Goal: Task Accomplishment & Management: Complete application form

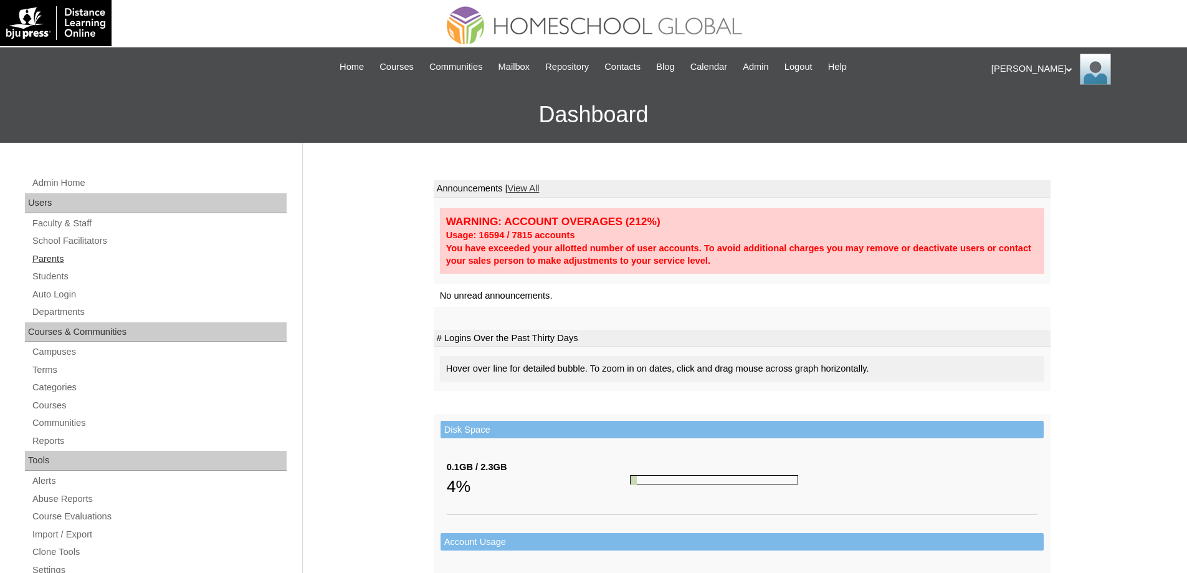
click at [85, 257] on link "Parents" at bounding box center [158, 259] width 255 height 16
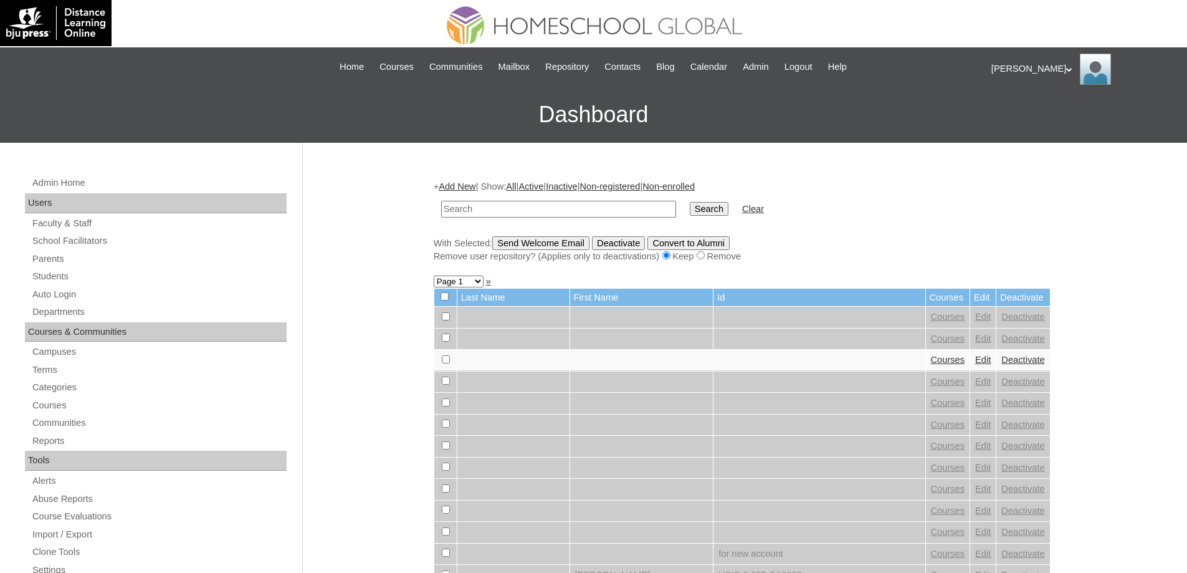
drag, startPoint x: 0, startPoint y: 0, endPoint x: 671, endPoint y: 209, distance: 702.8
click at [629, 208] on input "text" at bounding box center [558, 209] width 235 height 17
type input "MHP0162-TECHPH2025"
click at [716, 211] on input "Search" at bounding box center [709, 209] width 39 height 14
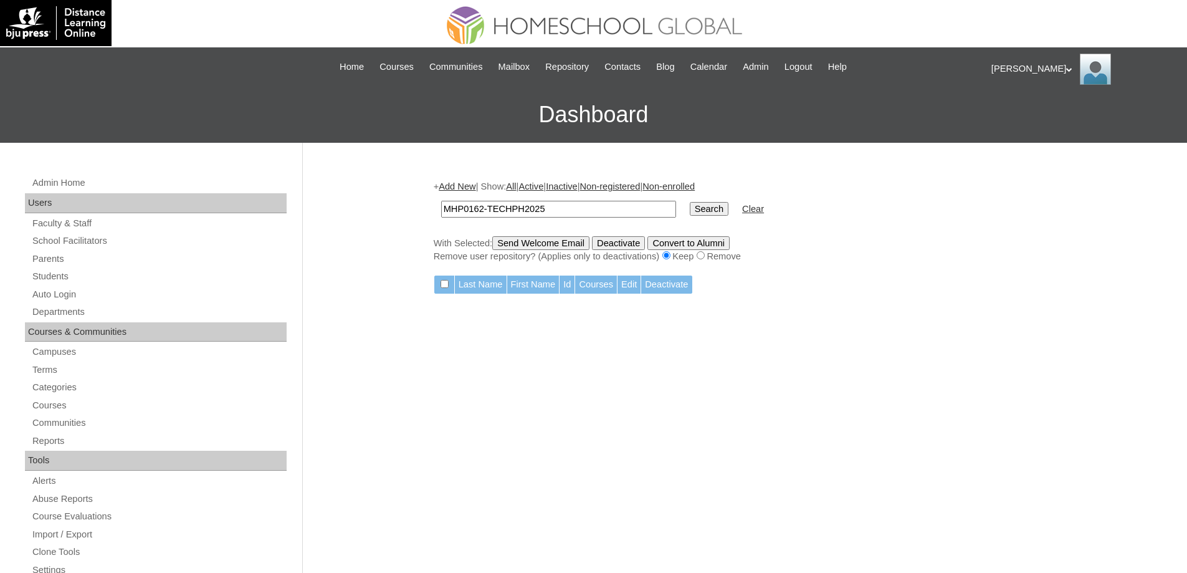
drag, startPoint x: 623, startPoint y: 210, endPoint x: 347, endPoint y: 194, distance: 276.5
click at [388, 196] on div "Admin Home Users Faculty & Staff School Facilitators Parents Students Auto Logi…" at bounding box center [593, 572] width 1187 height 859
paste input "S00207"
type input "MHS00207-TECHPH2025"
click at [735, 221] on td "Search" at bounding box center [709, 208] width 51 height 29
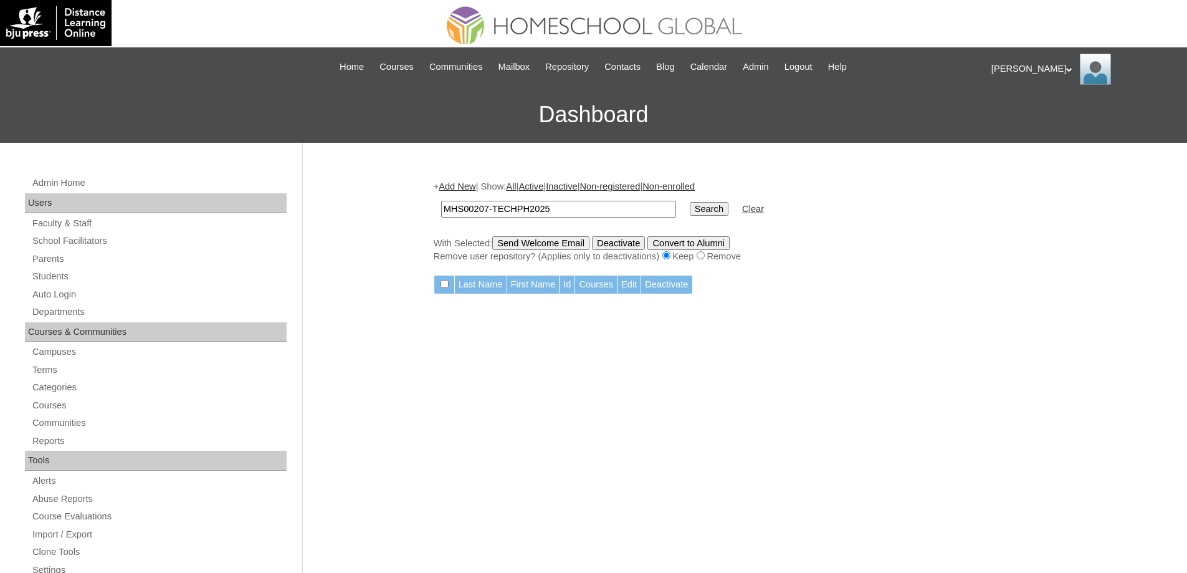
click at [727, 209] on input "Search" at bounding box center [709, 209] width 39 height 14
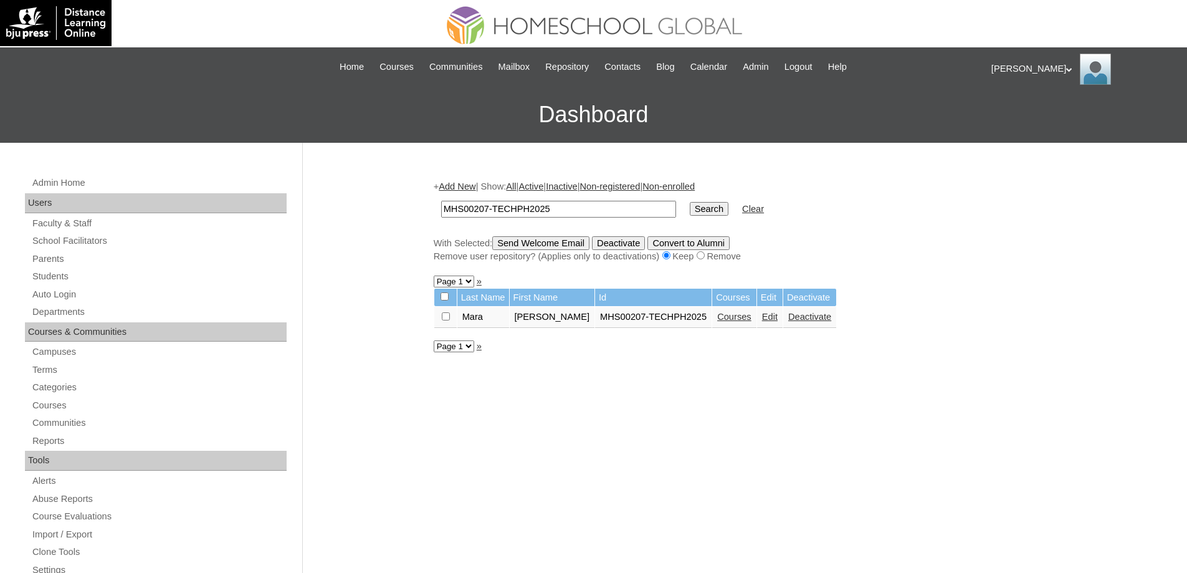
click at [745, 319] on link "Courses" at bounding box center [734, 317] width 34 height 10
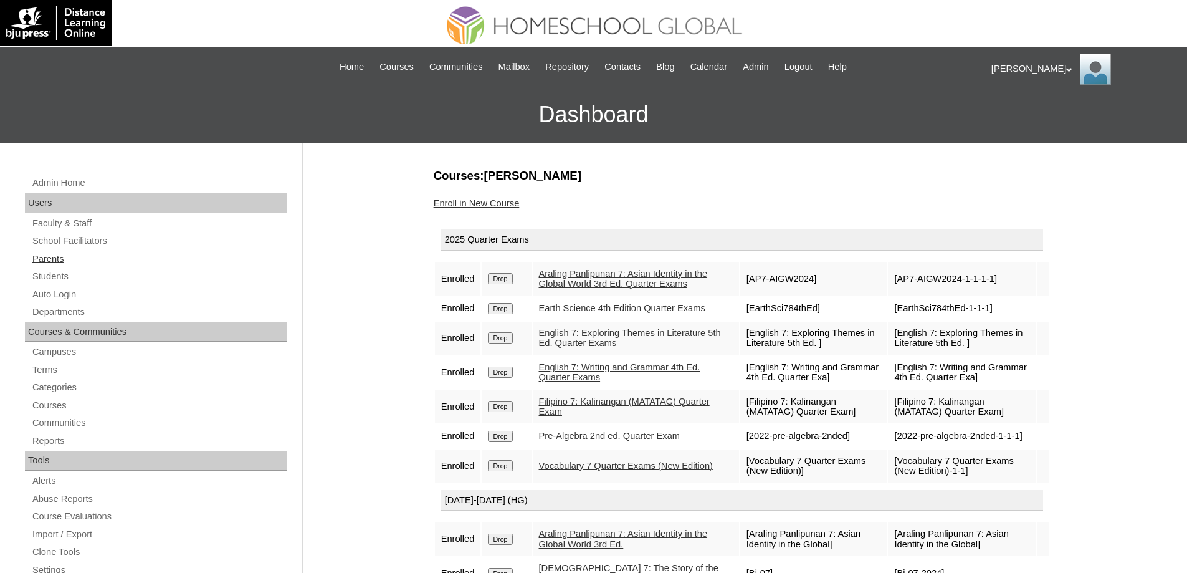
click at [94, 254] on link "Parents" at bounding box center [158, 259] width 255 height 16
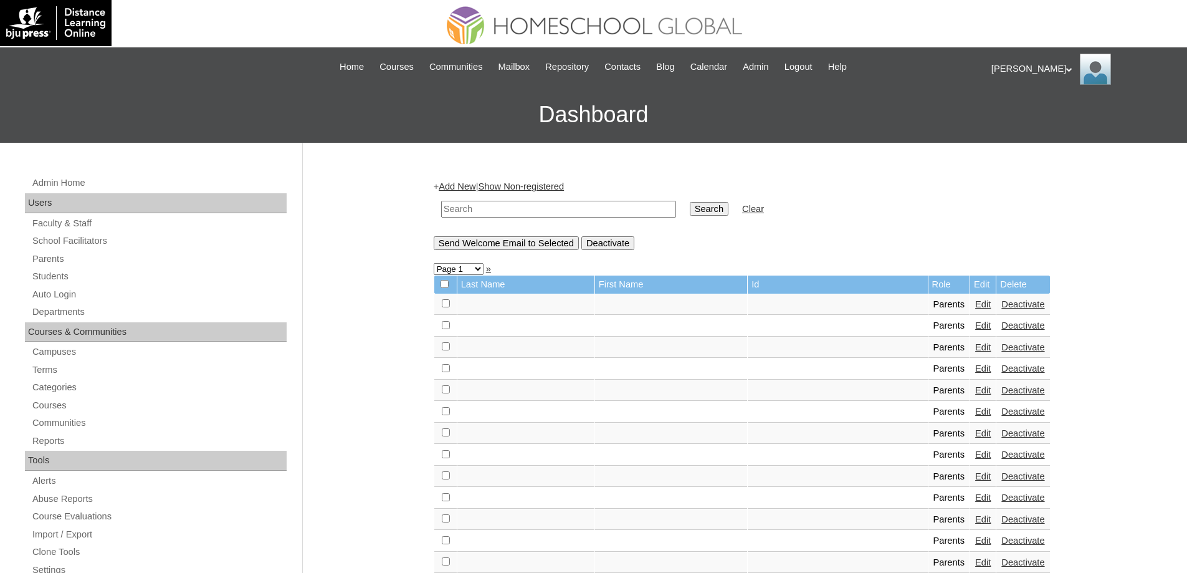
drag, startPoint x: 536, startPoint y: 214, endPoint x: 697, endPoint y: 214, distance: 160.8
click at [538, 213] on input "text" at bounding box center [558, 209] width 235 height 17
paste input "MHS00207-TECHPH2025"
type input "MHS00207-TECHPH2025"
click at [728, 211] on input "Search" at bounding box center [709, 209] width 39 height 14
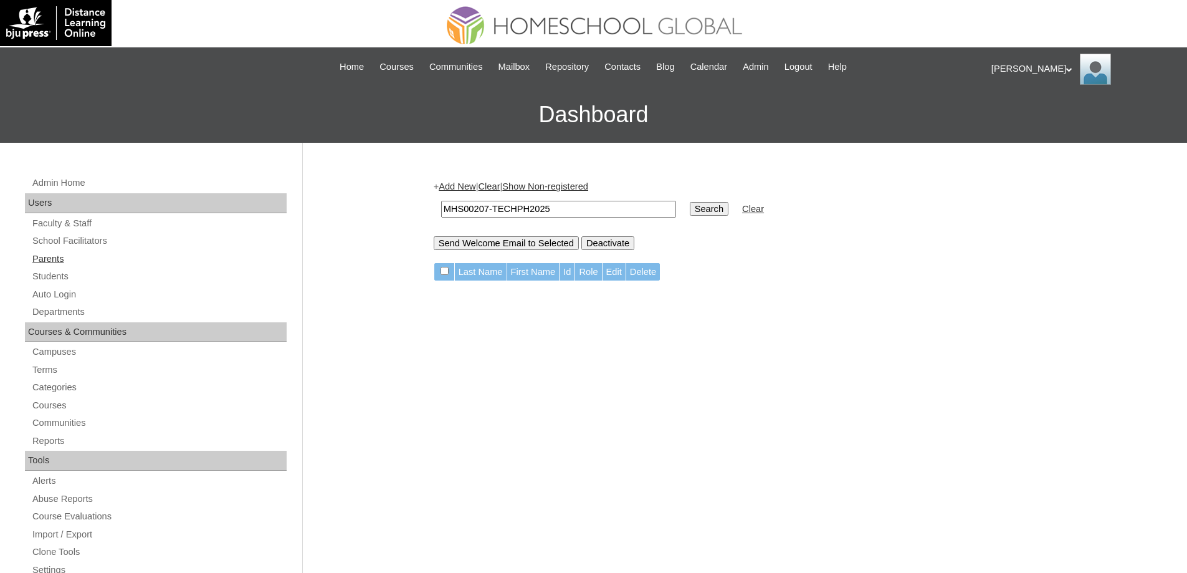
click at [95, 257] on link "Parents" at bounding box center [158, 259] width 255 height 16
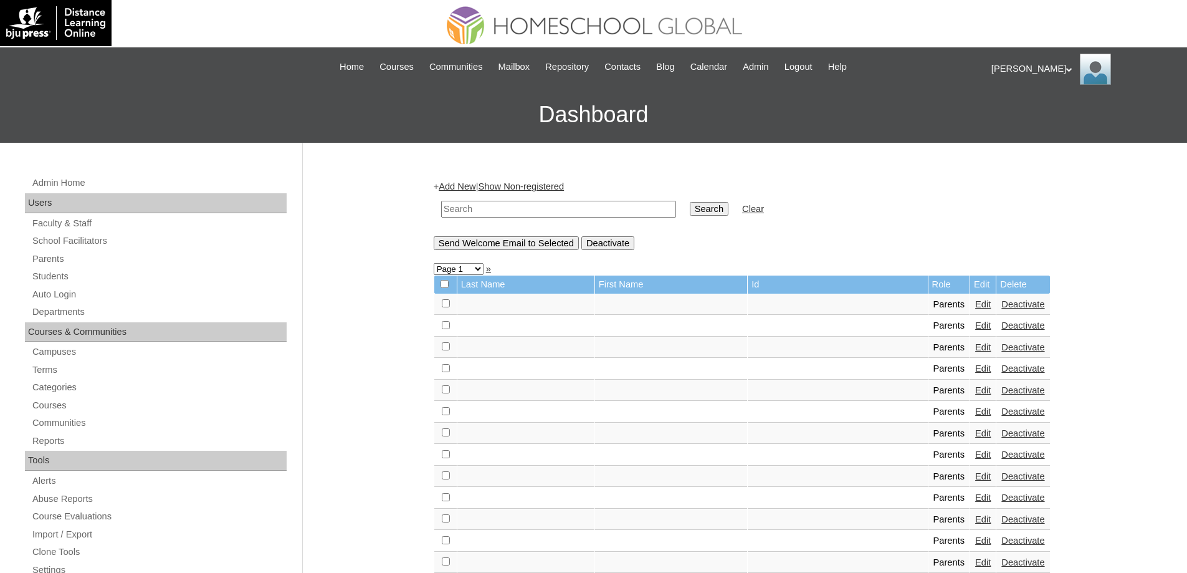
click at [524, 222] on td at bounding box center [558, 208] width 247 height 29
click at [548, 210] on input "text" at bounding box center [558, 209] width 235 height 17
paste input "MHP0163-TECHPH2025"
type input "MHP0163-TECHPH2025"
click at [732, 217] on td "Search" at bounding box center [709, 208] width 51 height 29
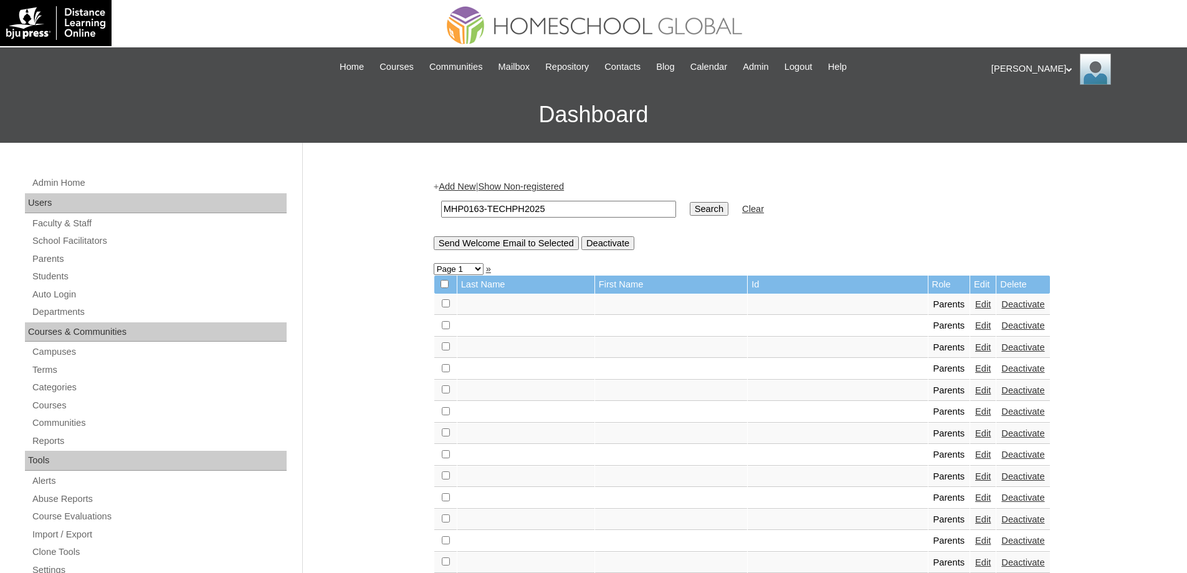
click at [728, 214] on input "Search" at bounding box center [709, 209] width 39 height 14
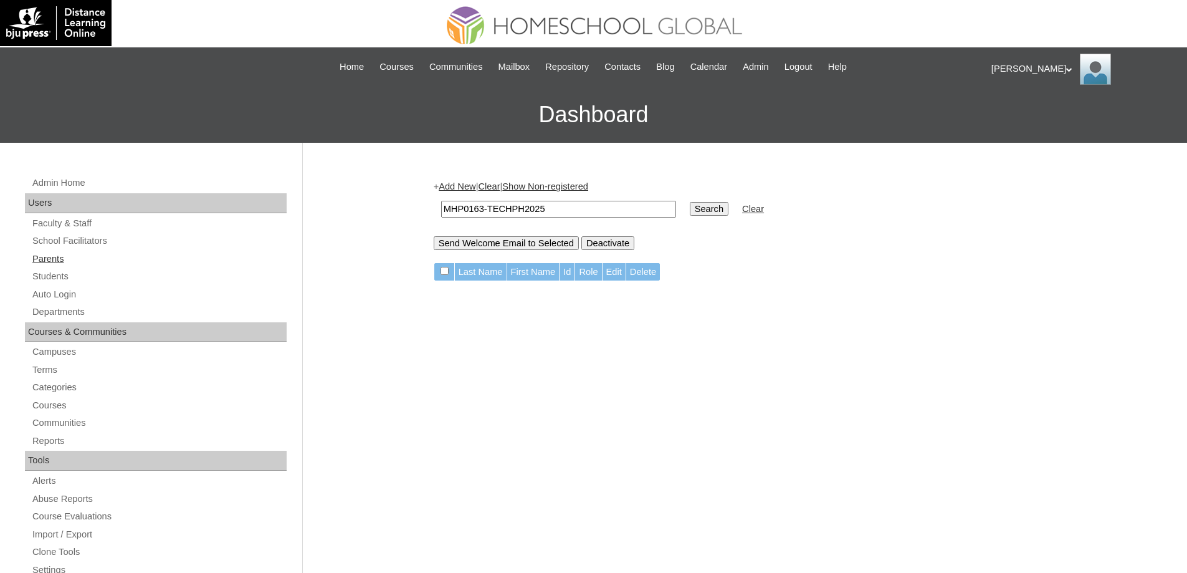
click at [79, 256] on link "Parents" at bounding box center [158, 259] width 255 height 16
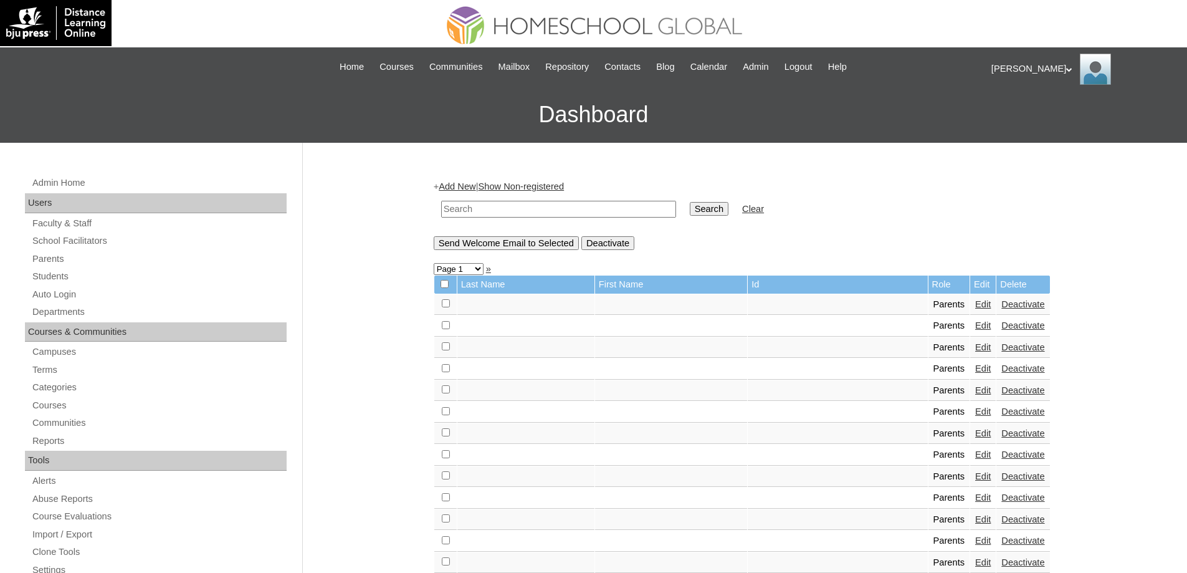
drag, startPoint x: 0, startPoint y: 0, endPoint x: 642, endPoint y: 206, distance: 674.6
click at [589, 209] on input "text" at bounding box center [558, 209] width 235 height 17
paste input "MHP0163-TECHPH2025"
type input "MHP0163-TECHPH2025"
click at [709, 207] on input "Search" at bounding box center [709, 209] width 39 height 14
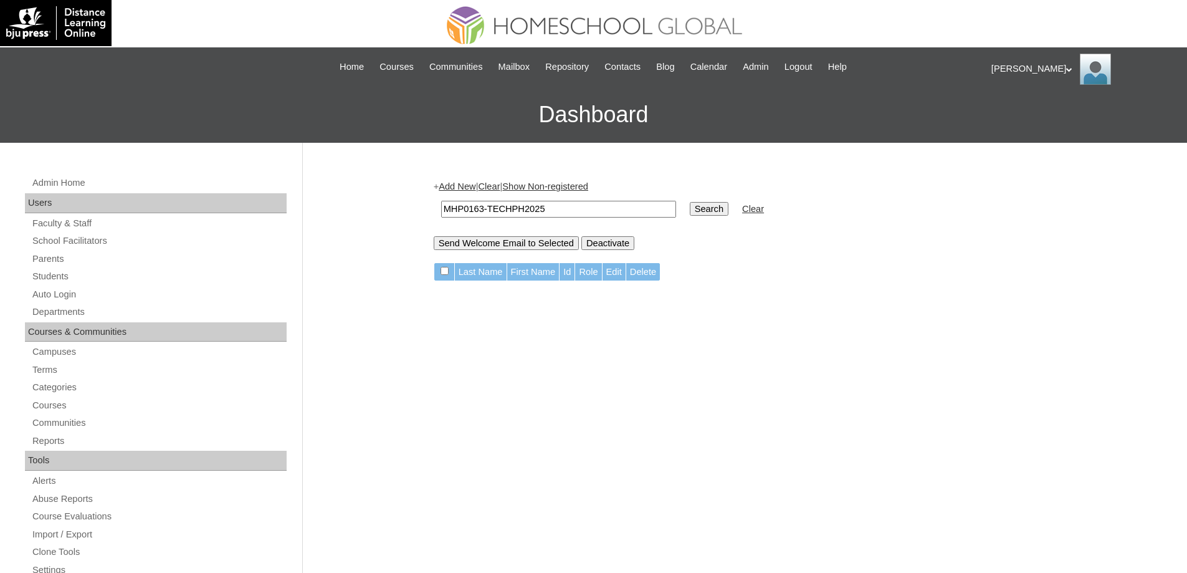
click at [460, 195] on td "MHP0163-TECHPH2025" at bounding box center [558, 208] width 247 height 29
click at [460, 189] on link "Add New" at bounding box center [457, 186] width 37 height 10
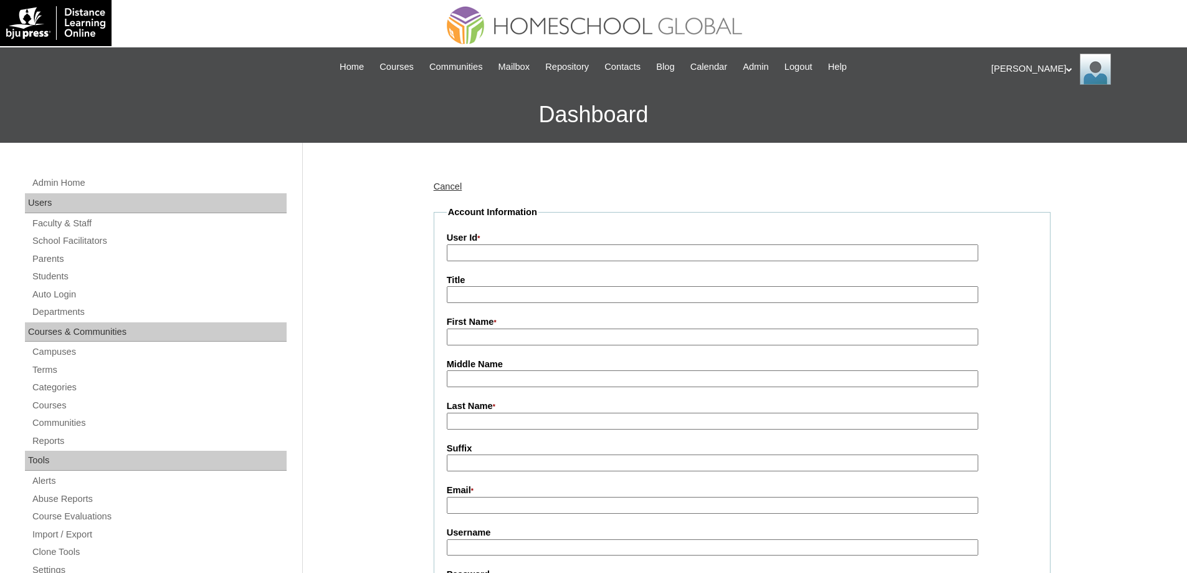
click at [490, 252] on input "User Id *" at bounding box center [713, 252] width 532 height 17
paste input "MHP0163-TECHPH2025"
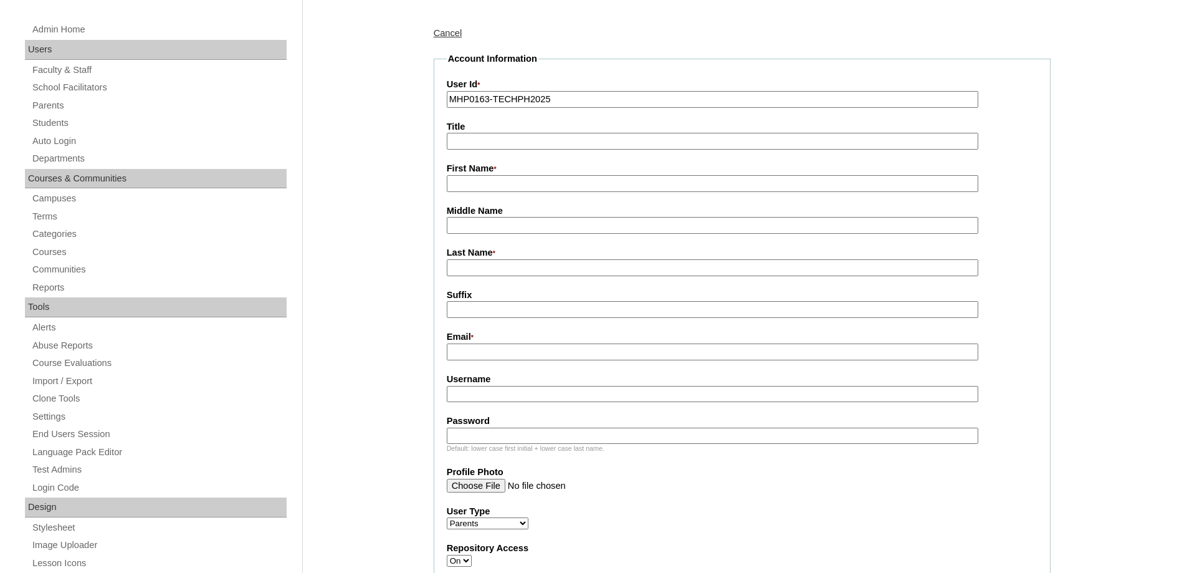
scroll to position [187, 0]
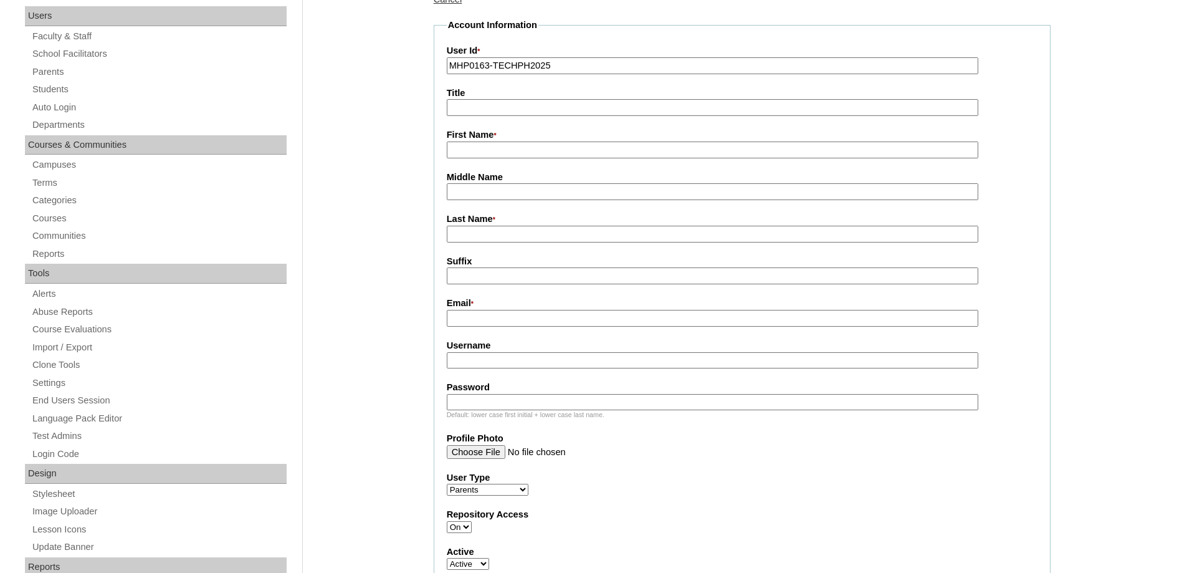
type input "MHP0163-TECHPH2025"
click at [477, 151] on input "First Name *" at bounding box center [713, 149] width 532 height 17
click at [470, 158] on input "First Name *" at bounding box center [713, 149] width 532 height 17
paste input "Carla"
type input "Carla"
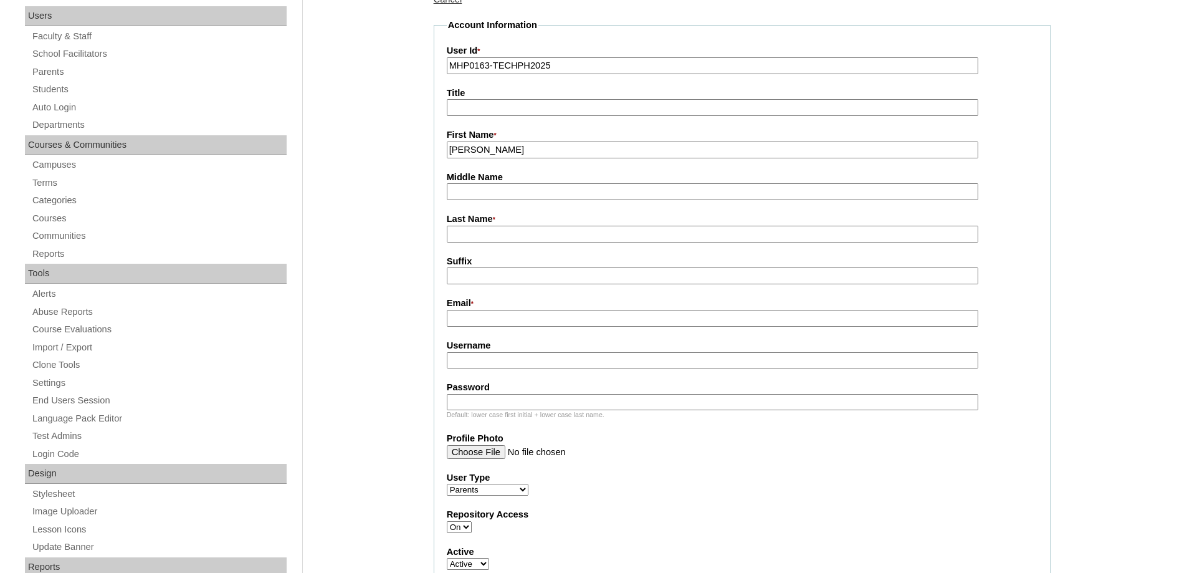
drag, startPoint x: 492, startPoint y: 237, endPoint x: 472, endPoint y: 244, distance: 20.5
click at [492, 237] on input "Last Name *" at bounding box center [713, 234] width 532 height 17
paste input "Mendoza"
type input "Mendoza"
drag, startPoint x: 393, startPoint y: 259, endPoint x: 440, endPoint y: 284, distance: 53.3
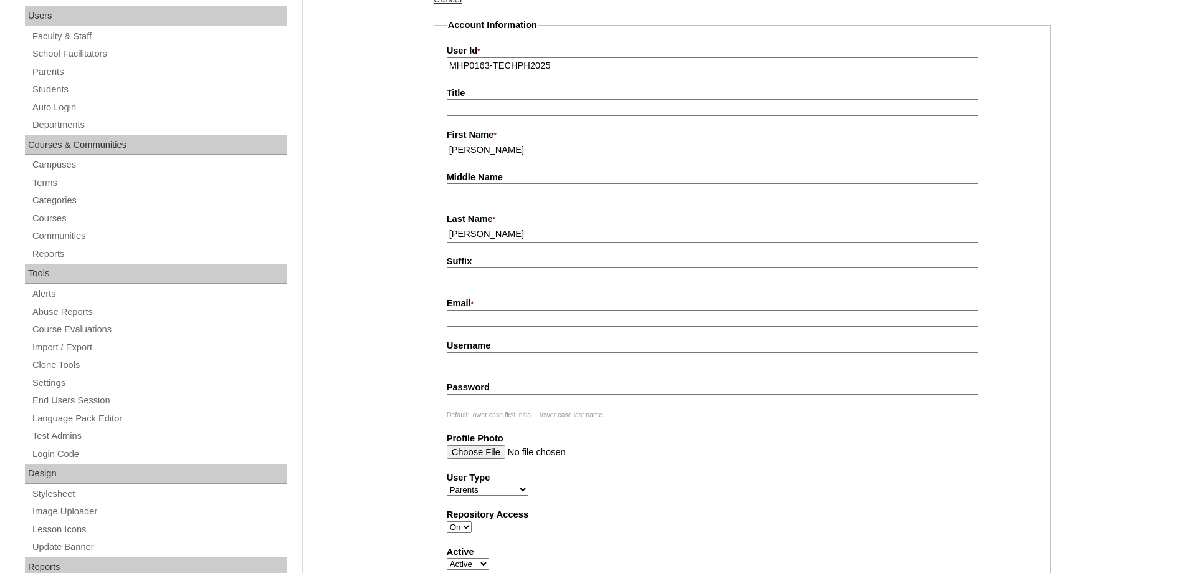
click at [480, 320] on input "Email *" at bounding box center [713, 318] width 532 height 17
paste input "mendozaronwesley@gmail.com"
type input "mendozaronwesley@gmail.com"
click at [505, 360] on input "Username" at bounding box center [713, 360] width 532 height 17
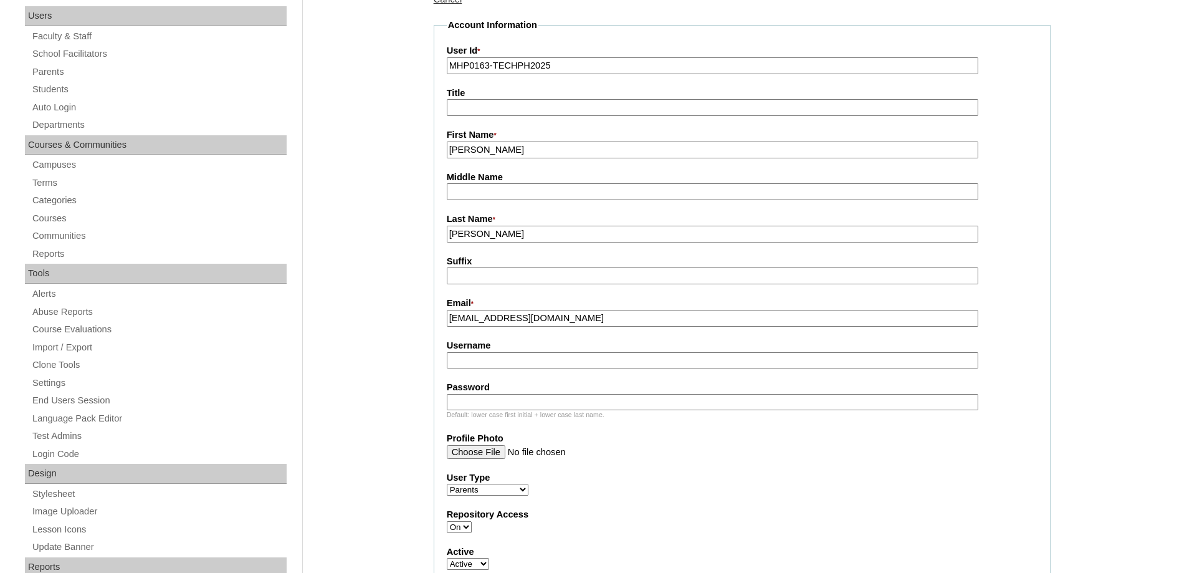
paste input "mendozaC2025"
type input "mendozaC2025"
click at [505, 405] on input "Password" at bounding box center [713, 402] width 532 height 17
paste input "techemo127"
type input "techemo127"
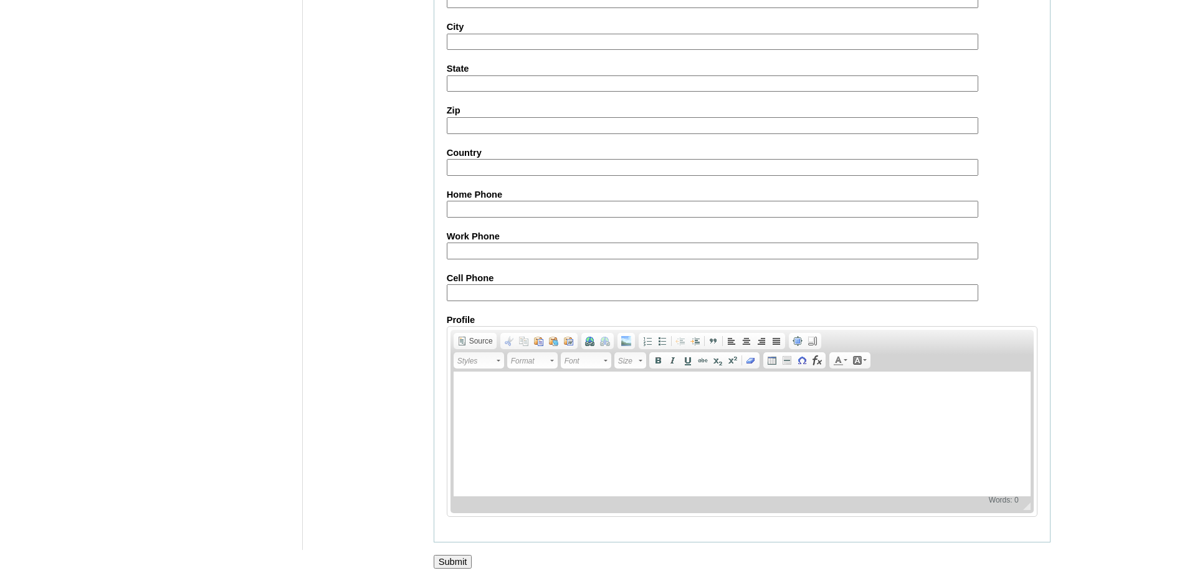
scroll to position [1111, 0]
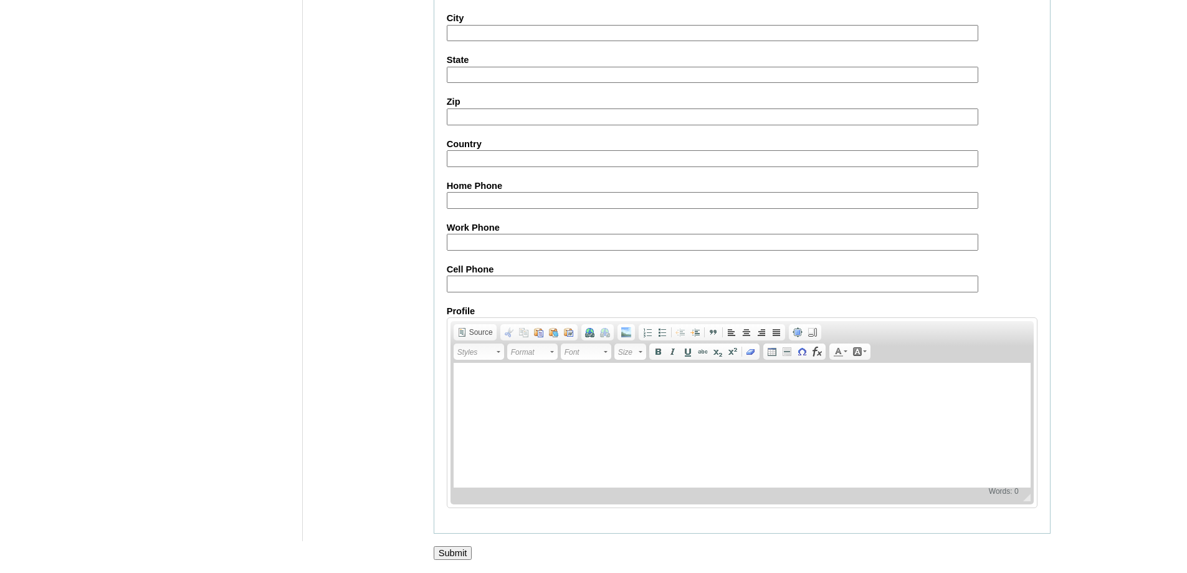
click at [481, 279] on input "Cell Phone" at bounding box center [713, 283] width 532 height 17
click at [589, 285] on input "Cell Phone" at bounding box center [713, 283] width 532 height 17
paste input "63-9327219015"
type input "63-9327219015"
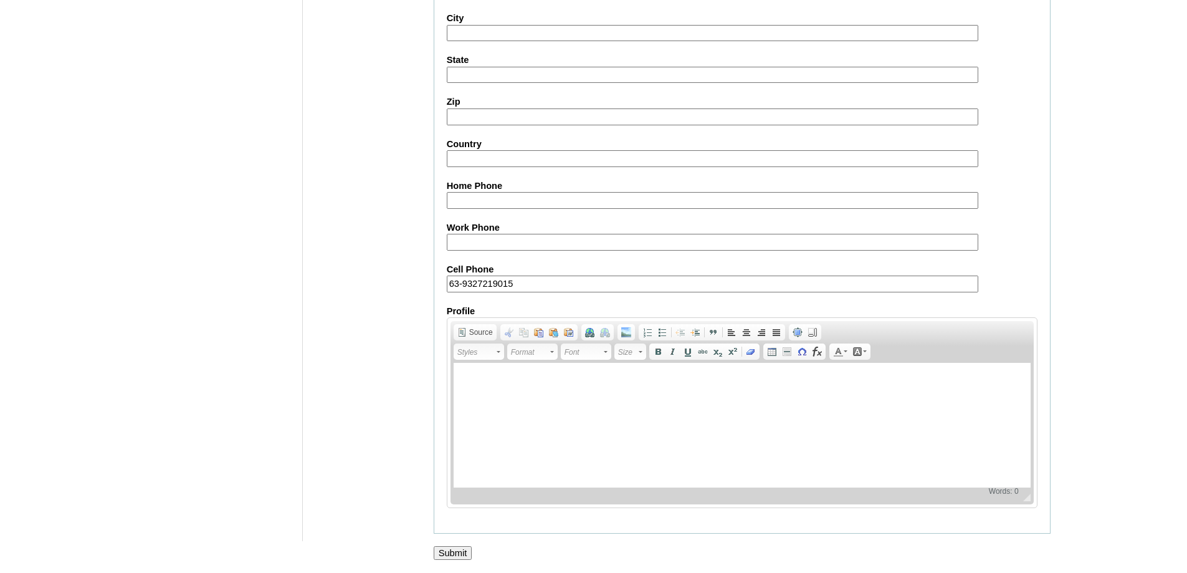
click at [457, 552] on input "Submit" at bounding box center [453, 553] width 39 height 14
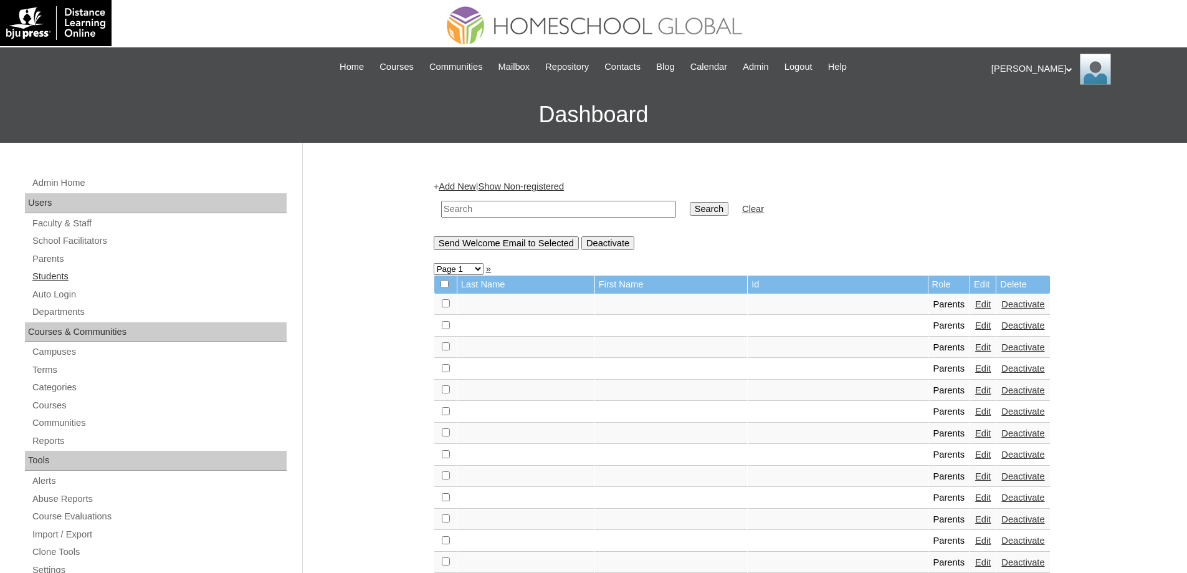
click at [130, 269] on link "Students" at bounding box center [158, 277] width 255 height 16
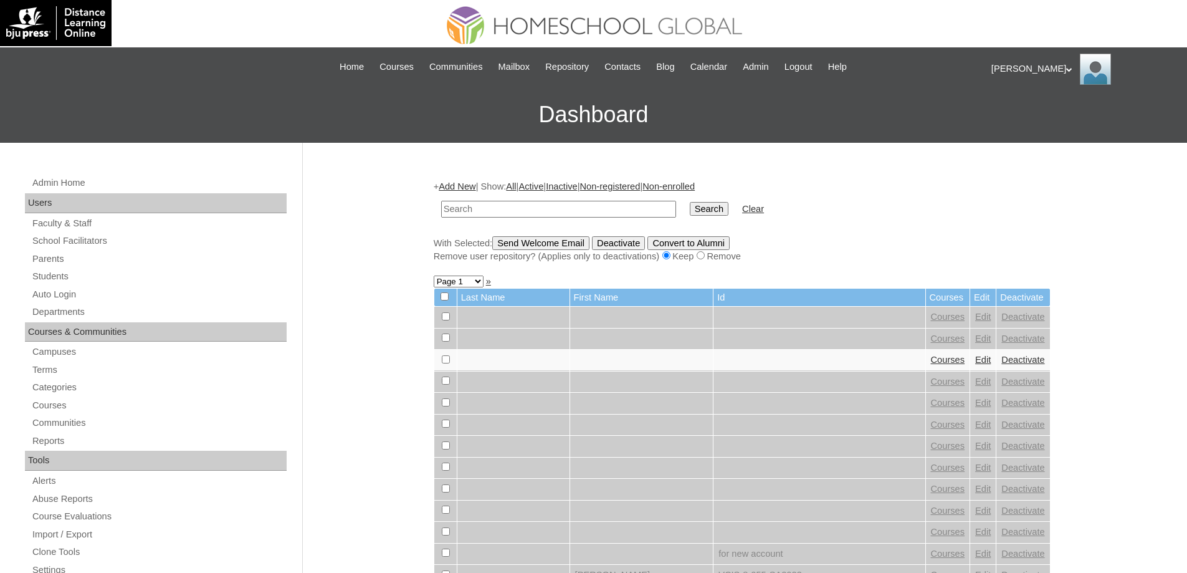
click at [601, 215] on input "text" at bounding box center [558, 209] width 235 height 17
paste input "MHS00207-TECHPH2025"
type input "MHS00207-TECHPH2025"
click at [710, 209] on input "Search" at bounding box center [709, 209] width 39 height 14
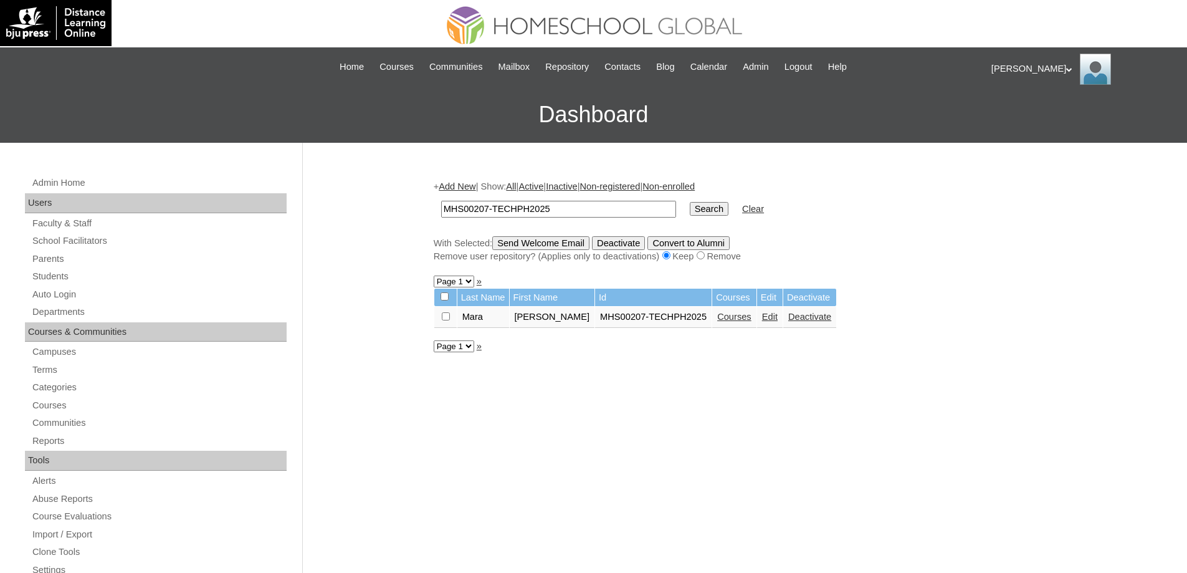
click at [462, 185] on link "Add New" at bounding box center [457, 186] width 37 height 10
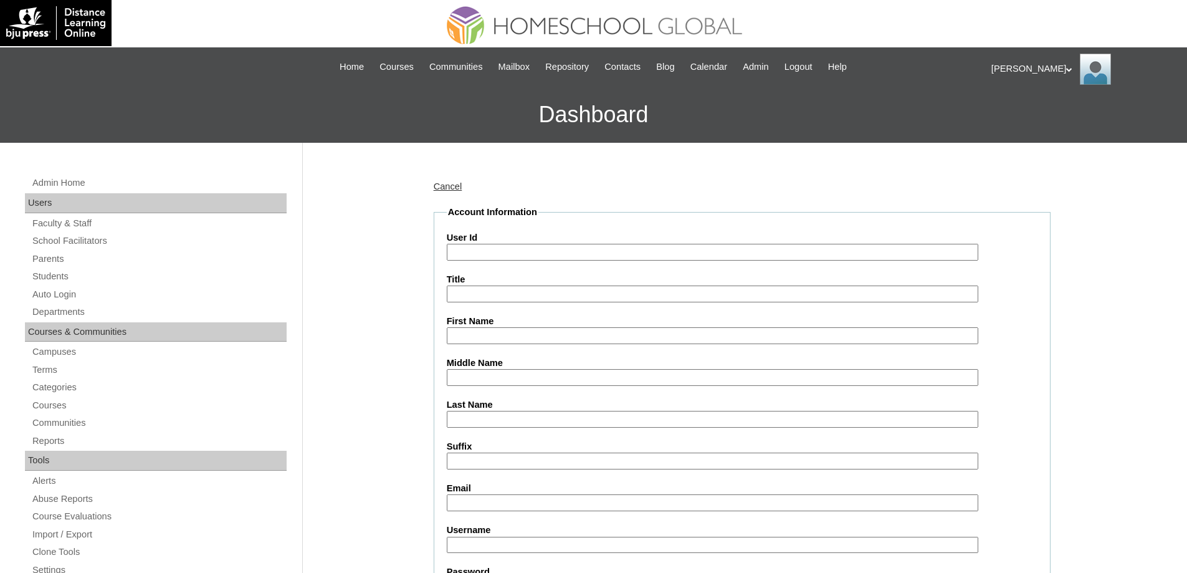
click at [440, 188] on link "Cancel" at bounding box center [448, 186] width 29 height 10
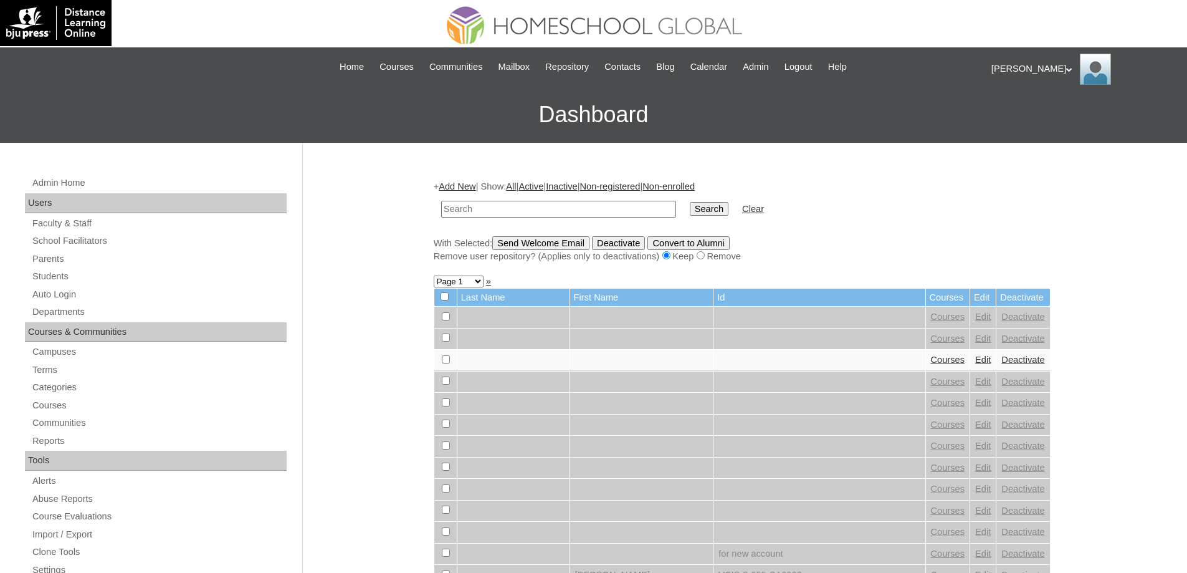
click at [520, 210] on input "text" at bounding box center [558, 209] width 235 height 17
type input "MHS00208-TECHPH2025"
click at [735, 222] on td "Search" at bounding box center [709, 208] width 51 height 29
click at [728, 214] on input "Search" at bounding box center [709, 209] width 39 height 14
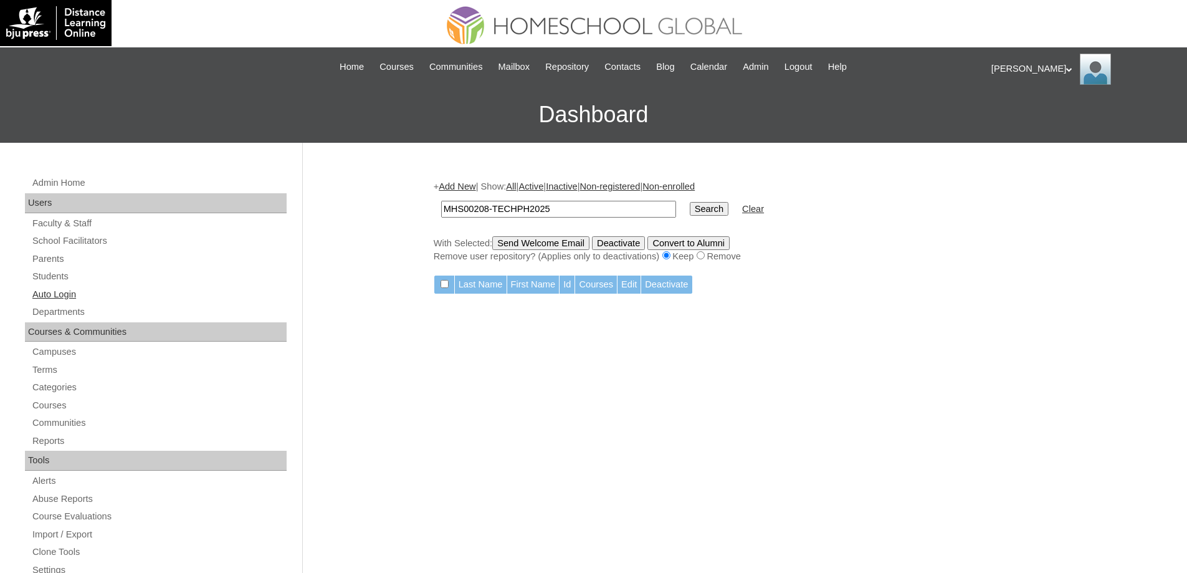
click at [75, 287] on link "Auto Login" at bounding box center [158, 295] width 255 height 16
click at [79, 275] on link "Students" at bounding box center [158, 277] width 255 height 16
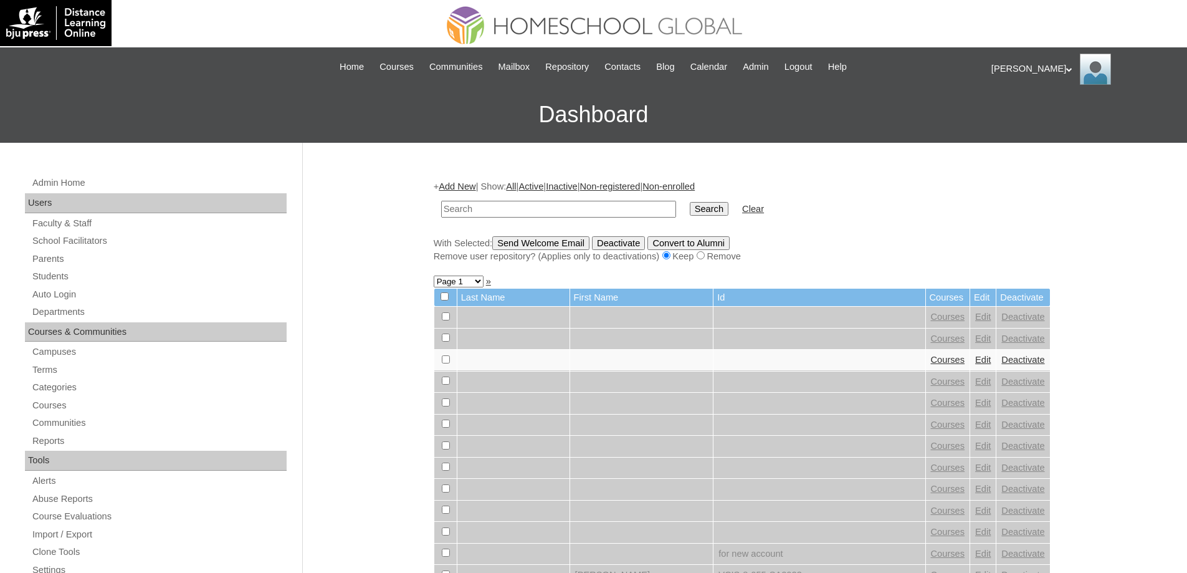
click at [470, 211] on input "text" at bounding box center [558, 209] width 235 height 17
type input "MHS00208-TECHPH2025"
click at [719, 216] on input "Search" at bounding box center [709, 209] width 39 height 14
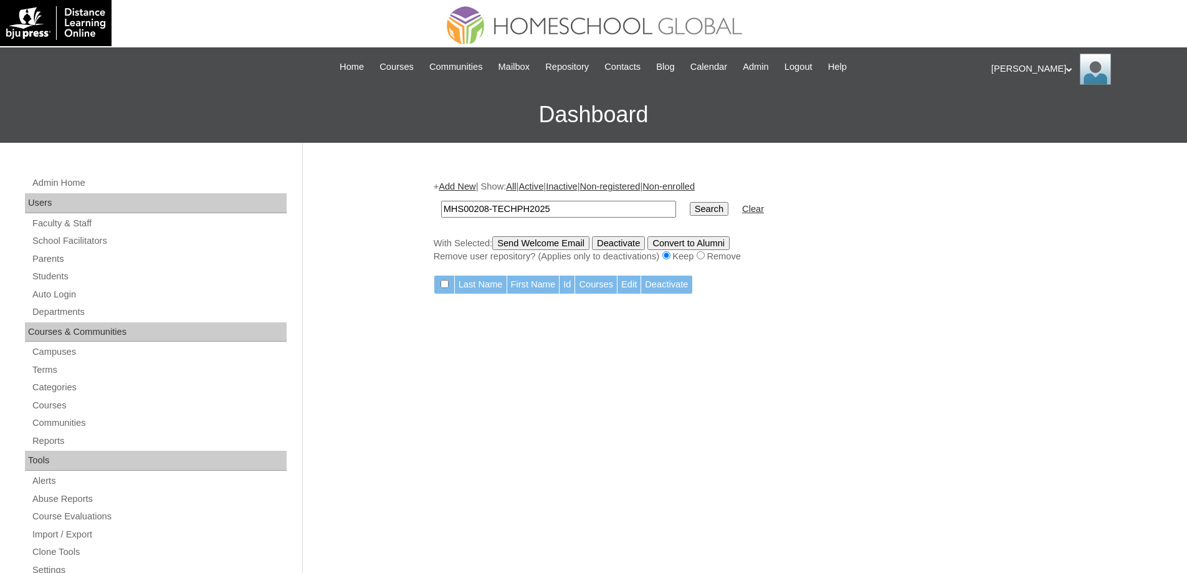
click at [470, 190] on link "Add New" at bounding box center [457, 186] width 37 height 10
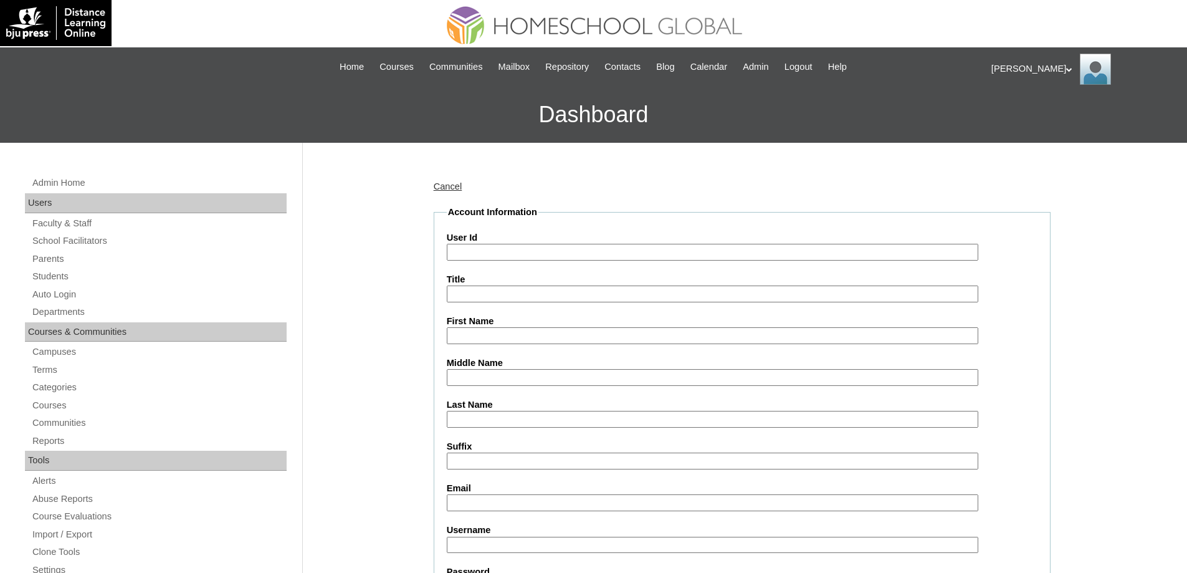
click at [498, 250] on input "User Id" at bounding box center [713, 252] width 532 height 17
paste input "MHS00208-TECHPH2025"
type input "MHS00208-TECHPH2025"
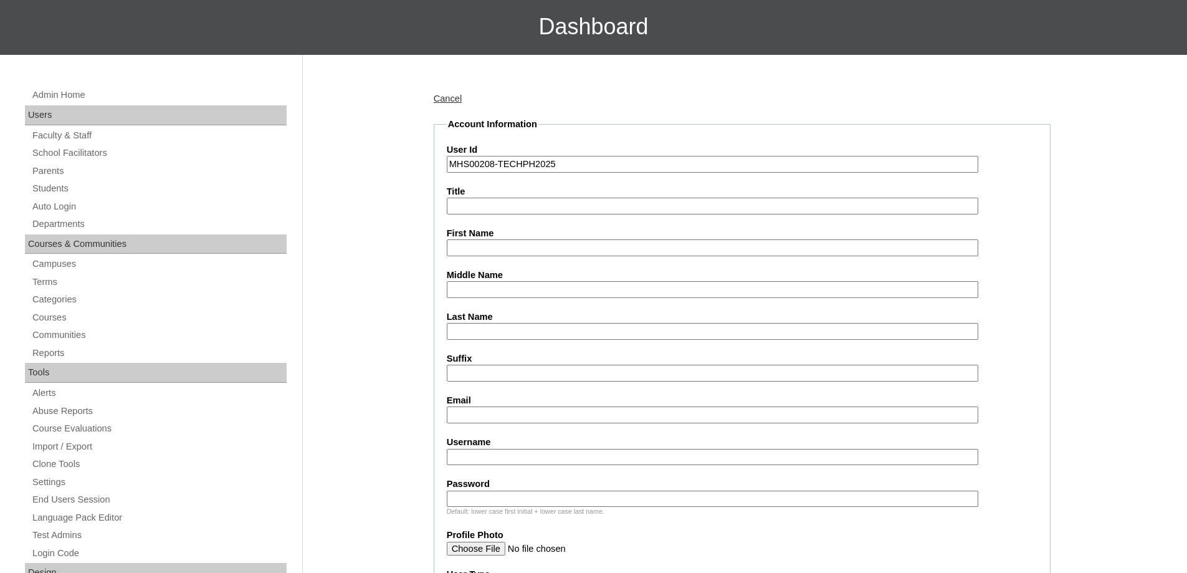
scroll to position [125, 0]
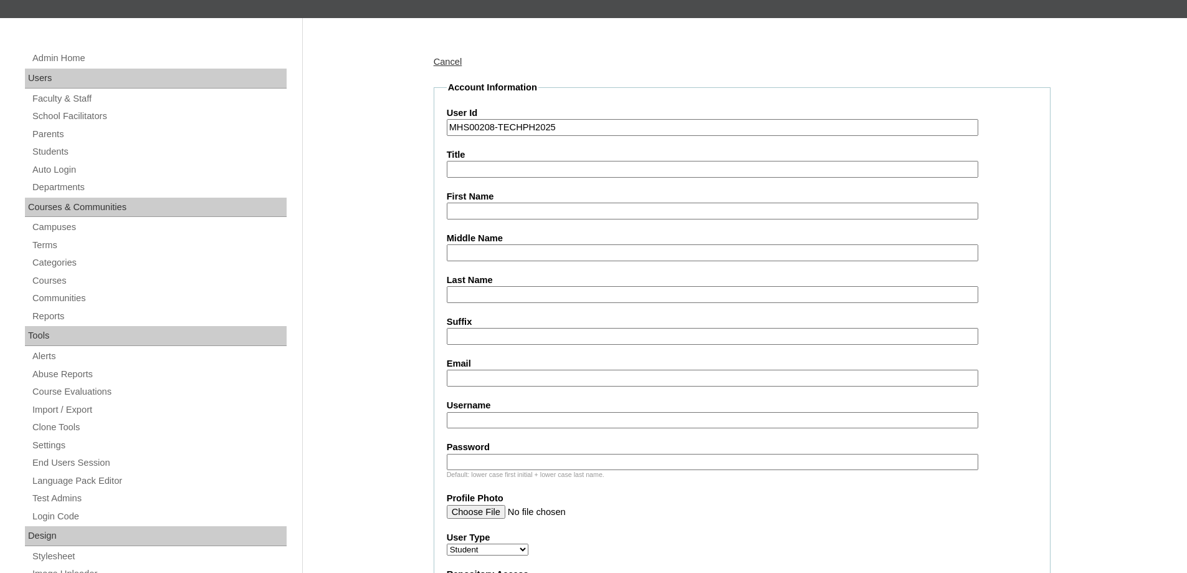
click at [463, 217] on input "First Name" at bounding box center [713, 211] width 532 height 17
paste input "Hailey Tabitha"
type input "Hailey Tabitha"
click at [507, 260] on input "Middle Name" at bounding box center [713, 252] width 532 height 17
paste input "Lagman"
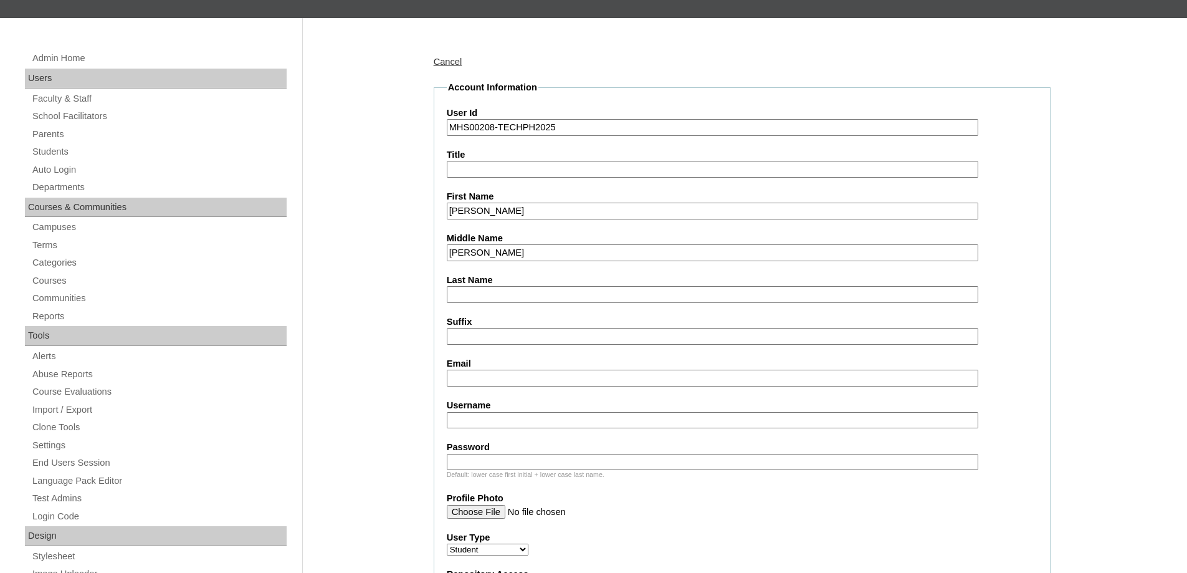
type input "Lagman"
drag, startPoint x: 494, startPoint y: 298, endPoint x: 456, endPoint y: 310, distance: 39.6
click at [494, 298] on input "Last Name" at bounding box center [713, 294] width 532 height 17
paste input "Mendoza"
type input "Mendoza"
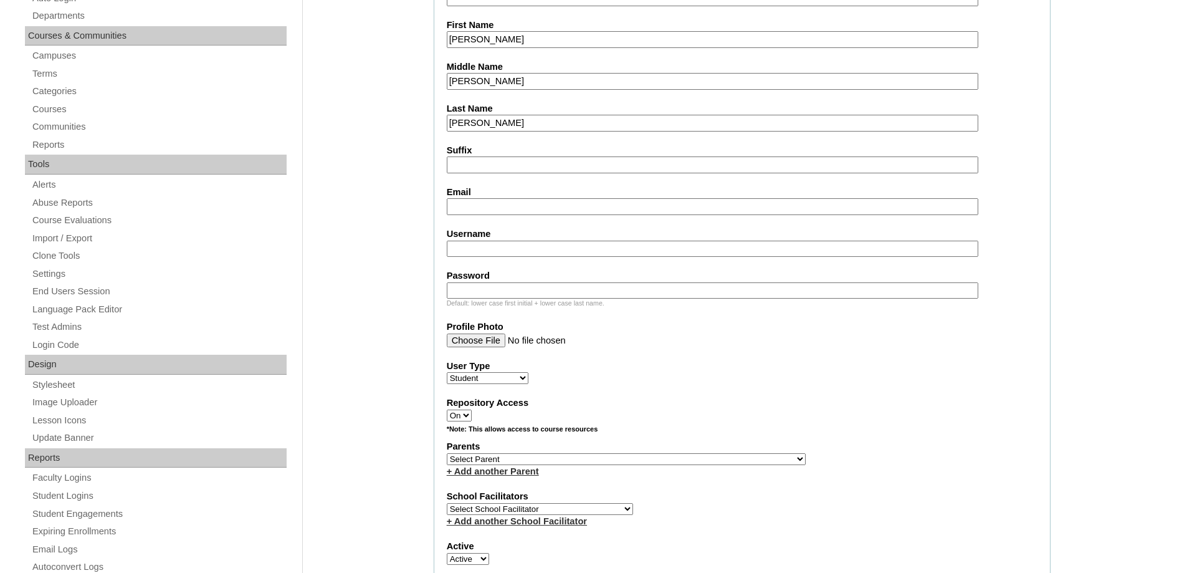
scroll to position [312, 0]
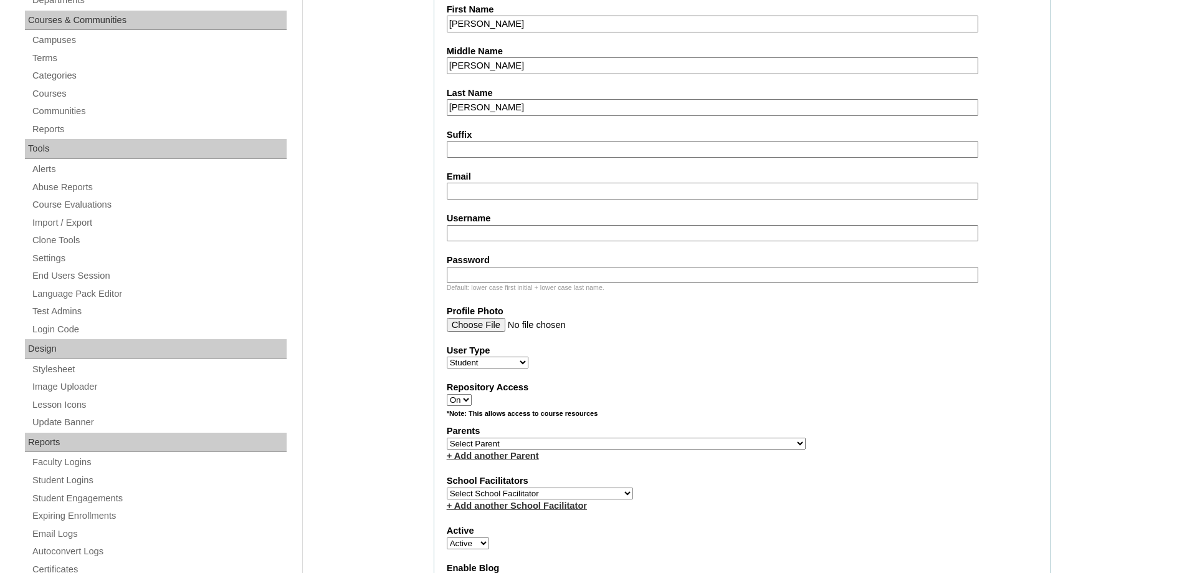
click at [477, 198] on input "Email" at bounding box center [713, 191] width 532 height 17
paste input "mendozaronwesley@gmail.com"
type input "mendozaronwesley@gmail.com"
click at [537, 239] on input "Username" at bounding box center [713, 233] width 532 height 17
paste input "haileytabithamendoza"
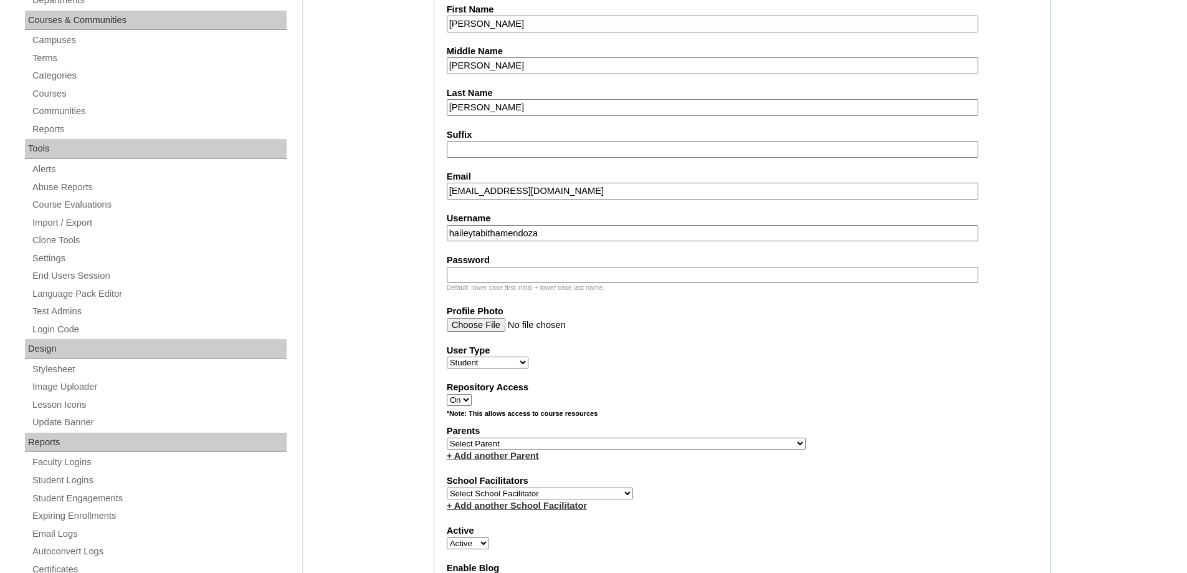
type input "haileytabithamendoza"
drag, startPoint x: 541, startPoint y: 274, endPoint x: 441, endPoint y: 308, distance: 105.8
click at [540, 274] on input "Password" at bounding box center [713, 275] width 532 height 17
paste input "250006734"
type input "250006734"
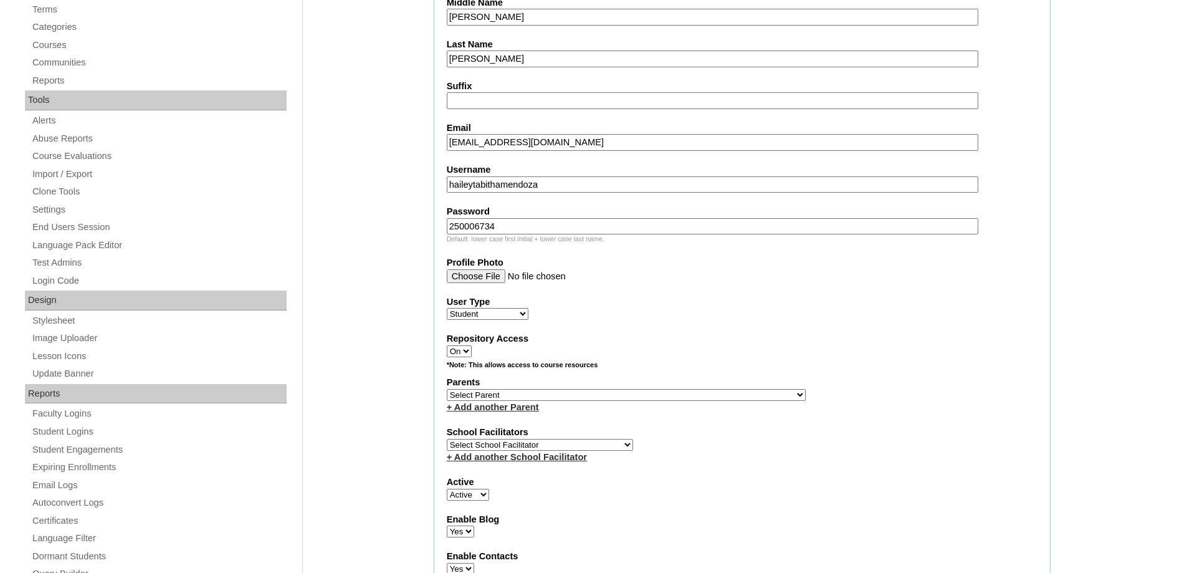
scroll to position [623, 0]
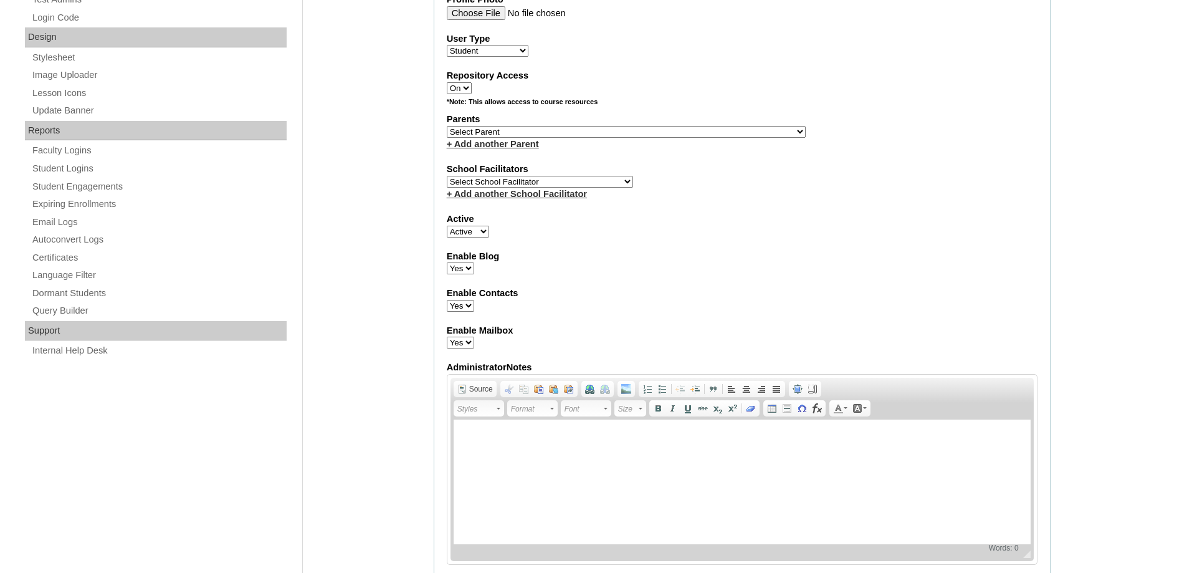
click at [517, 134] on select "Select Parent , , , , , , , , , , , , , , , , , , , , , , , , , , , , , , , , ,…" at bounding box center [626, 132] width 359 height 12
click at [502, 136] on select "Select Parent , , , , , , , , , , , , , , , , , , , , , , , , , , , , , , , , ,…" at bounding box center [626, 132] width 359 height 12
click at [502, 131] on select "Select Parent , , , , , , , , , , , , , , , , , , , , , , , , , , , , , , , , ,…" at bounding box center [626, 132] width 359 height 12
click at [589, 130] on select "Select Parent , , , , , , , , , , , , , , , , , , , , , , , , , , , , , , , , ,…" at bounding box center [626, 132] width 359 height 12
select select "43727"
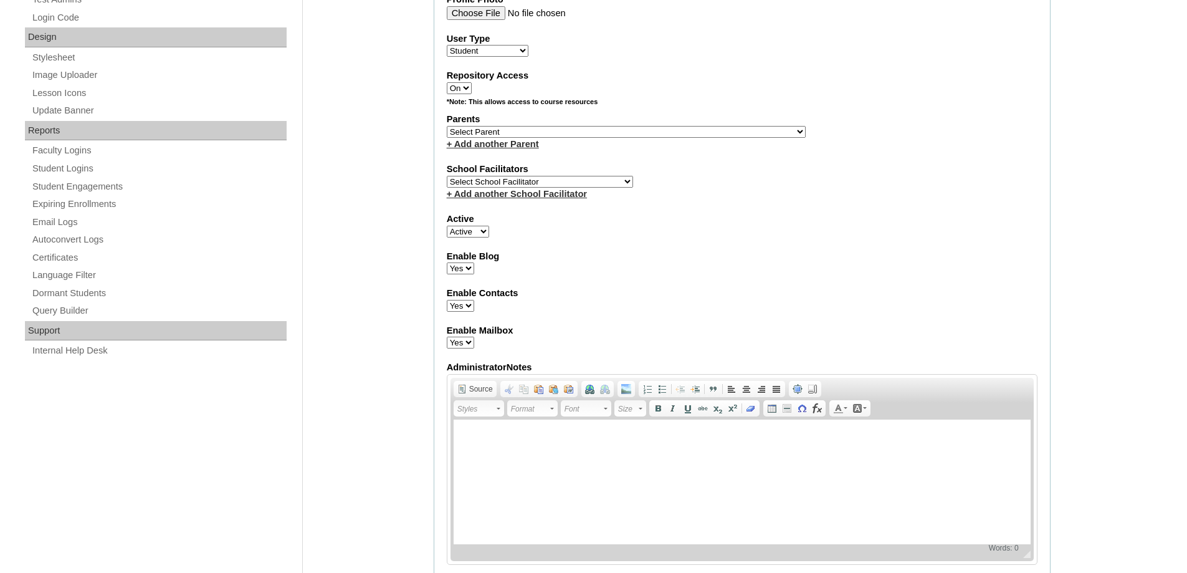
click at [447, 126] on select "Select Parent , , , , , , , , , , , , , , , , , , , , , , , , , , , , , , , , ,…" at bounding box center [626, 132] width 359 height 12
click at [801, 258] on label "Enable Blog" at bounding box center [742, 256] width 591 height 13
click at [474, 262] on select "Yes No" at bounding box center [460, 268] width 27 height 12
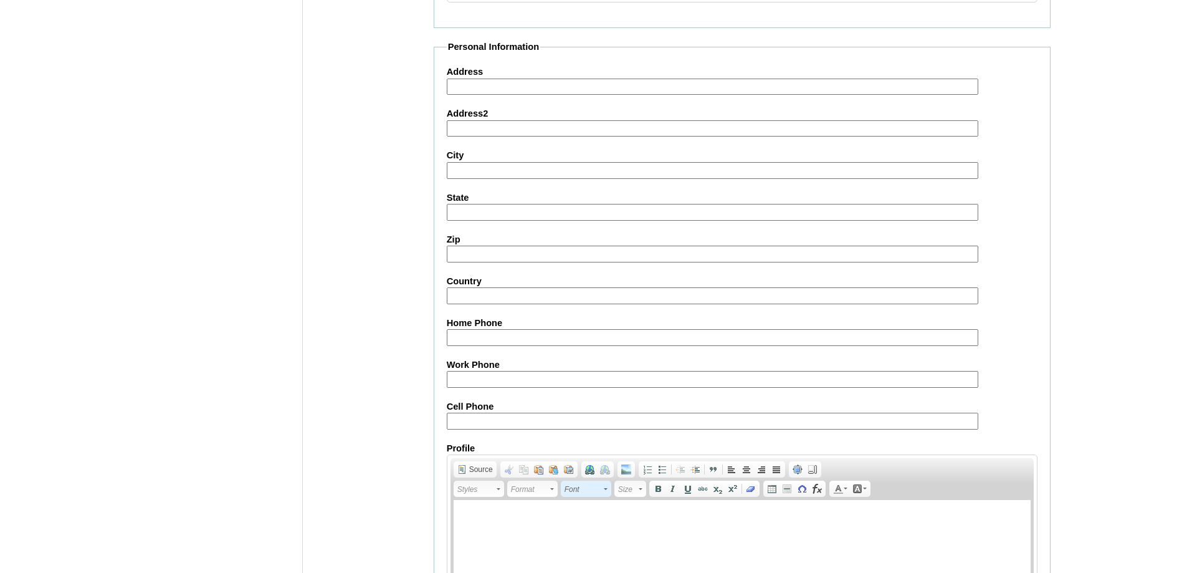
scroll to position [1324, 0]
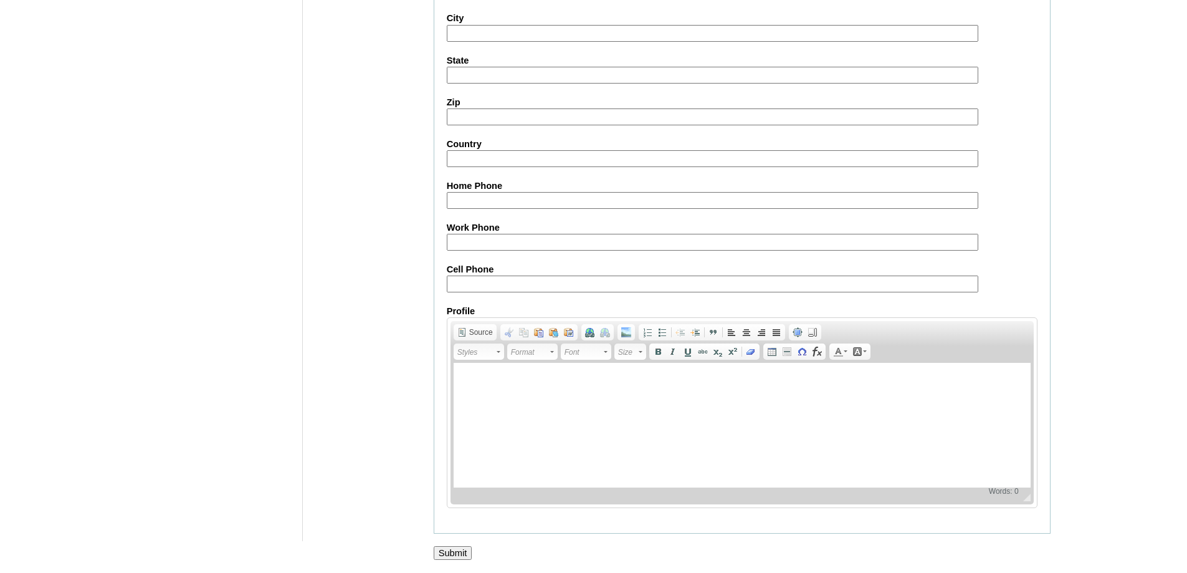
click at [456, 555] on input "Submit" at bounding box center [453, 553] width 39 height 14
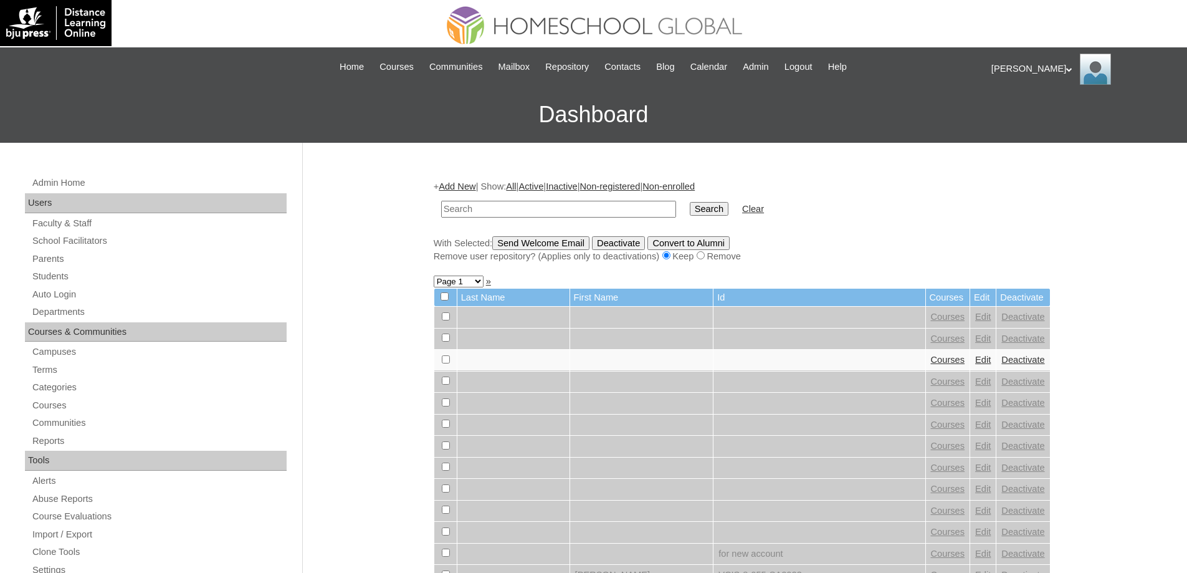
drag, startPoint x: 551, startPoint y: 208, endPoint x: 625, endPoint y: 211, distance: 73.6
click at [553, 208] on input "text" at bounding box center [558, 209] width 235 height 17
paste input "MHS00208-TECHPH2025"
type input "MHS00208-TECHPH2025"
click at [722, 216] on input "Search" at bounding box center [709, 209] width 39 height 14
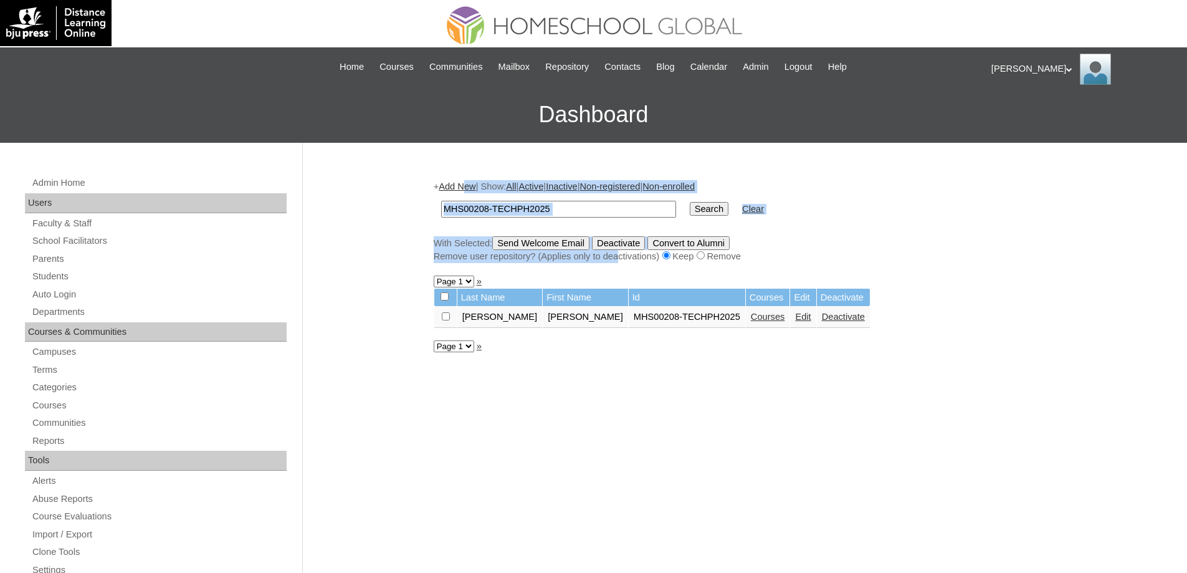
drag, startPoint x: 473, startPoint y: 180, endPoint x: 651, endPoint y: 267, distance: 198.4
click at [632, 259] on div "+ Add New | Show: All | Active | Inactive | Non-registered | Non-enrolled MHS00…" at bounding box center [742, 221] width 617 height 82
click at [751, 320] on link "Courses" at bounding box center [768, 317] width 34 height 10
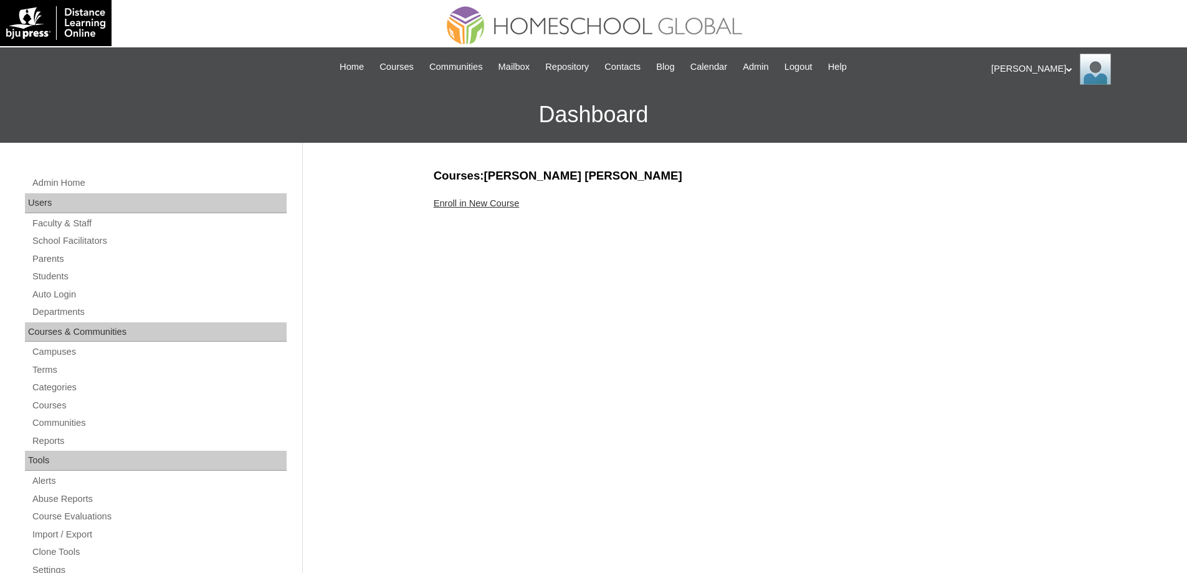
click at [478, 204] on link "Enroll in New Course" at bounding box center [477, 203] width 86 height 10
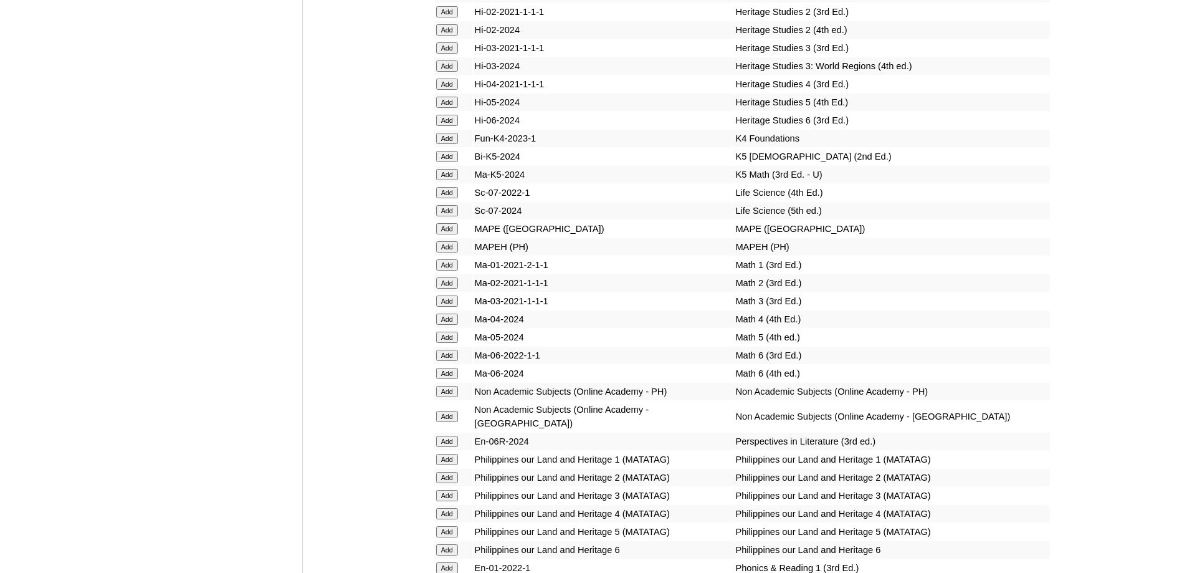
scroll to position [4237, 0]
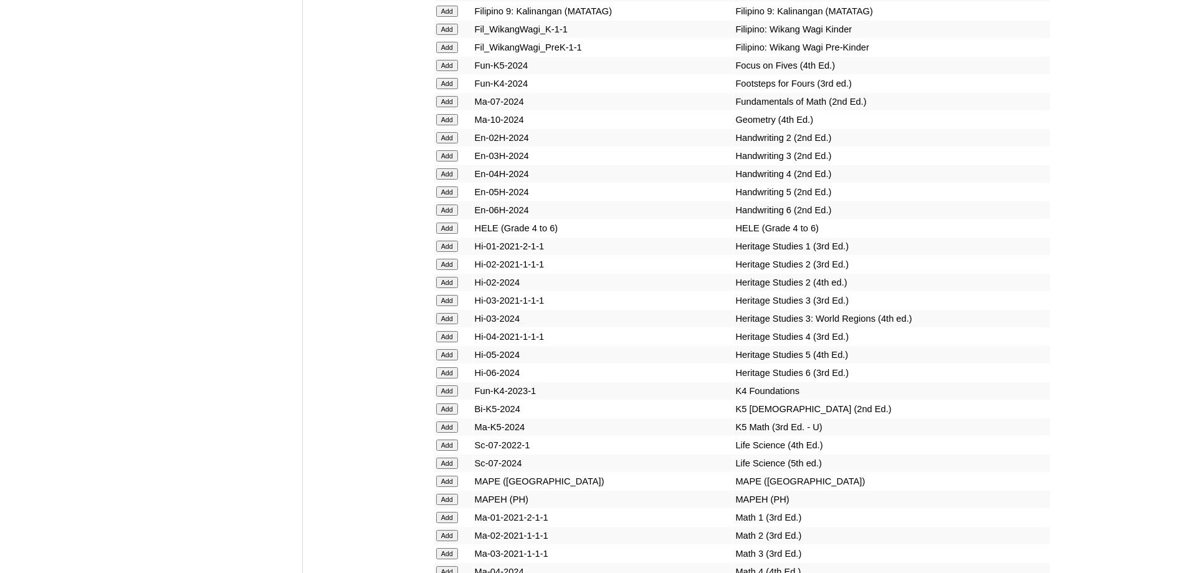
click at [444, 71] on input "Add" at bounding box center [447, 65] width 22 height 11
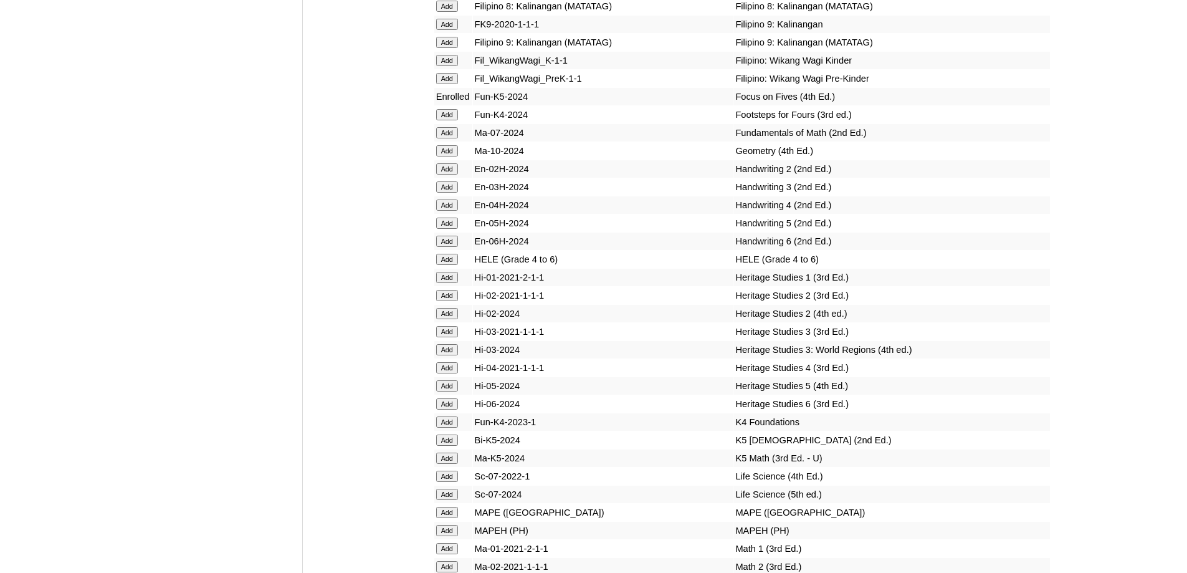
scroll to position [4327, 0]
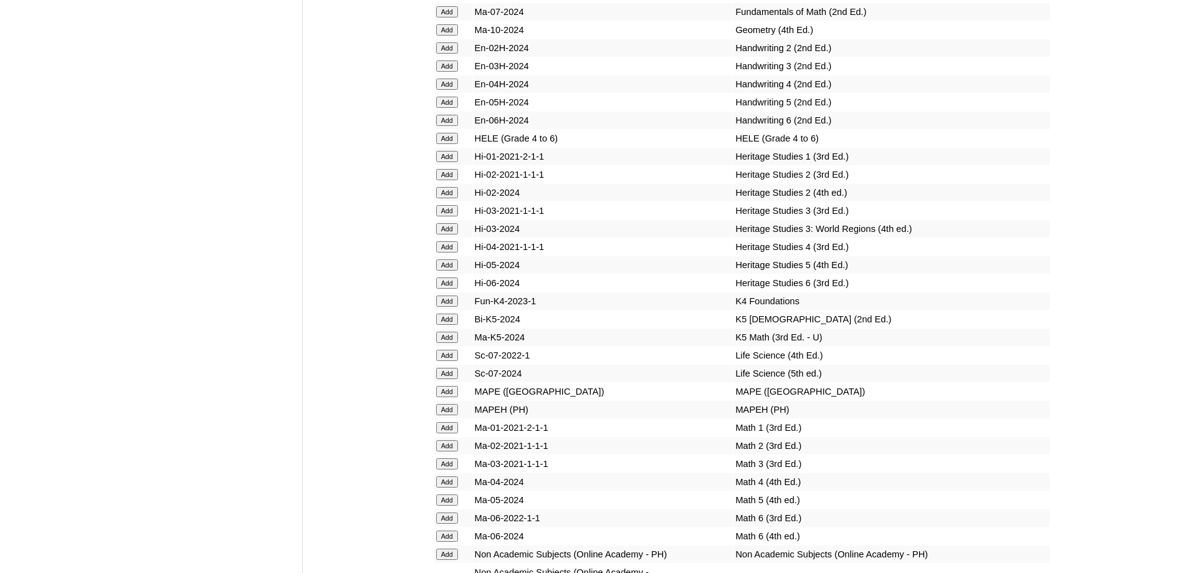
click at [445, 325] on input "Add" at bounding box center [447, 318] width 22 height 11
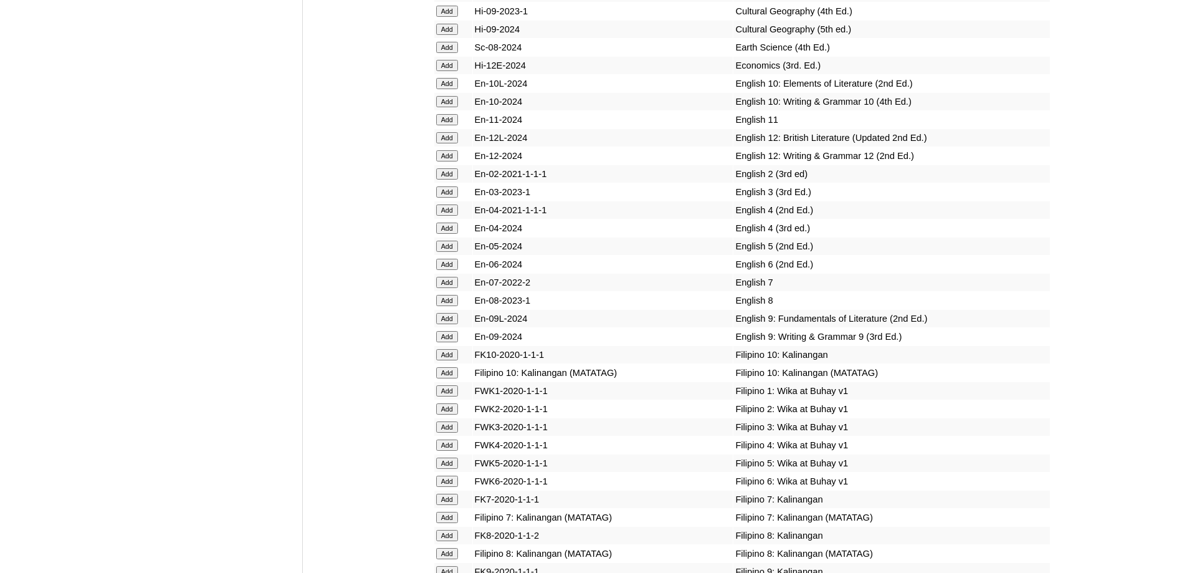
scroll to position [4449, 0]
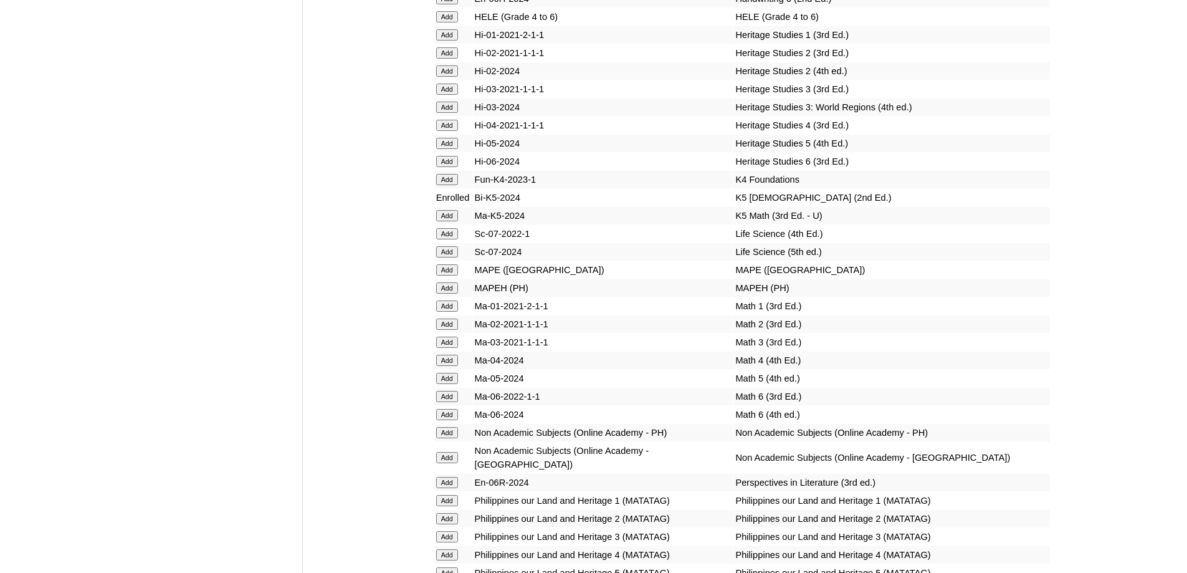
click at [457, 221] on input "Add" at bounding box center [447, 215] width 22 height 11
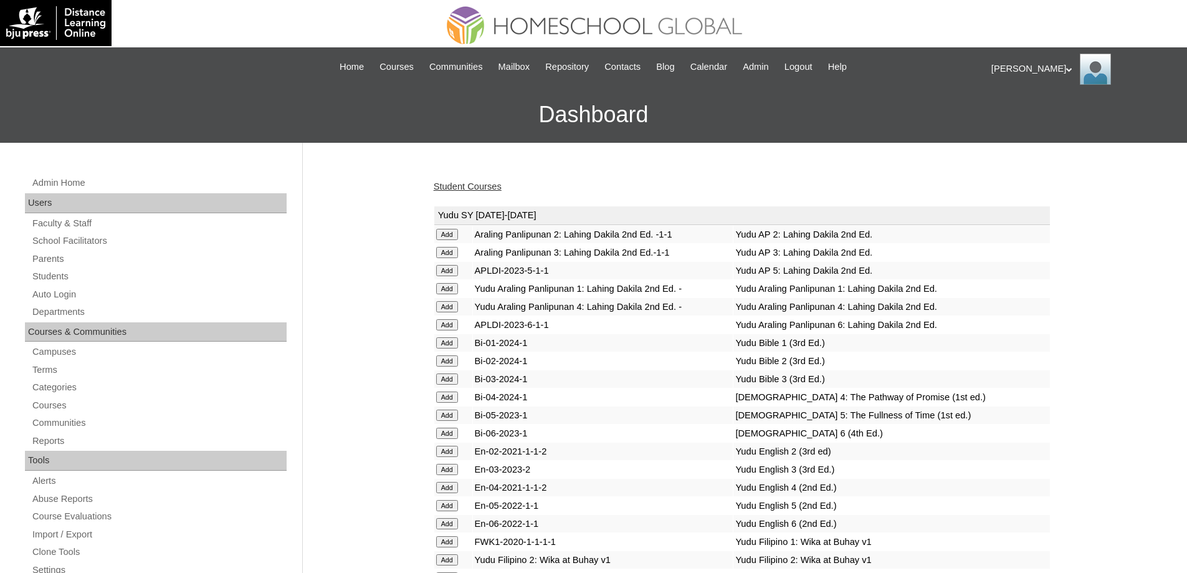
click at [480, 184] on link "Student Courses" at bounding box center [468, 186] width 68 height 10
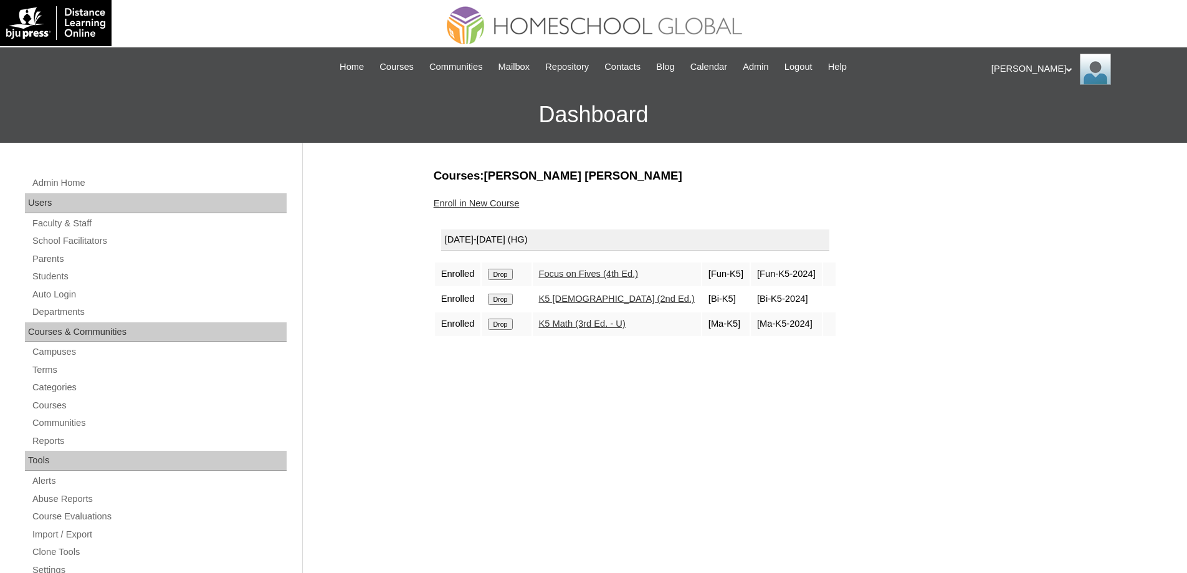
click link "Students"
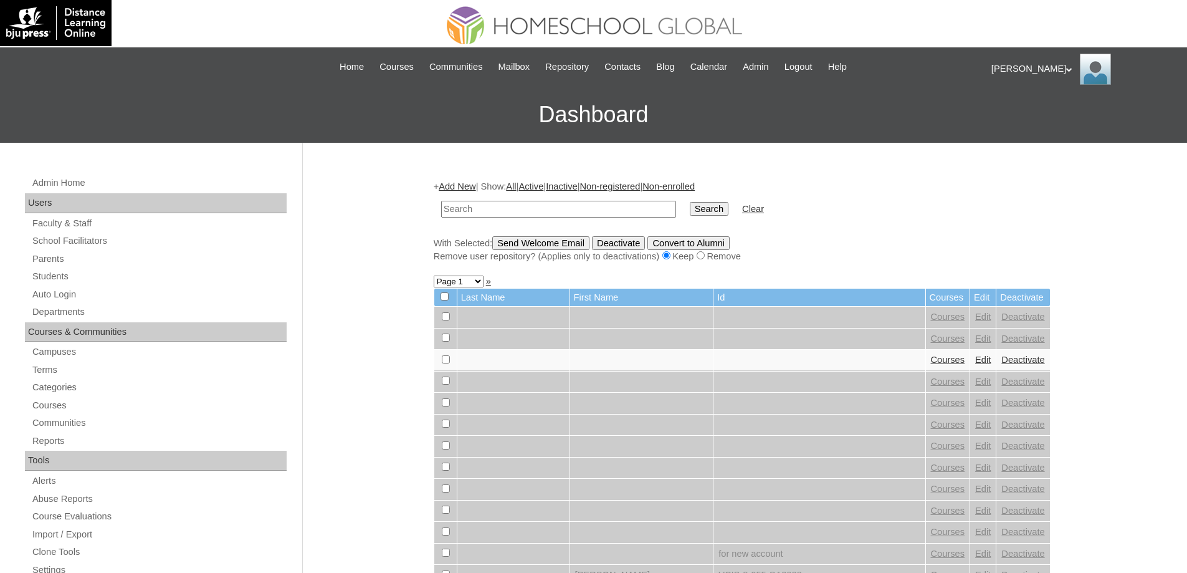
drag, startPoint x: 520, startPoint y: 214, endPoint x: 586, endPoint y: 213, distance: 66.7
click at [523, 214] on input "text" at bounding box center [558, 209] width 235 height 17
paste input "MHS0123-TECHPH2023"
type input "MHS0123-TECHPH2023"
click at [704, 206] on input "Search" at bounding box center [709, 209] width 39 height 14
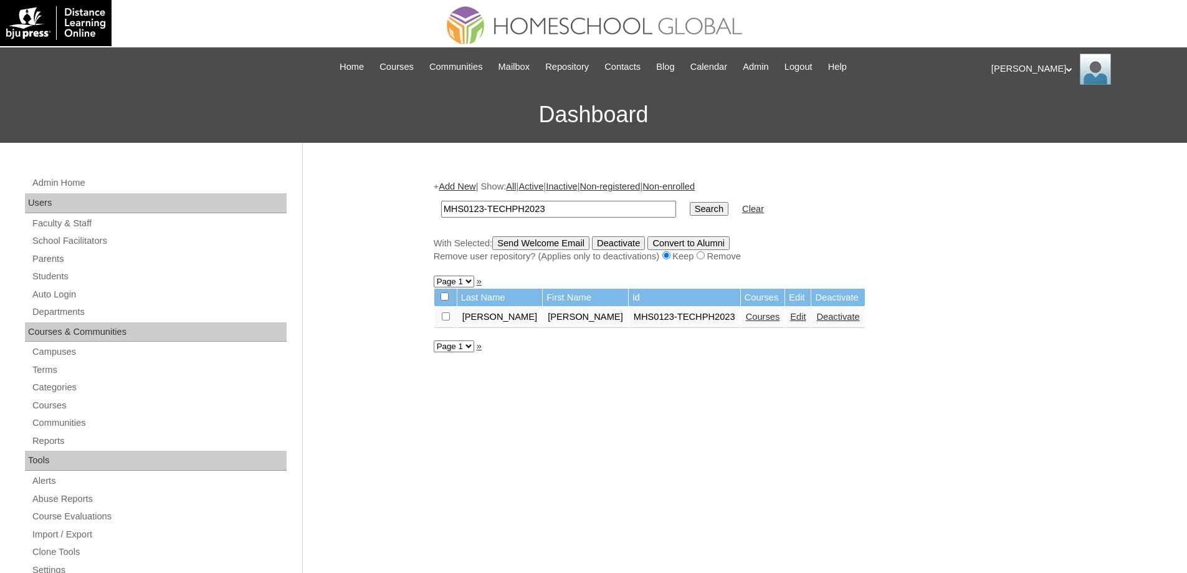
click at [746, 315] on link "Courses" at bounding box center [763, 317] width 34 height 10
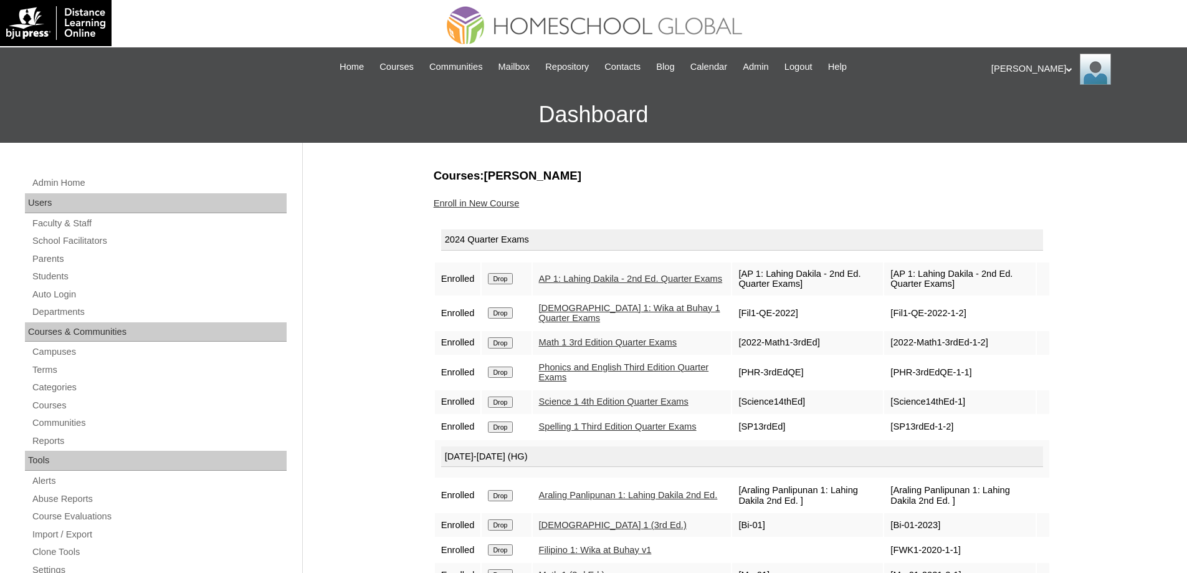
click at [517, 272] on td "Drop" at bounding box center [506, 278] width 49 height 33
click at [512, 275] on input "Drop" at bounding box center [500, 278] width 24 height 11
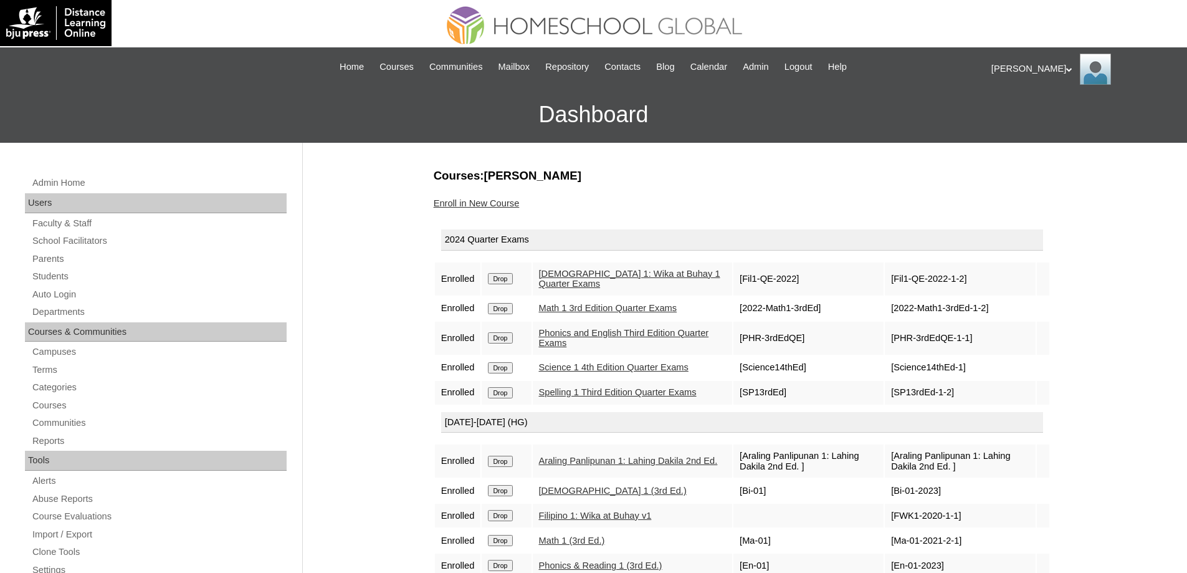
click at [506, 275] on input "Drop" at bounding box center [500, 278] width 24 height 11
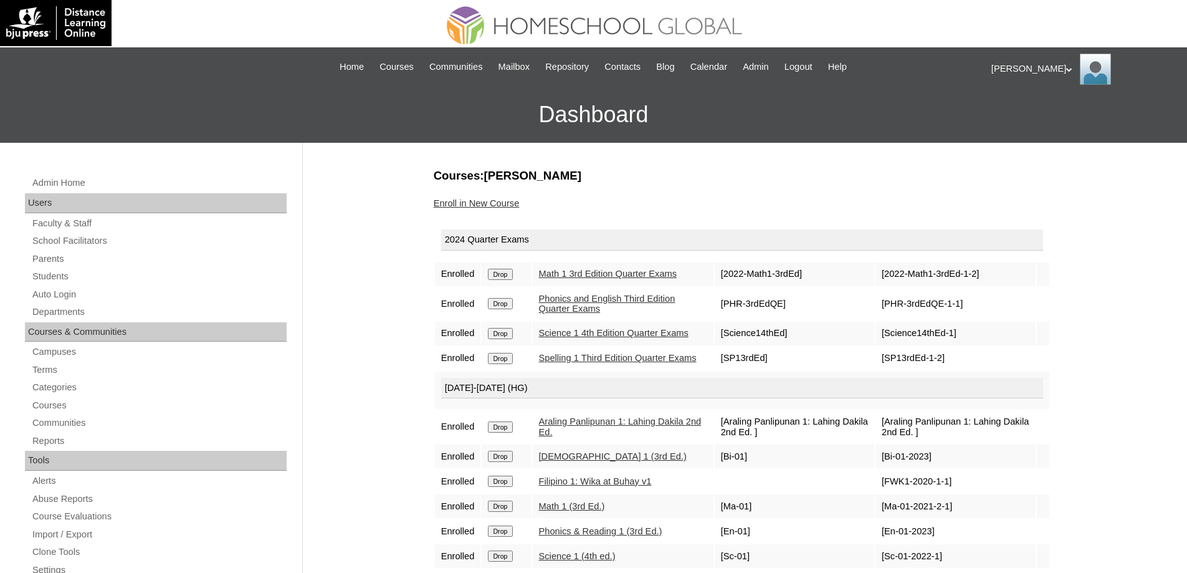
click at [510, 277] on input "Drop" at bounding box center [500, 274] width 24 height 11
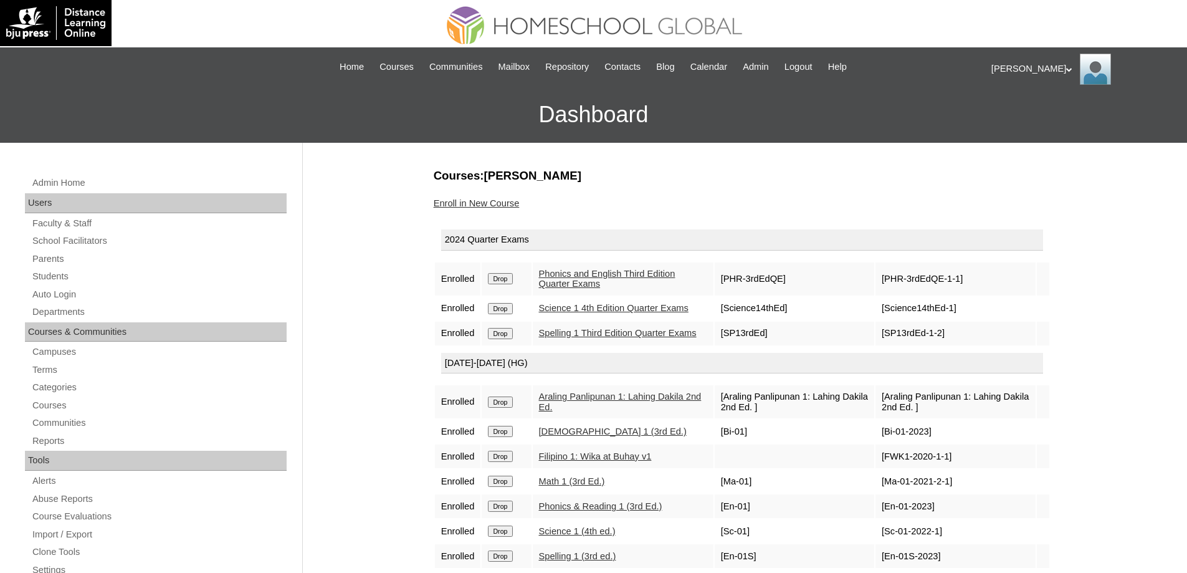
drag, startPoint x: 523, startPoint y: 292, endPoint x: 512, endPoint y: 280, distance: 16.3
click at [523, 292] on td "Drop" at bounding box center [506, 278] width 49 height 33
click at [512, 280] on input "Drop" at bounding box center [500, 278] width 24 height 11
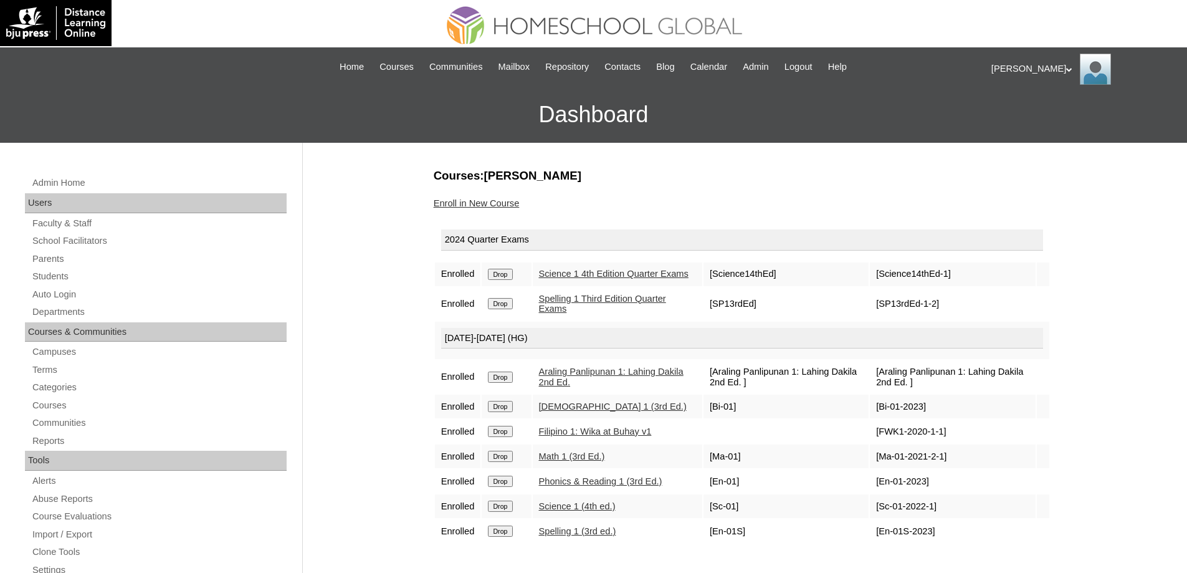
drag, startPoint x: 0, startPoint y: 0, endPoint x: 666, endPoint y: 50, distance: 667.4
click at [508, 279] on input "Drop" at bounding box center [500, 274] width 24 height 11
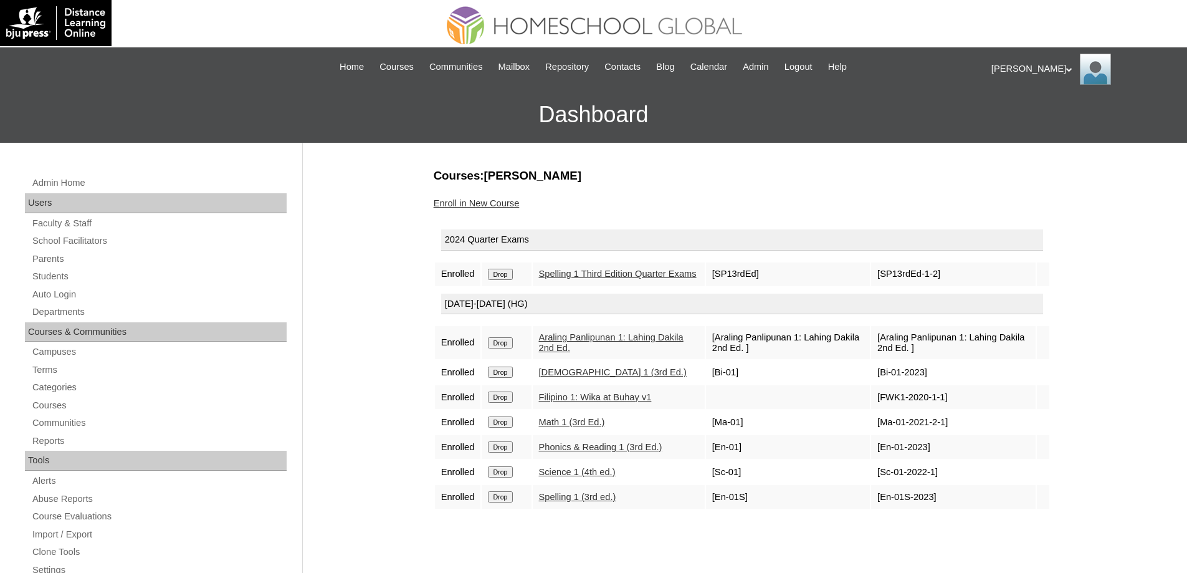
drag, startPoint x: 0, startPoint y: 0, endPoint x: 643, endPoint y: 45, distance: 644.7
click at [512, 279] on input "Drop" at bounding box center [500, 274] width 24 height 11
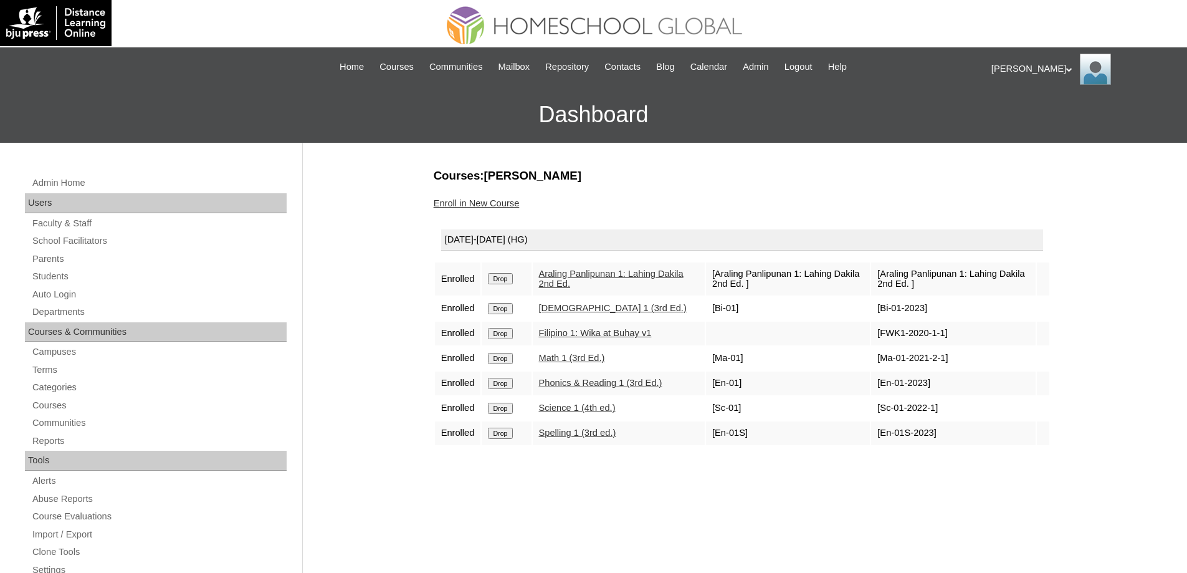
click at [503, 280] on input "Drop" at bounding box center [500, 278] width 24 height 11
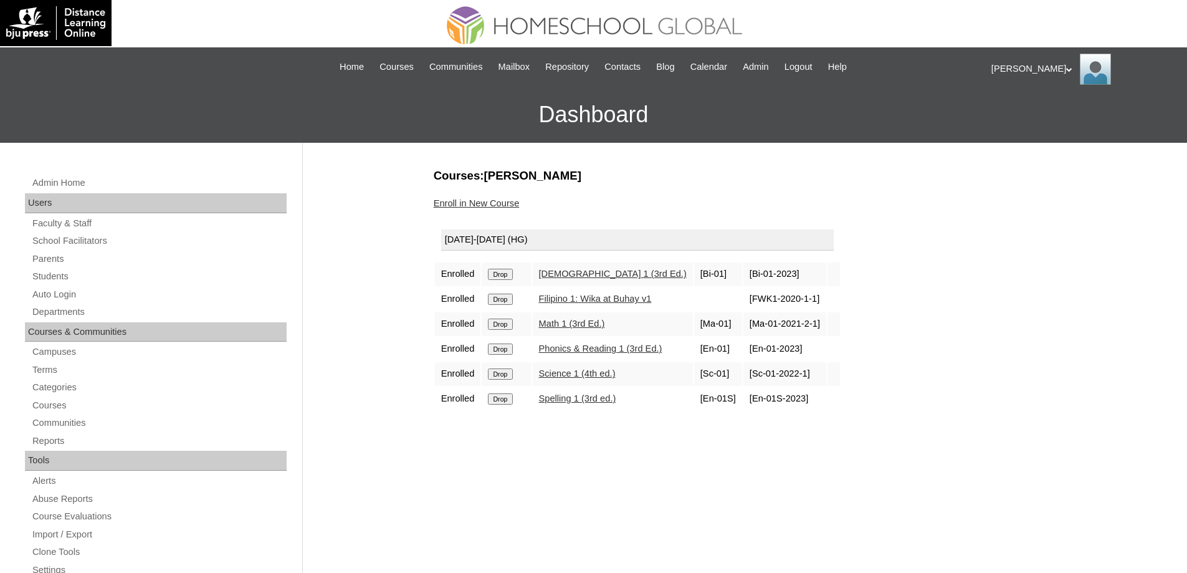
click at [511, 279] on input "Drop" at bounding box center [500, 274] width 24 height 11
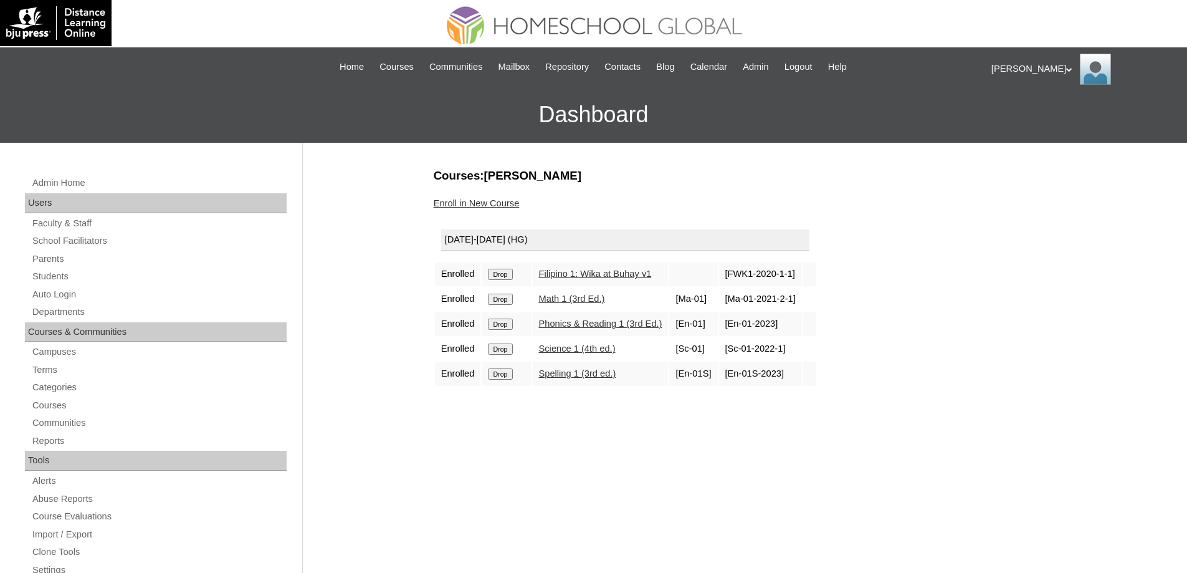
drag, startPoint x: 0, startPoint y: 0, endPoint x: 649, endPoint y: 47, distance: 650.4
click at [511, 275] on input "Drop" at bounding box center [500, 274] width 24 height 11
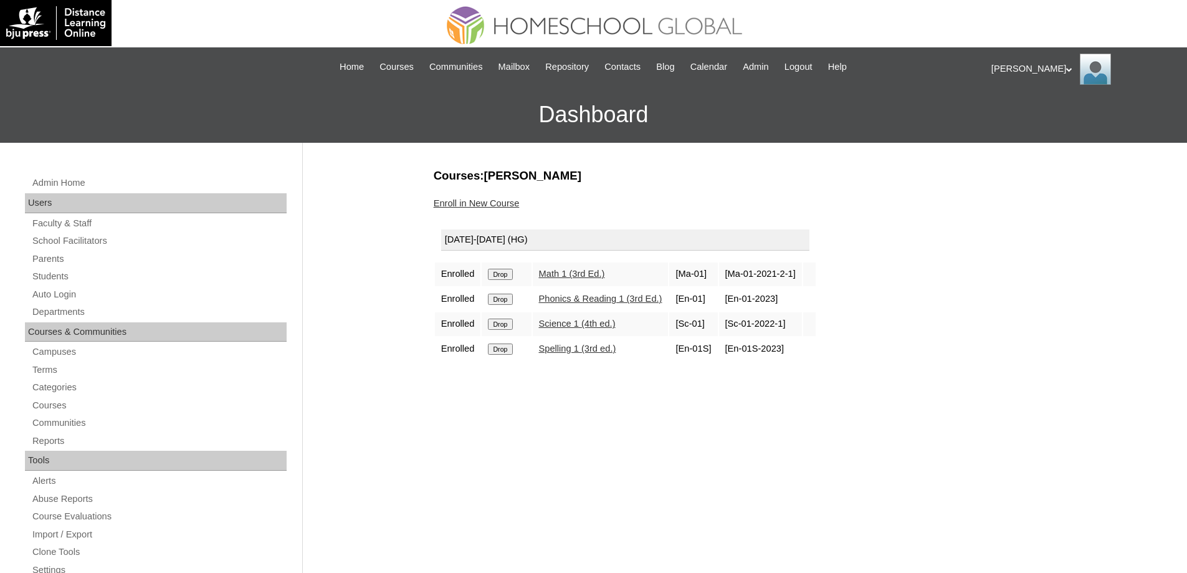
click input "Drop"
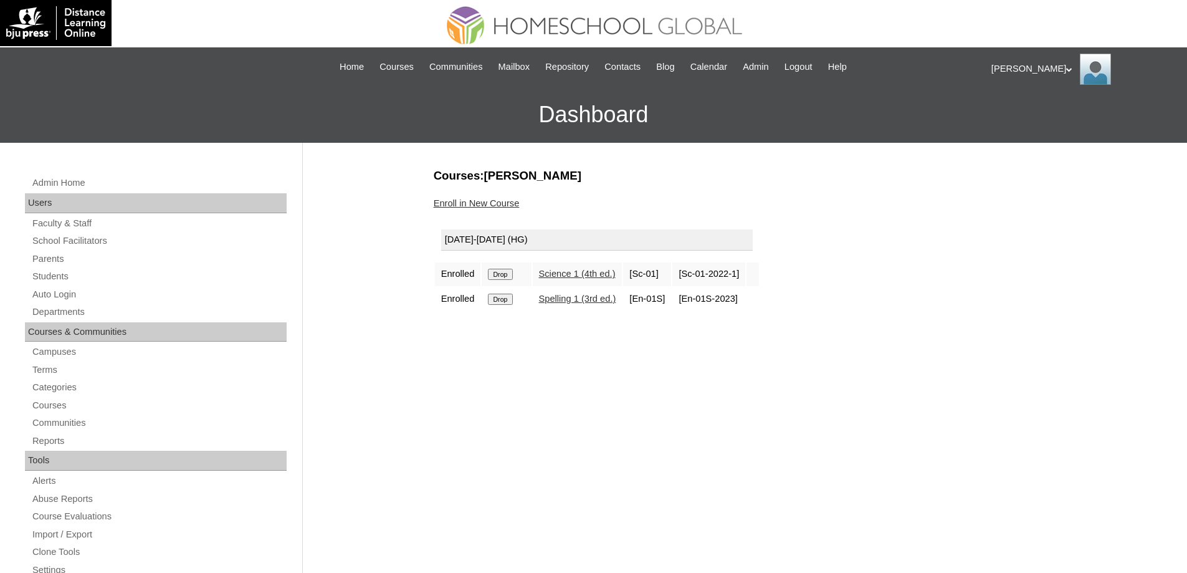
click at [505, 272] on input "Drop" at bounding box center [500, 274] width 24 height 11
drag, startPoint x: 0, startPoint y: 0, endPoint x: 655, endPoint y: 47, distance: 656.6
click at [508, 274] on input "Drop" at bounding box center [500, 274] width 24 height 11
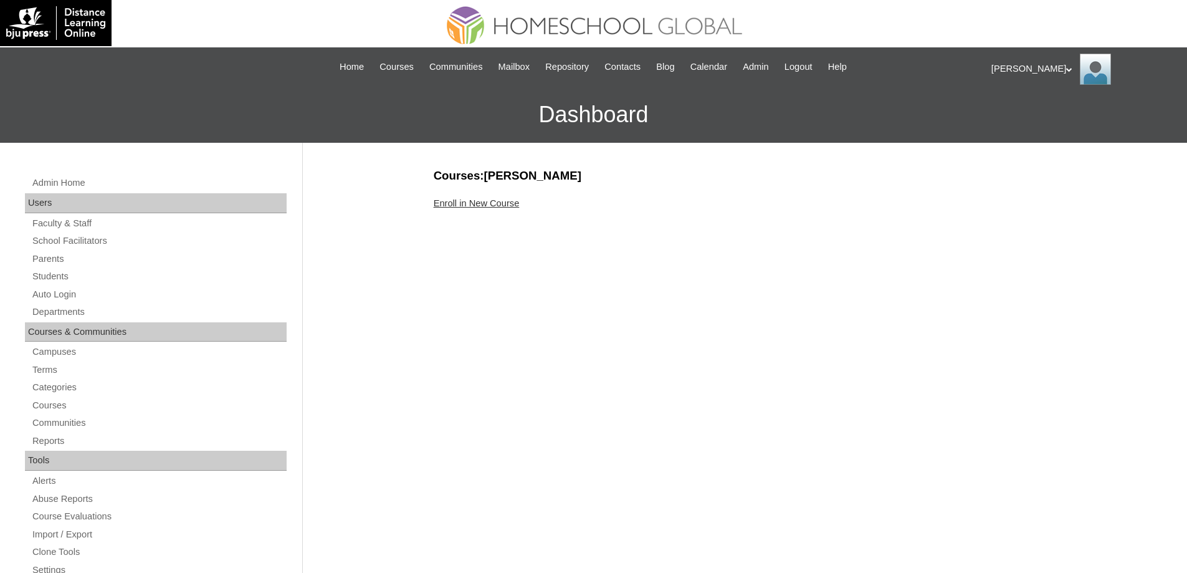
click at [513, 206] on link "Enroll in New Course" at bounding box center [477, 203] width 86 height 10
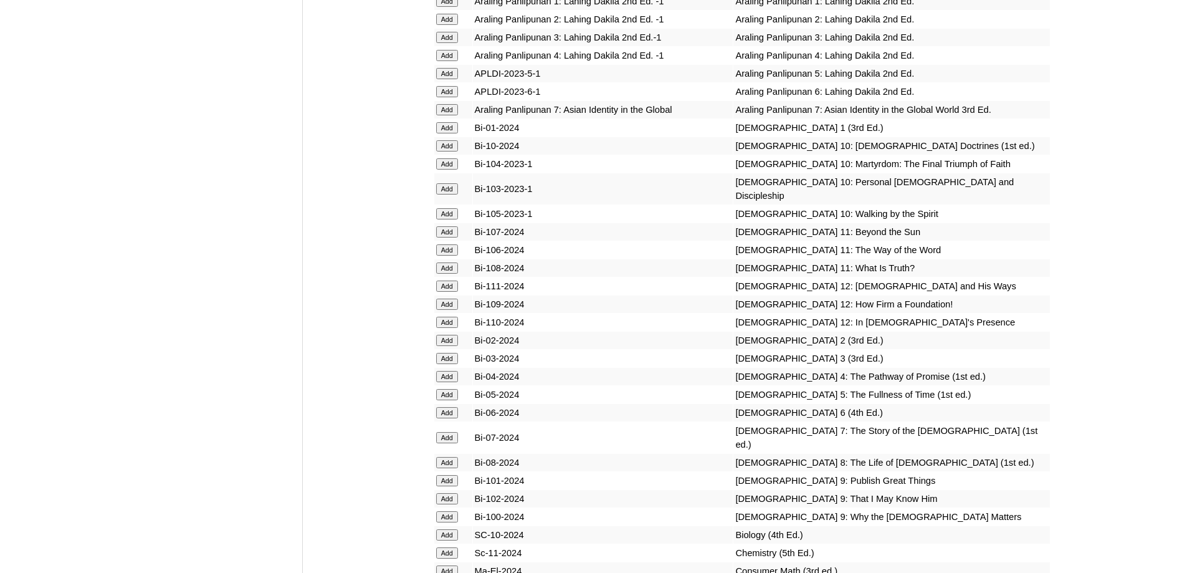
scroll to position [3178, 0]
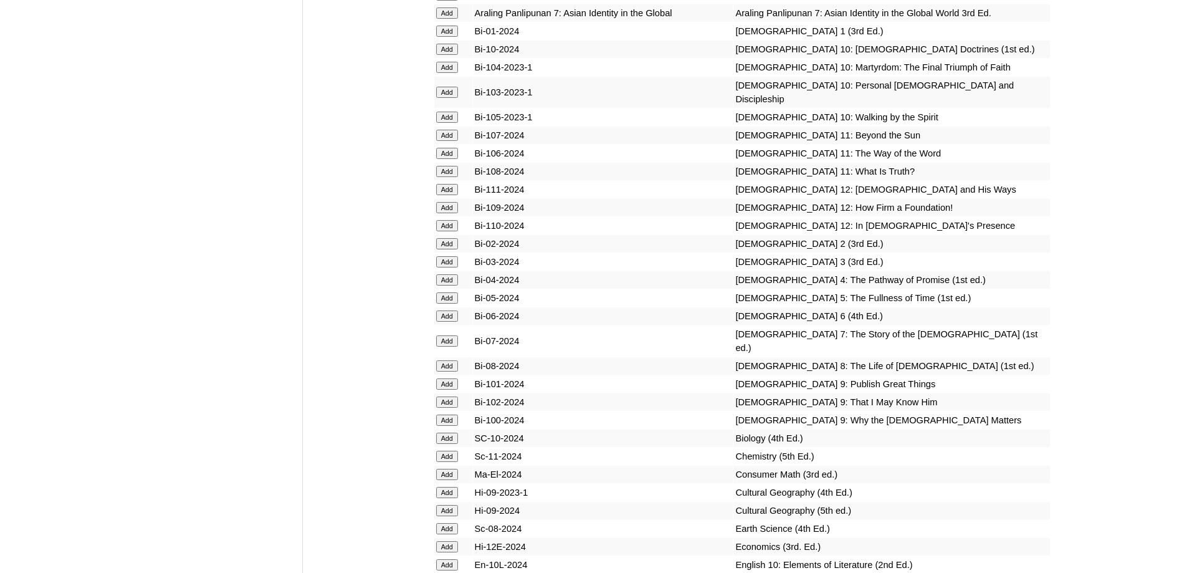
click at [456, 249] on input "Add" at bounding box center [447, 243] width 22 height 11
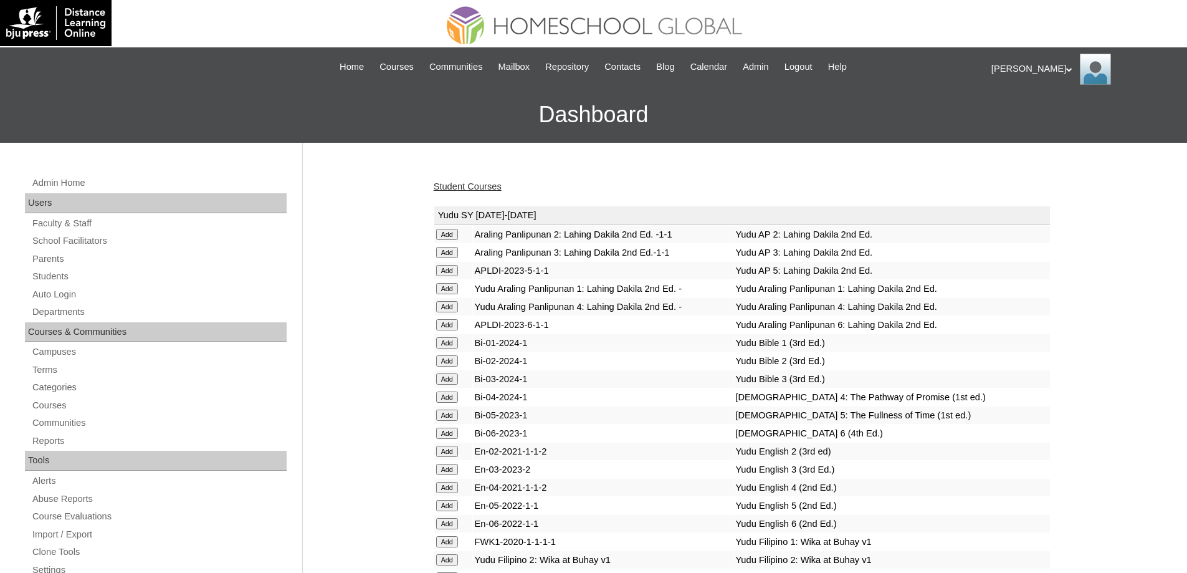
scroll to position [2808, 0]
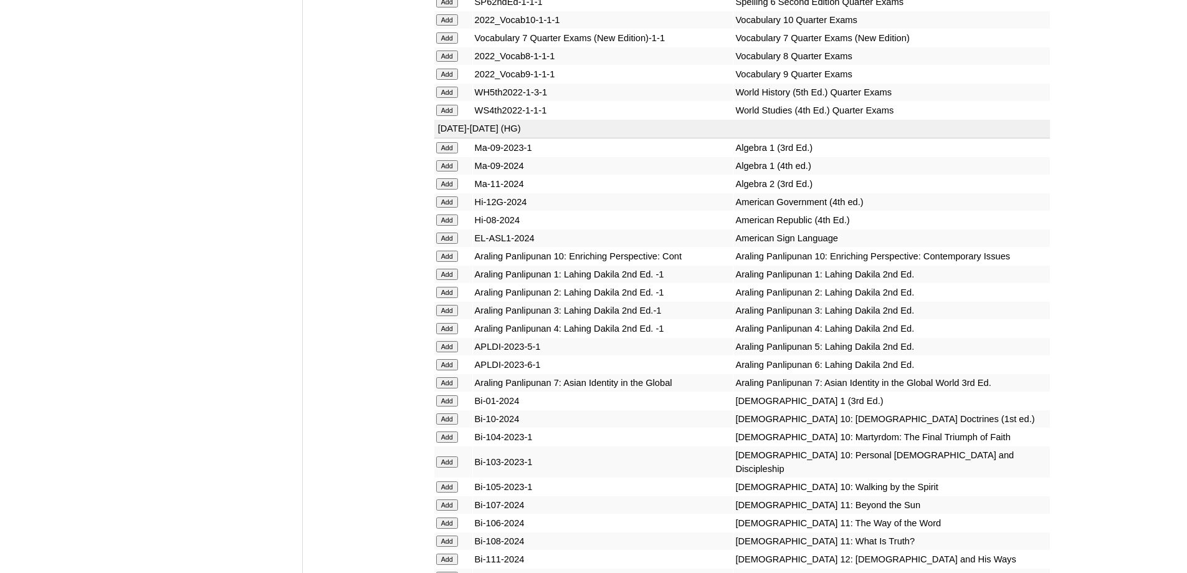
click at [446, 298] on input "Add" at bounding box center [447, 292] width 22 height 11
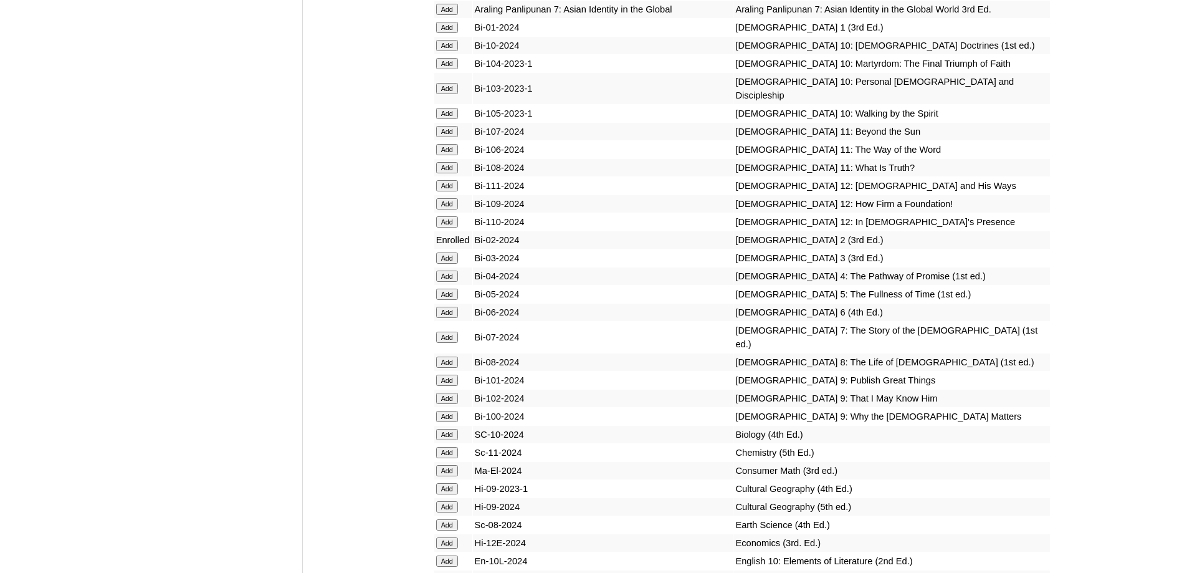
scroll to position [3182, 0]
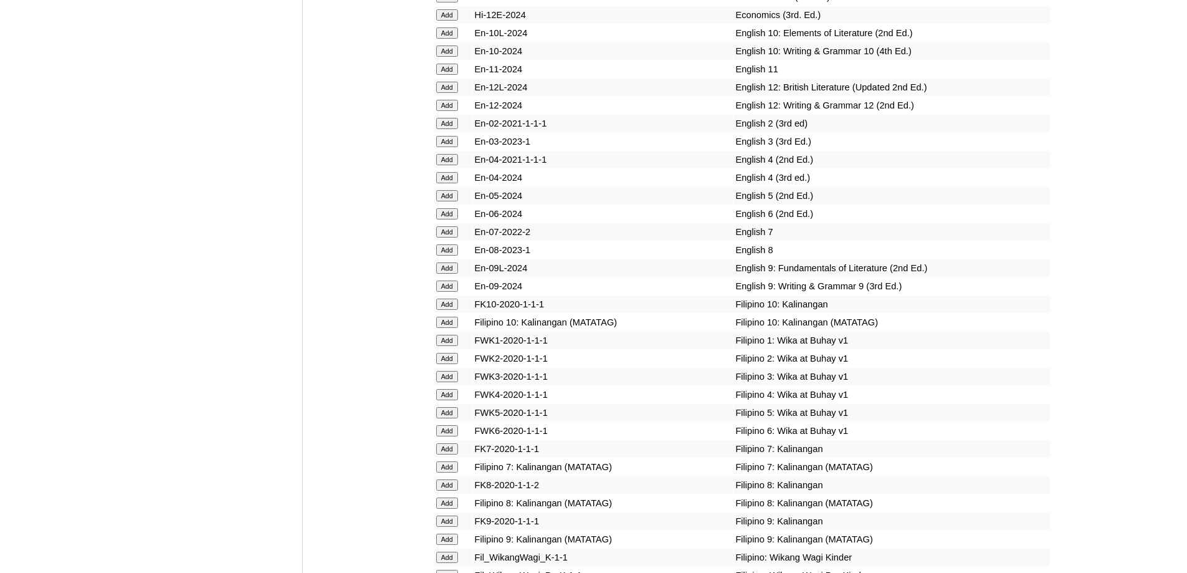
scroll to position [3729, 0]
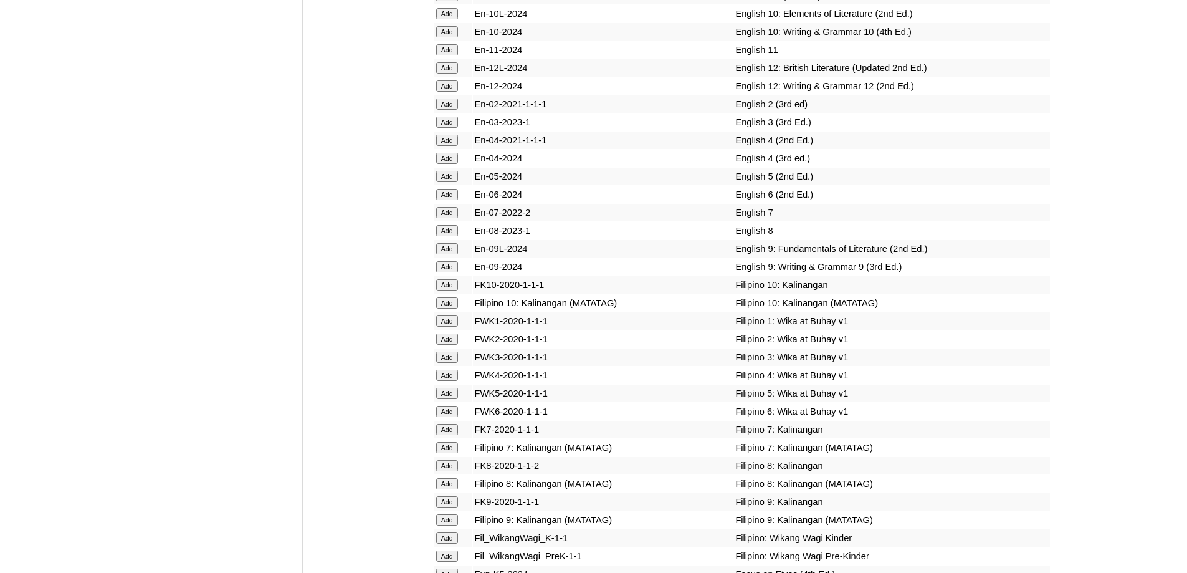
click at [459, 108] on form "Add" at bounding box center [453, 103] width 34 height 10
click at [447, 110] on input "Add" at bounding box center [447, 103] width 22 height 11
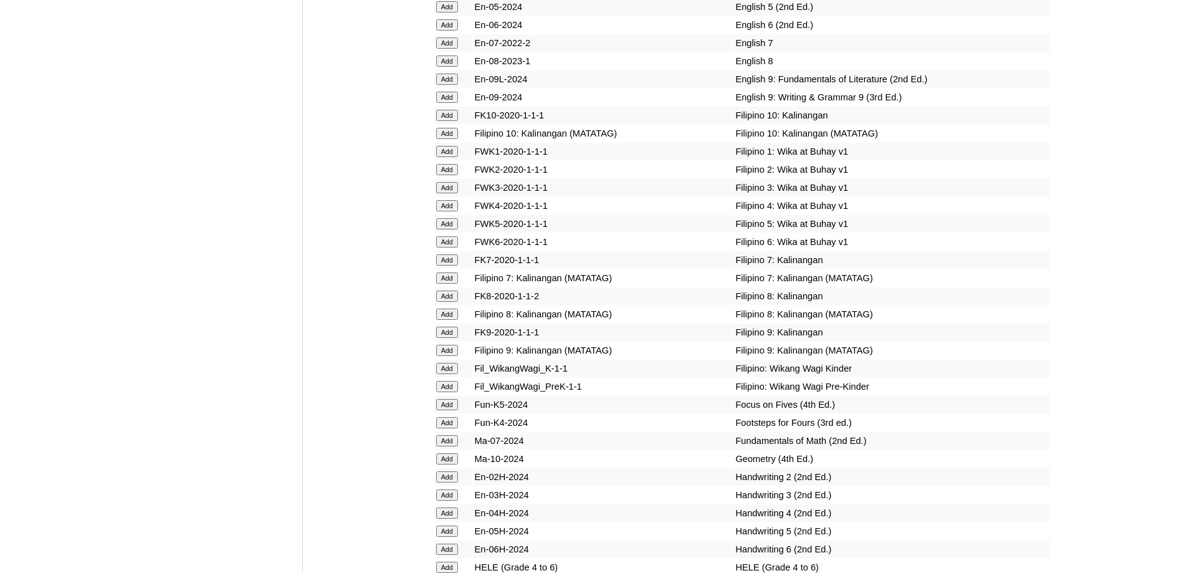
scroll to position [3903, 0]
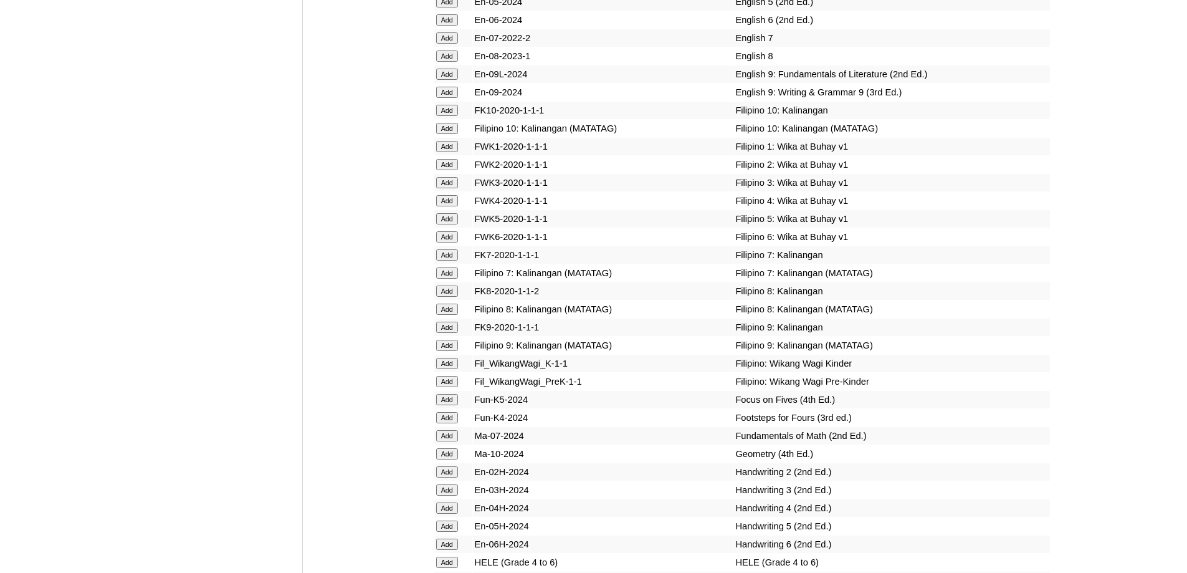
click at [452, 170] on input "Add" at bounding box center [447, 164] width 22 height 11
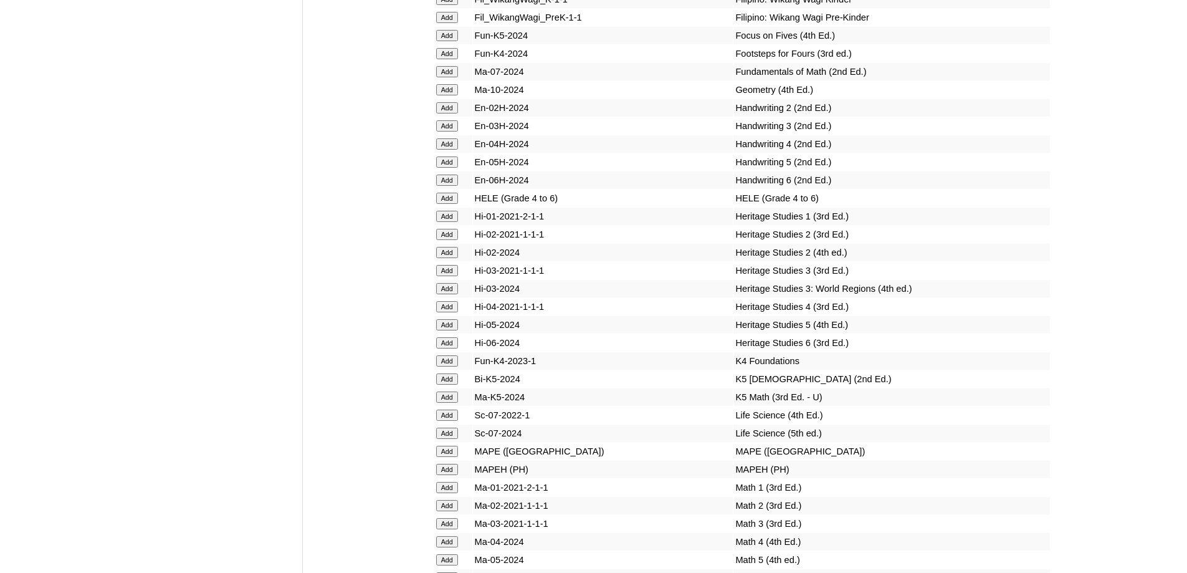
scroll to position [4272, 0]
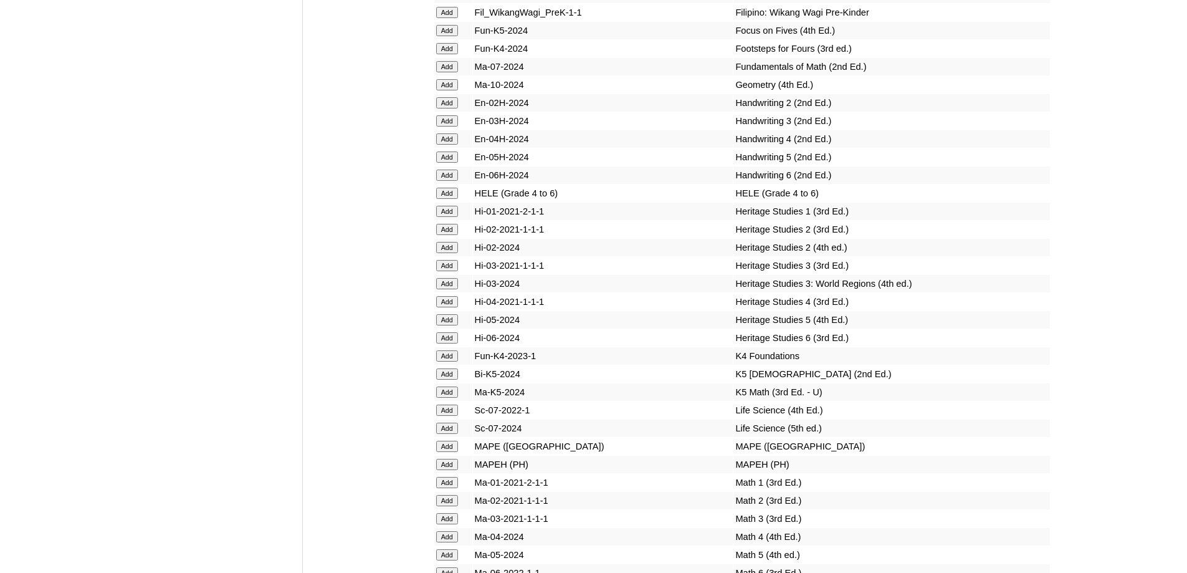
click at [453, 108] on input "Add" at bounding box center [447, 102] width 22 height 11
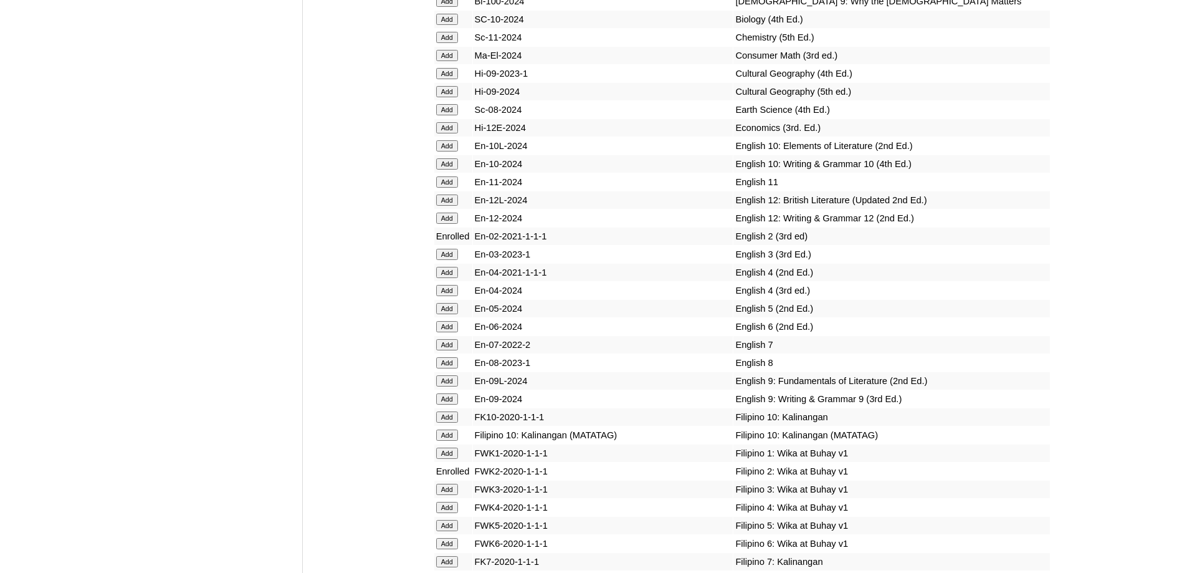
scroll to position [4448, 0]
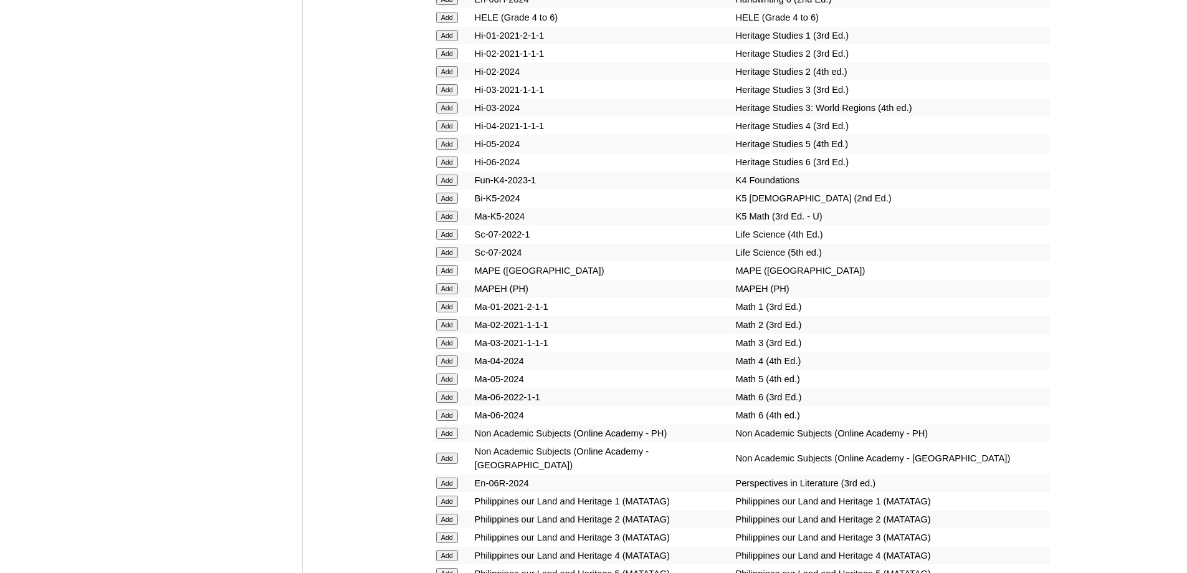
click at [446, 59] on input "Add" at bounding box center [447, 53] width 22 height 11
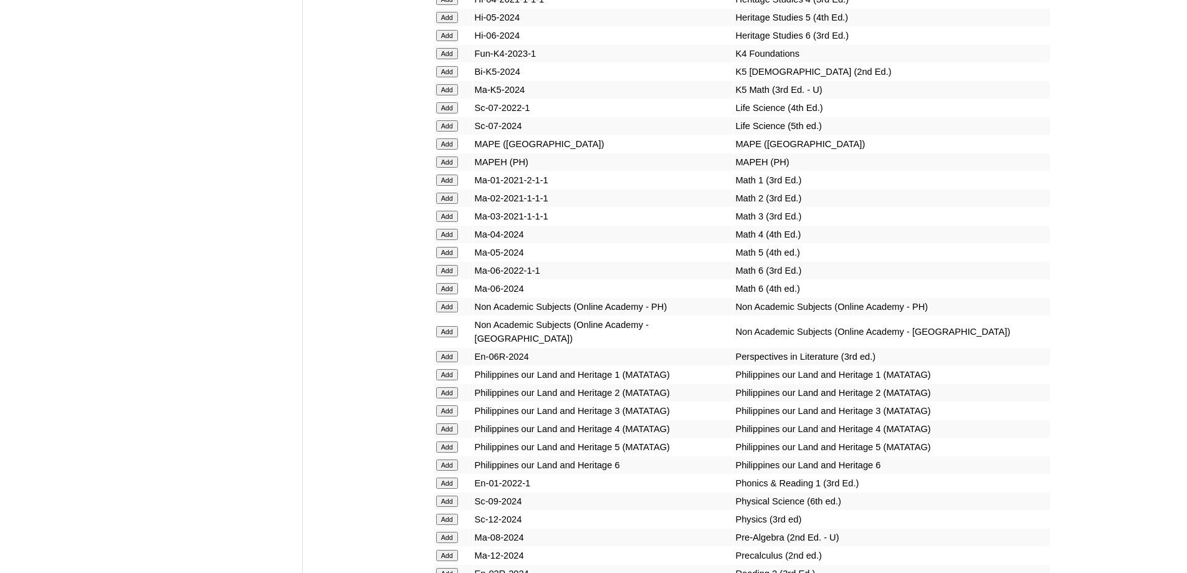
scroll to position [4569, 0]
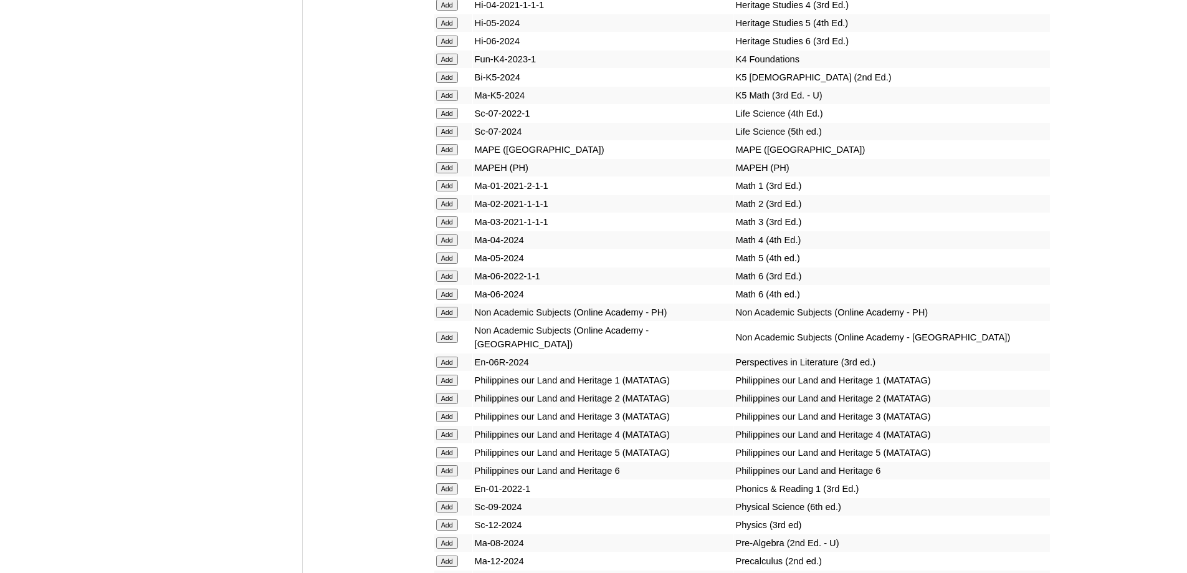
click at [454, 173] on input "Add" at bounding box center [447, 167] width 22 height 11
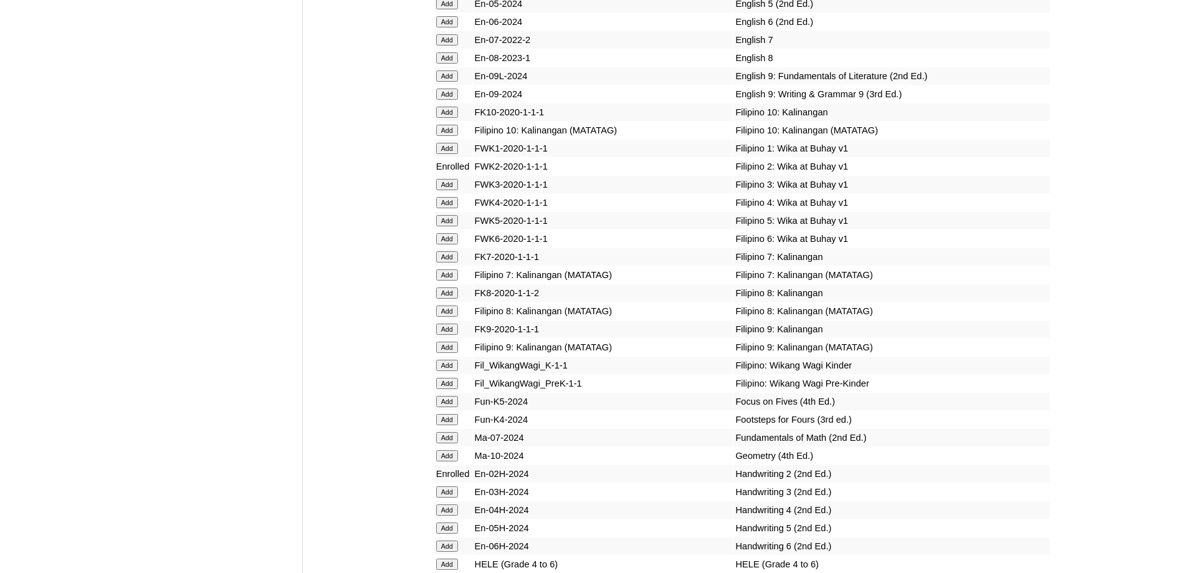
scroll to position [4508, 0]
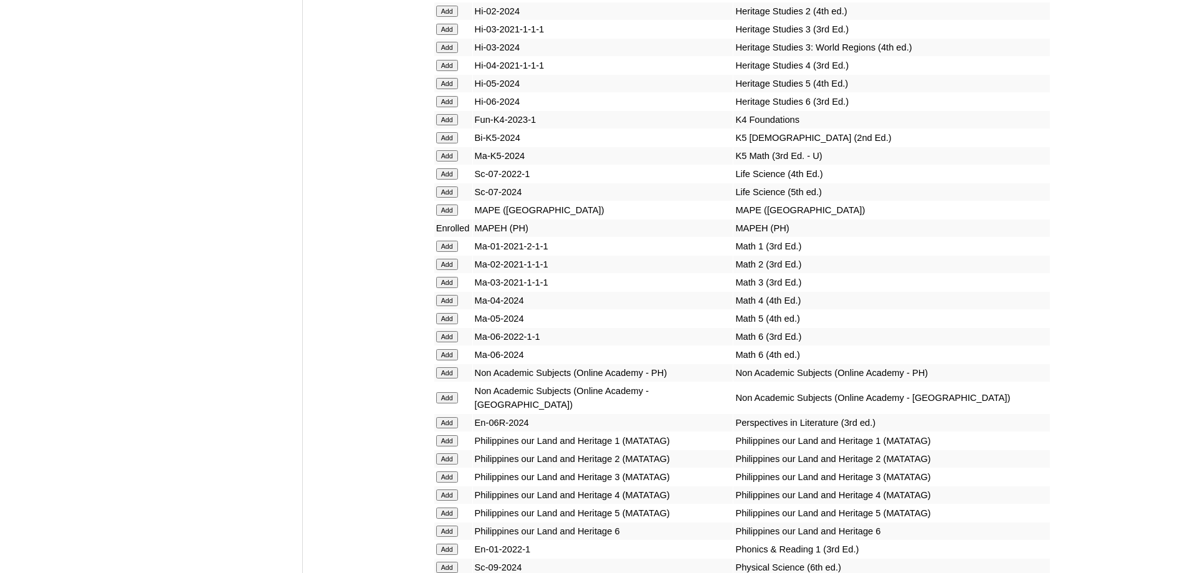
click at [453, 270] on input "Add" at bounding box center [447, 264] width 22 height 11
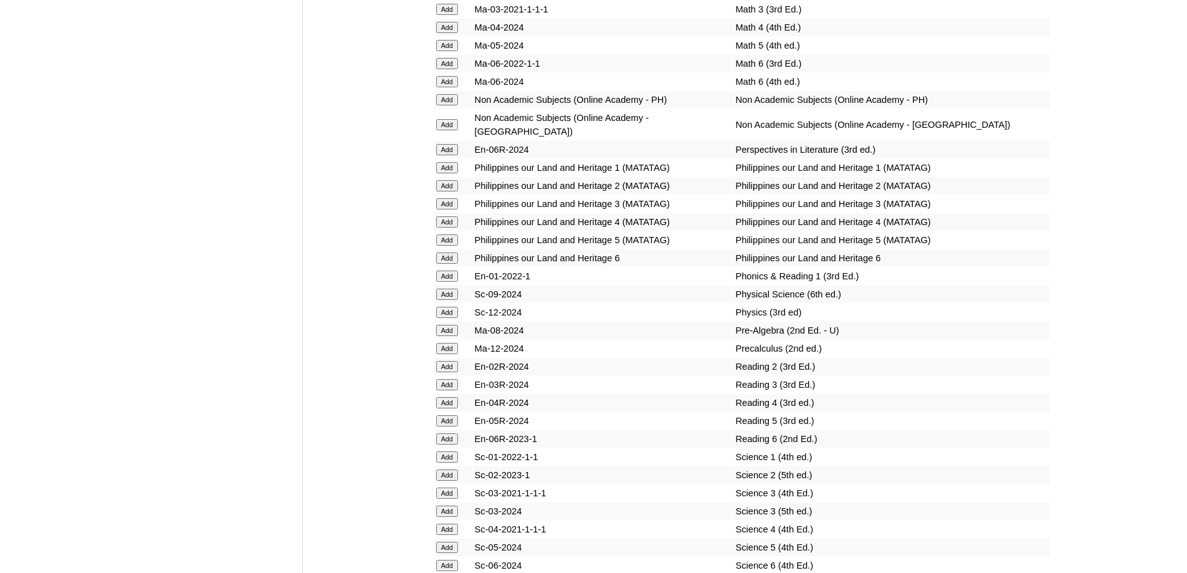
scroll to position [4820, 0]
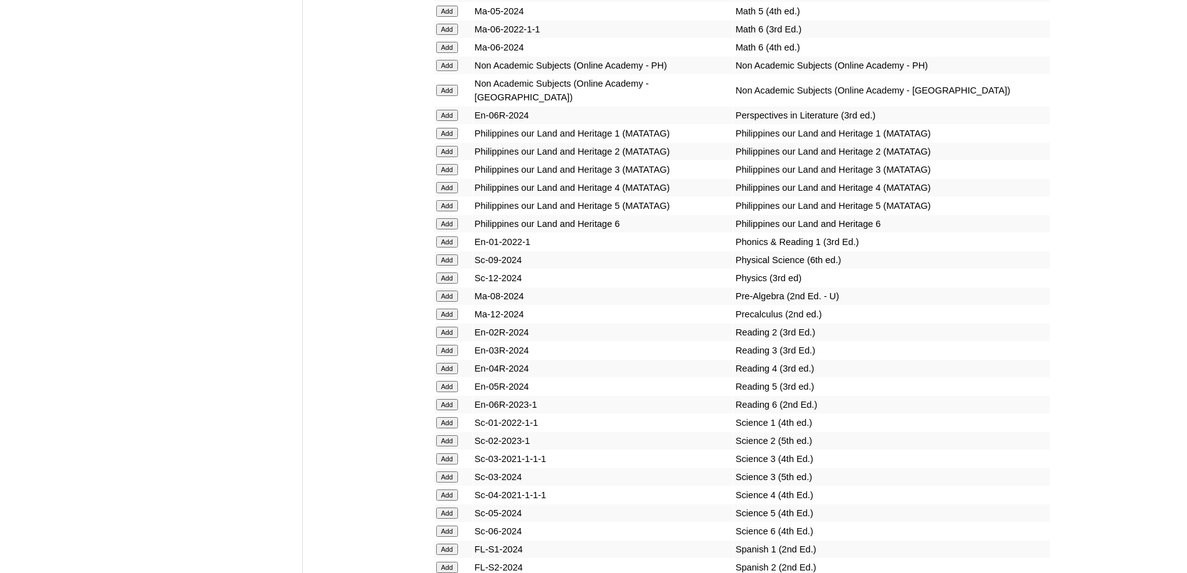
click at [449, 338] on input "Add" at bounding box center [447, 332] width 22 height 11
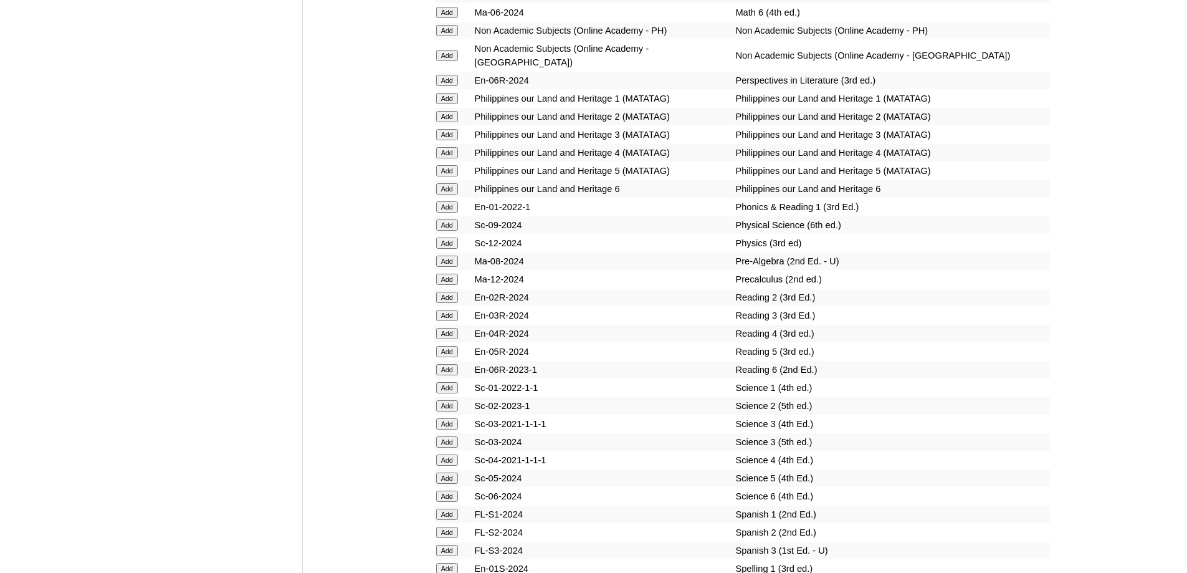
scroll to position [5065, 0]
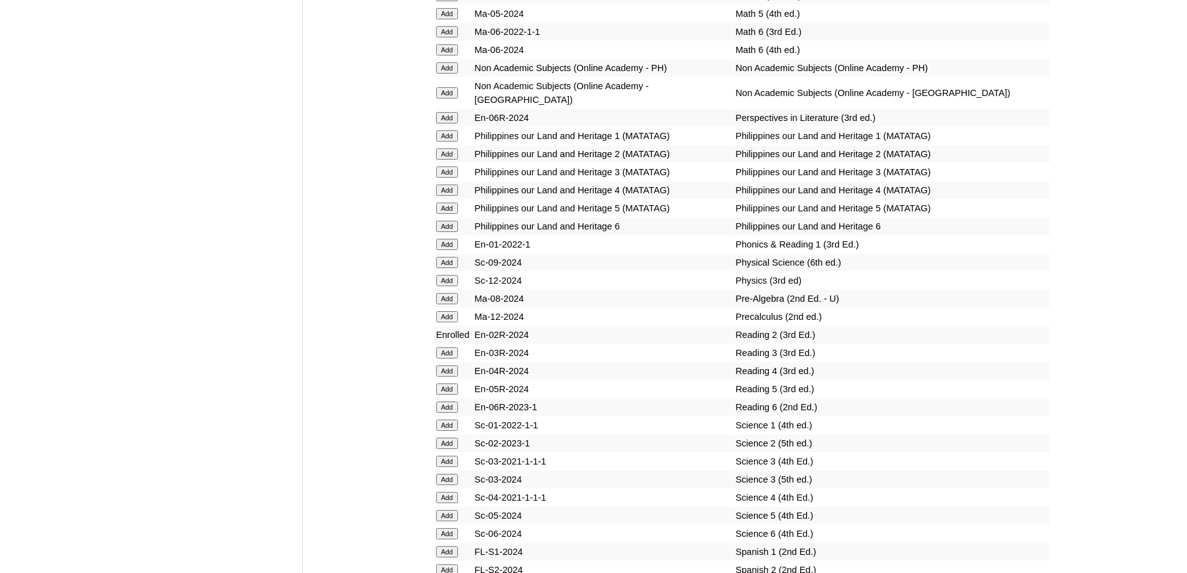
scroll to position [5178, 0]
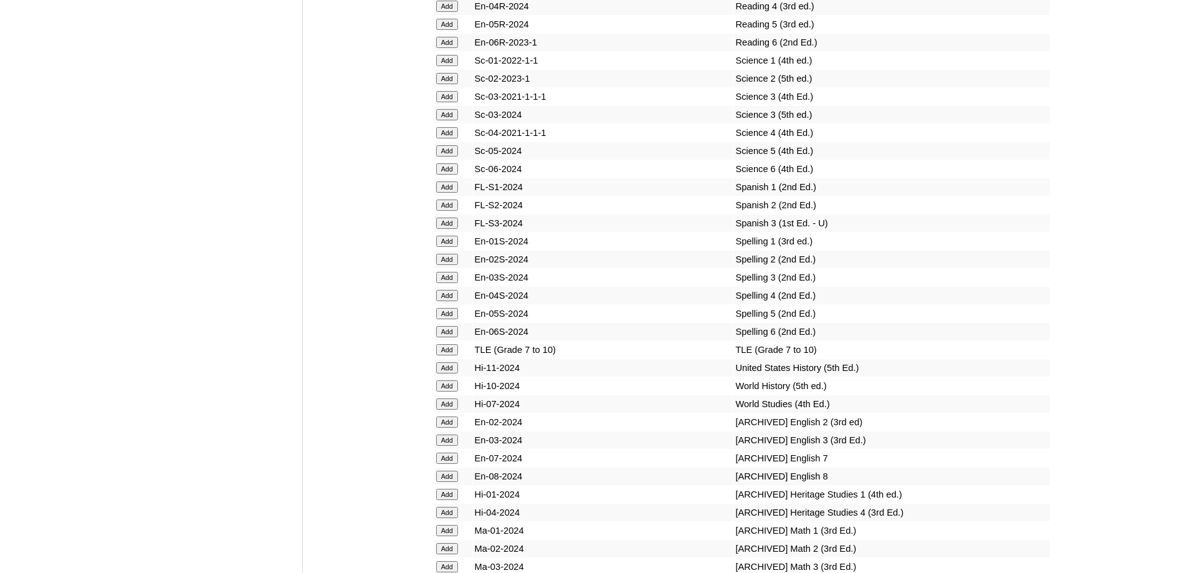
click at [438, 84] on input "Add" at bounding box center [447, 78] width 22 height 11
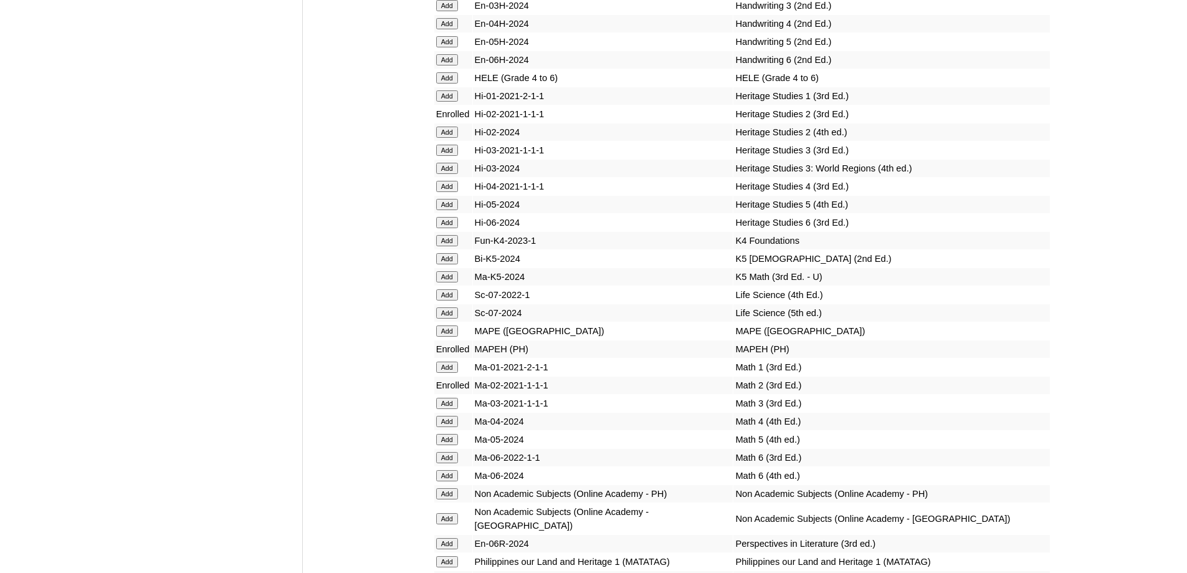
scroll to position [5298, 0]
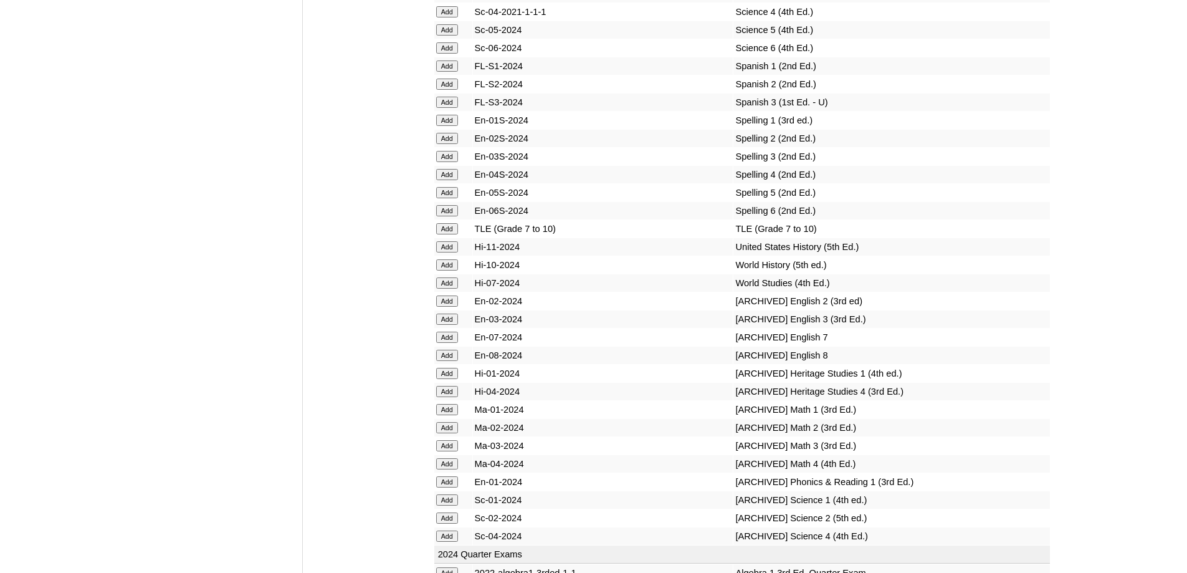
click at [438, 144] on input "Add" at bounding box center [447, 138] width 22 height 11
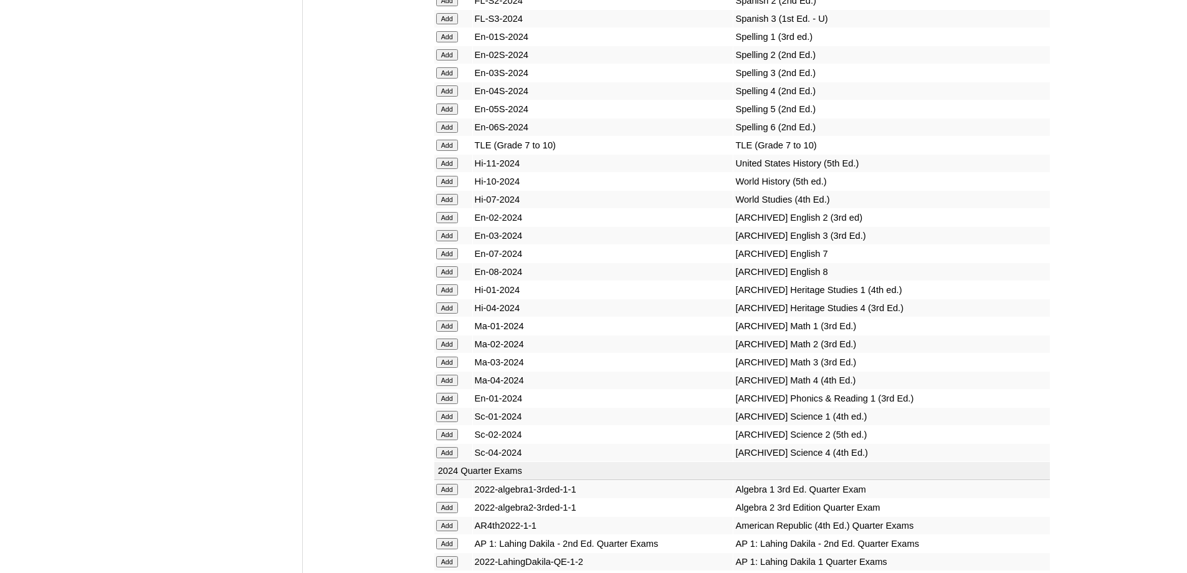
scroll to position [5672, 0]
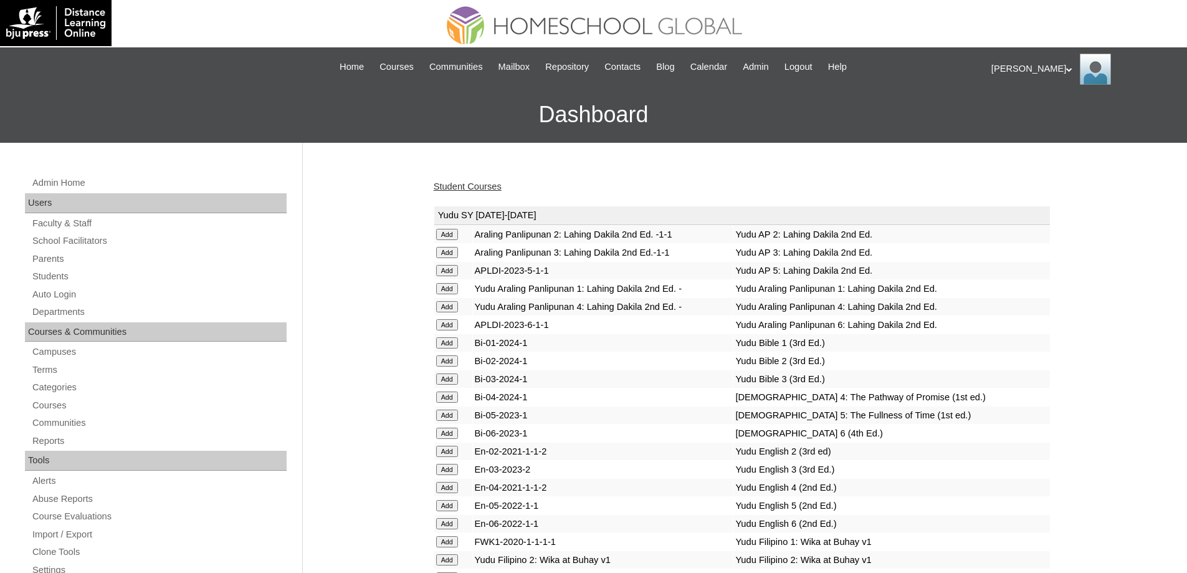
click at [465, 184] on link "Student Courses" at bounding box center [468, 186] width 68 height 10
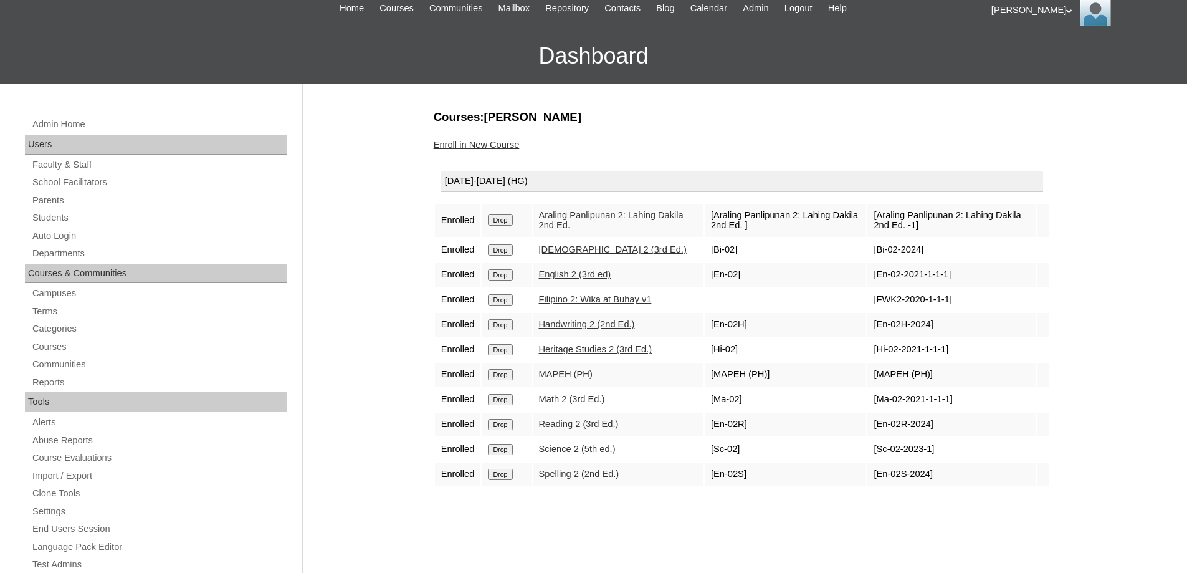
scroll to position [62, 0]
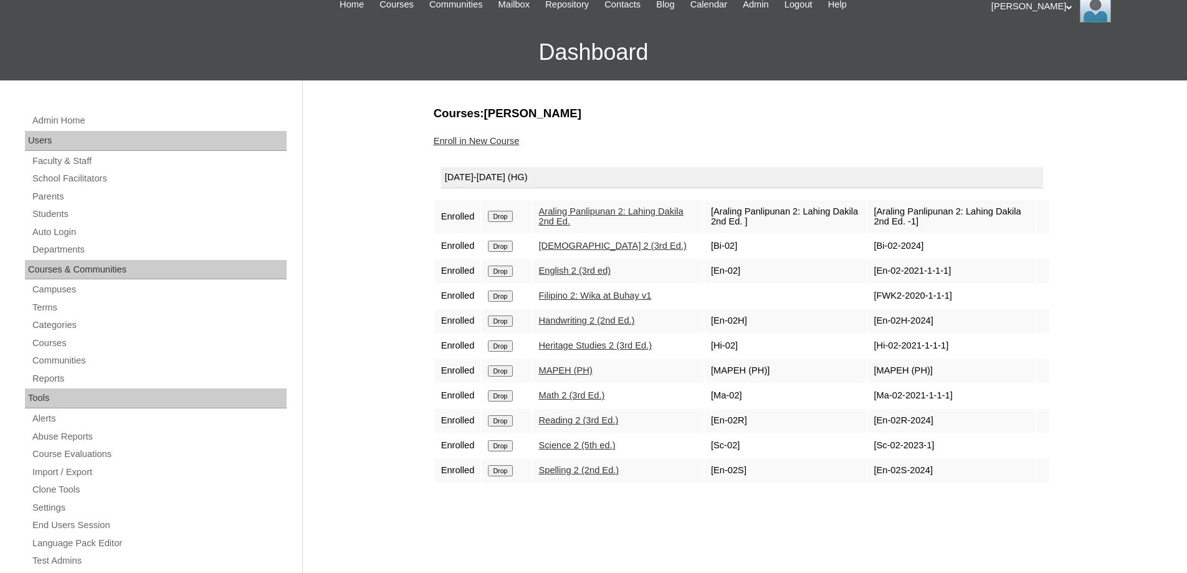
click at [512, 349] on input "Drop" at bounding box center [500, 345] width 24 height 11
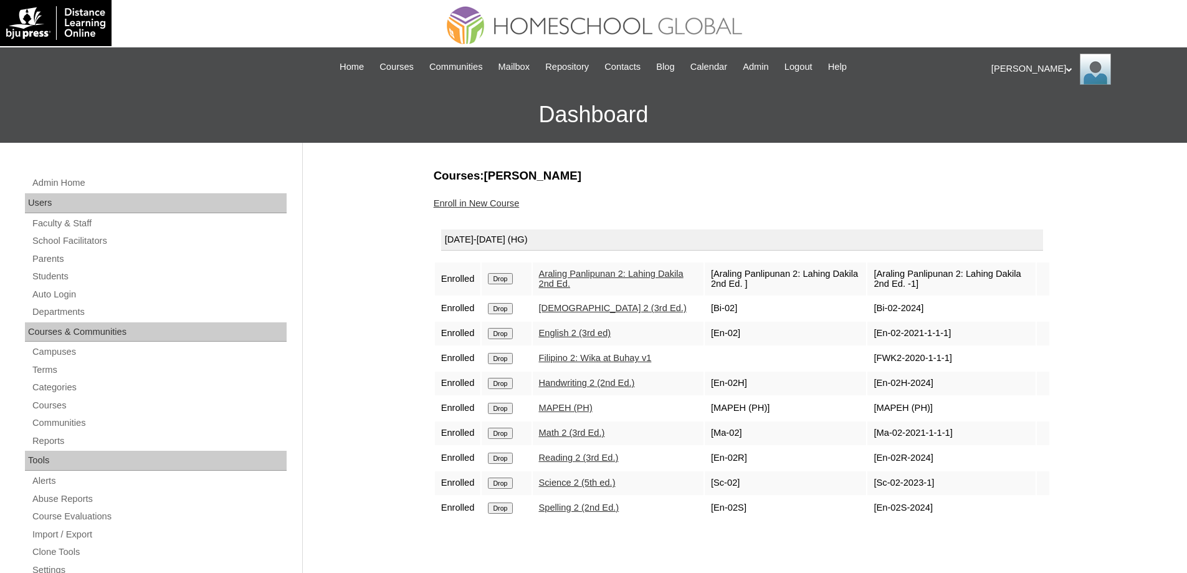
click at [511, 201] on link "Enroll in New Course" at bounding box center [477, 203] width 86 height 10
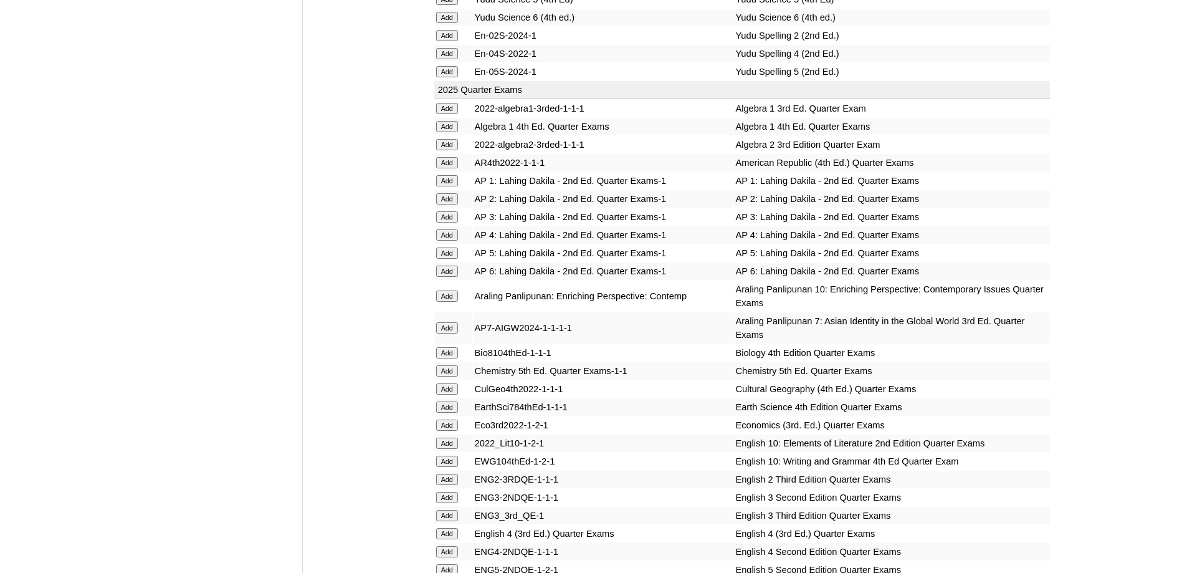
scroll to position [1059, 0]
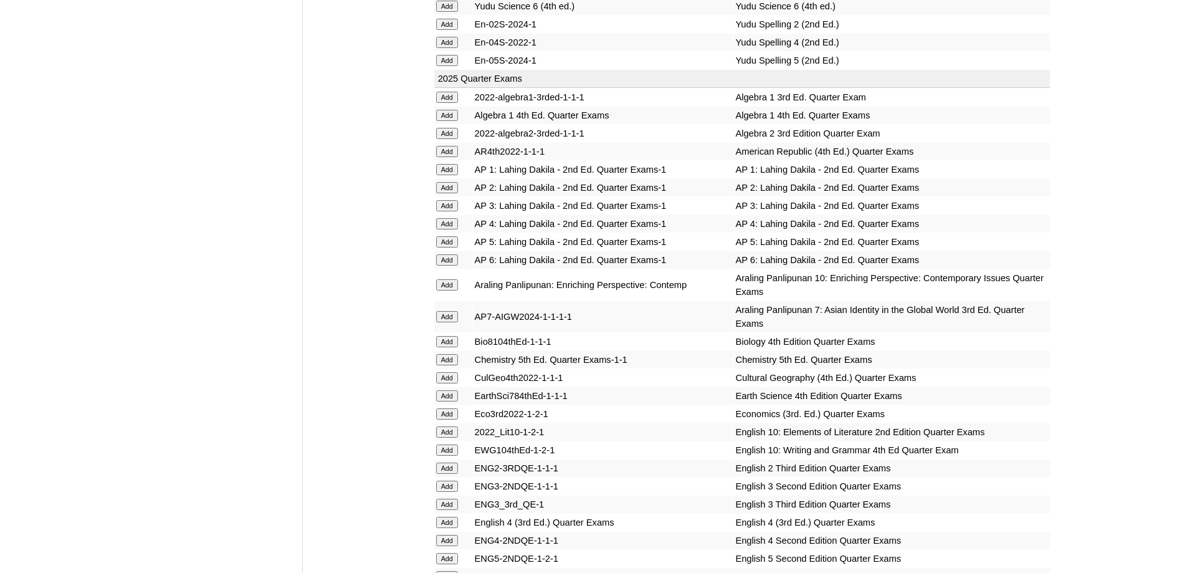
click at [454, 193] on input "Add" at bounding box center [447, 187] width 22 height 11
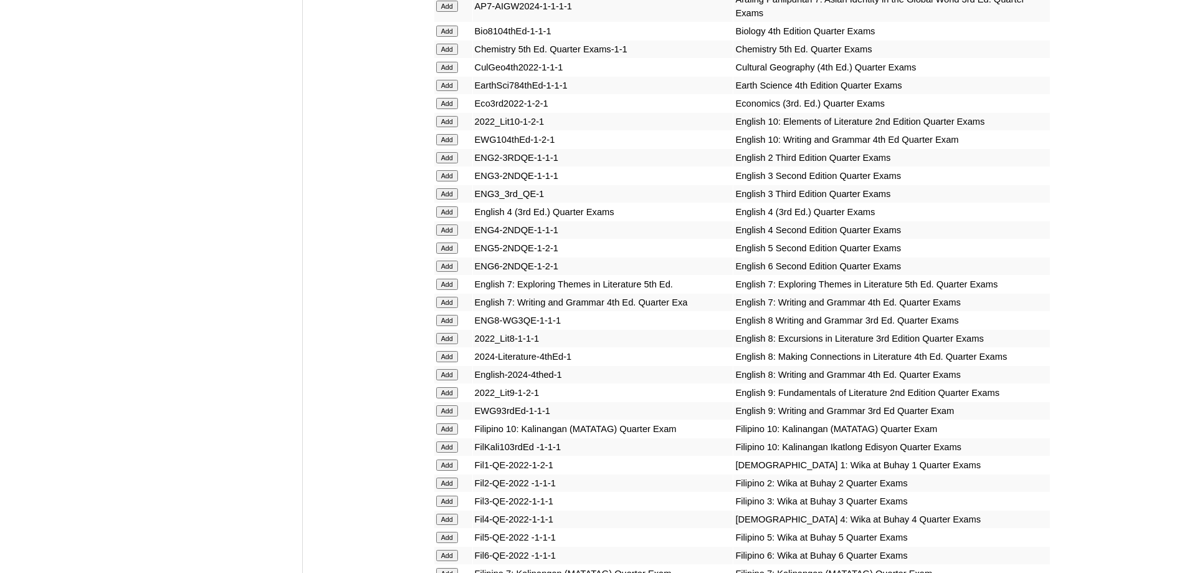
scroll to position [1371, 0]
click at [452, 162] on input "Add" at bounding box center [447, 156] width 22 height 11
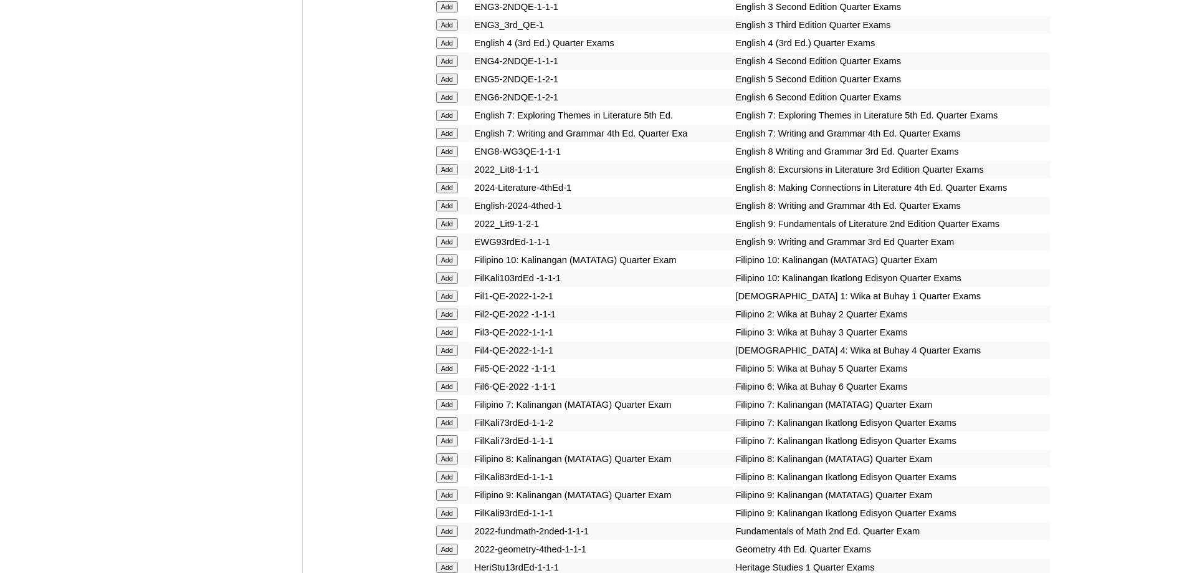
scroll to position [1558, 0]
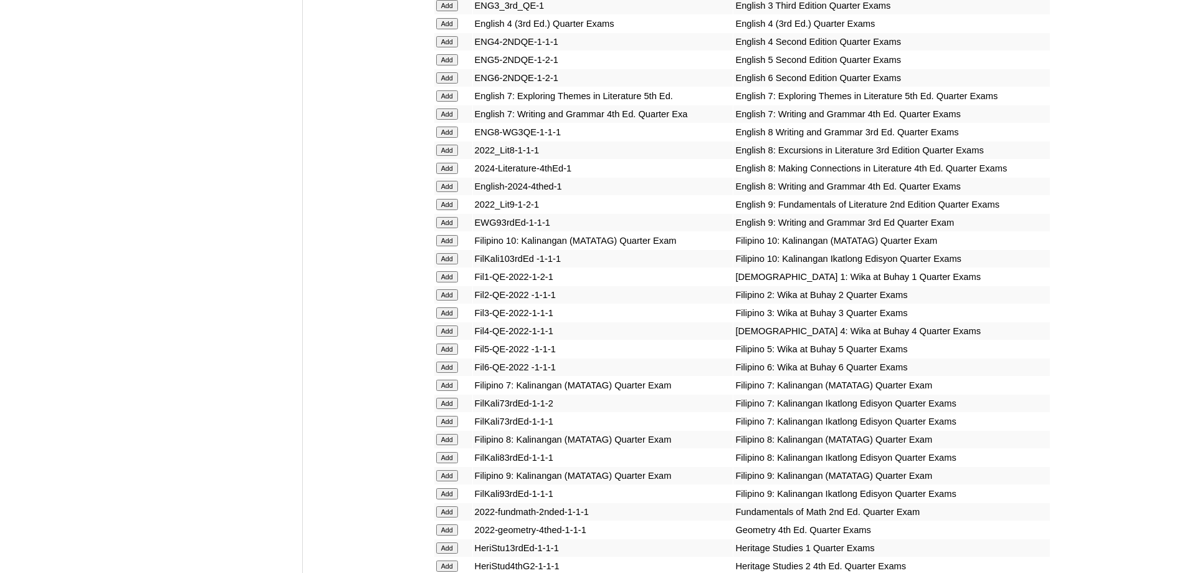
click at [444, 300] on input "Add" at bounding box center [447, 294] width 22 height 11
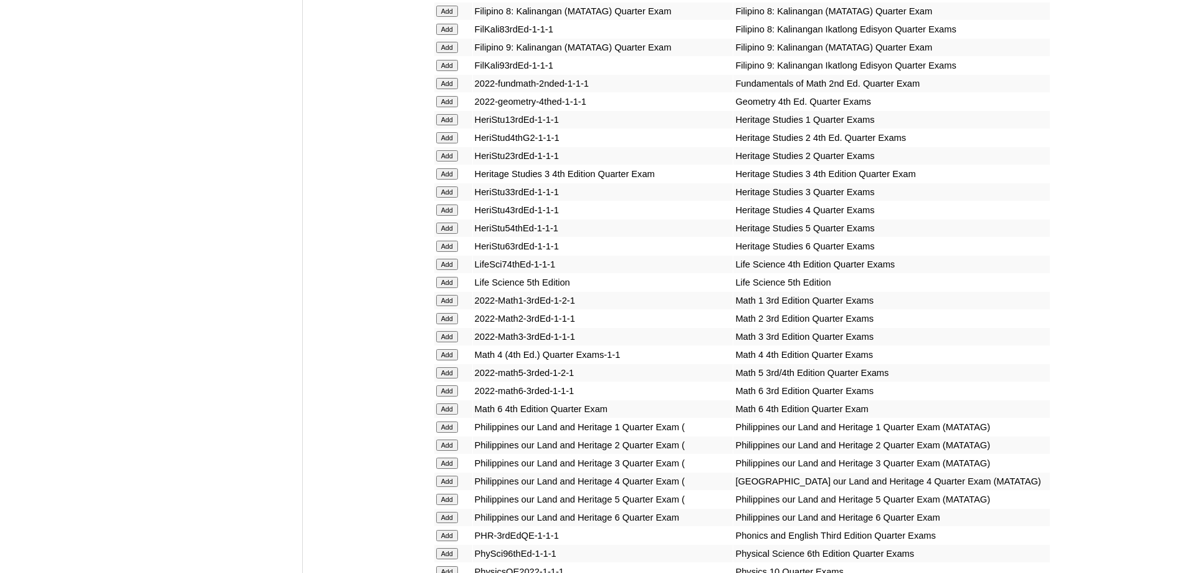
scroll to position [2056, 0]
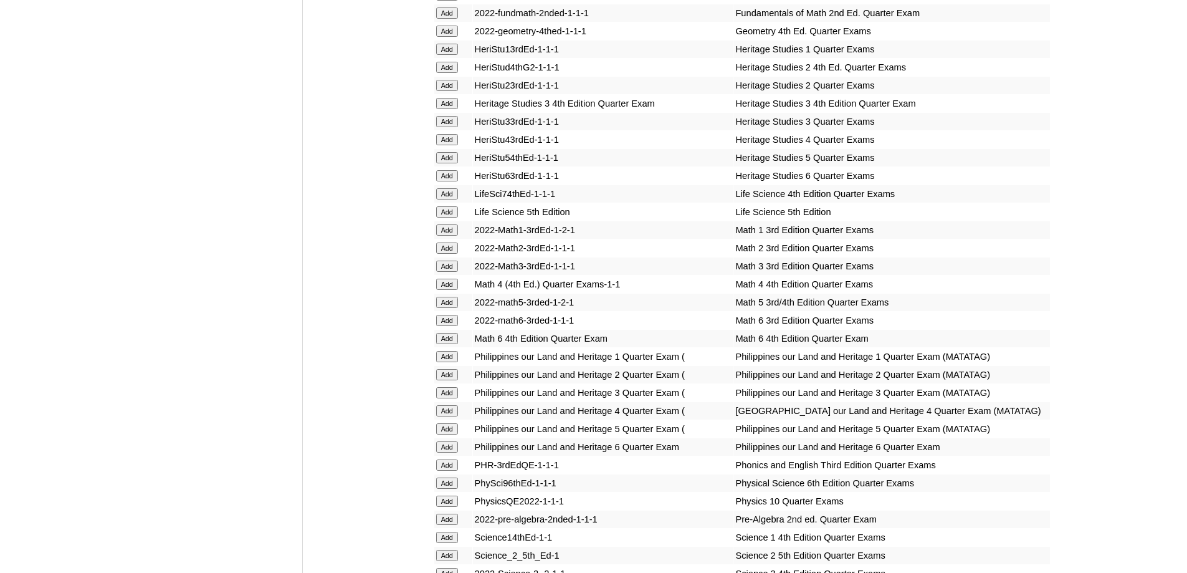
click at [446, 254] on input "Add" at bounding box center [447, 247] width 22 height 11
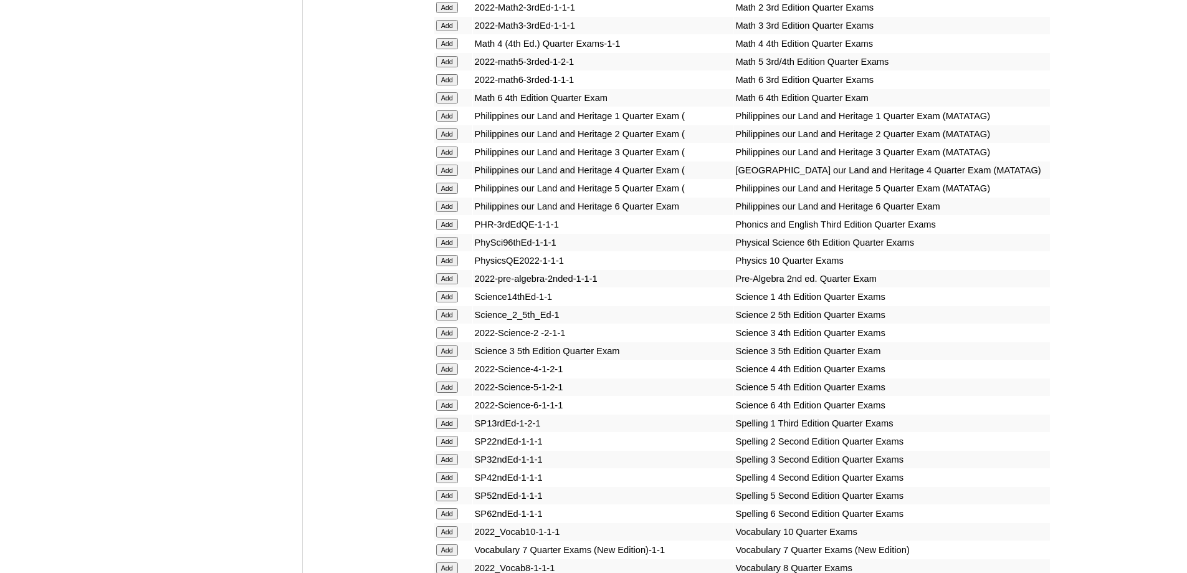
scroll to position [2306, 0]
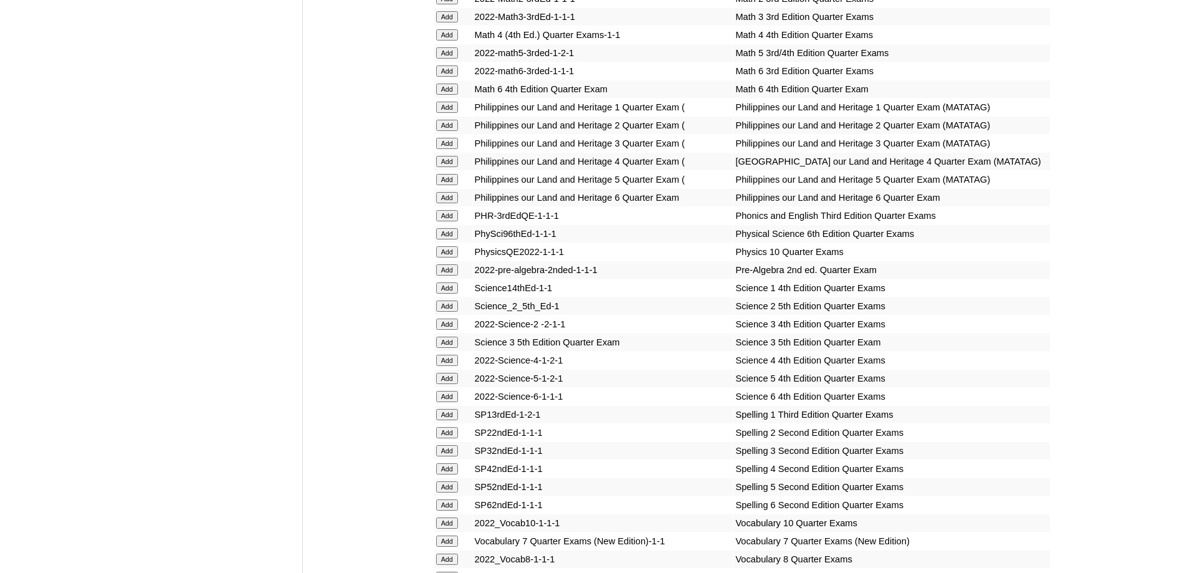
click at [451, 312] on input "Add" at bounding box center [447, 305] width 22 height 11
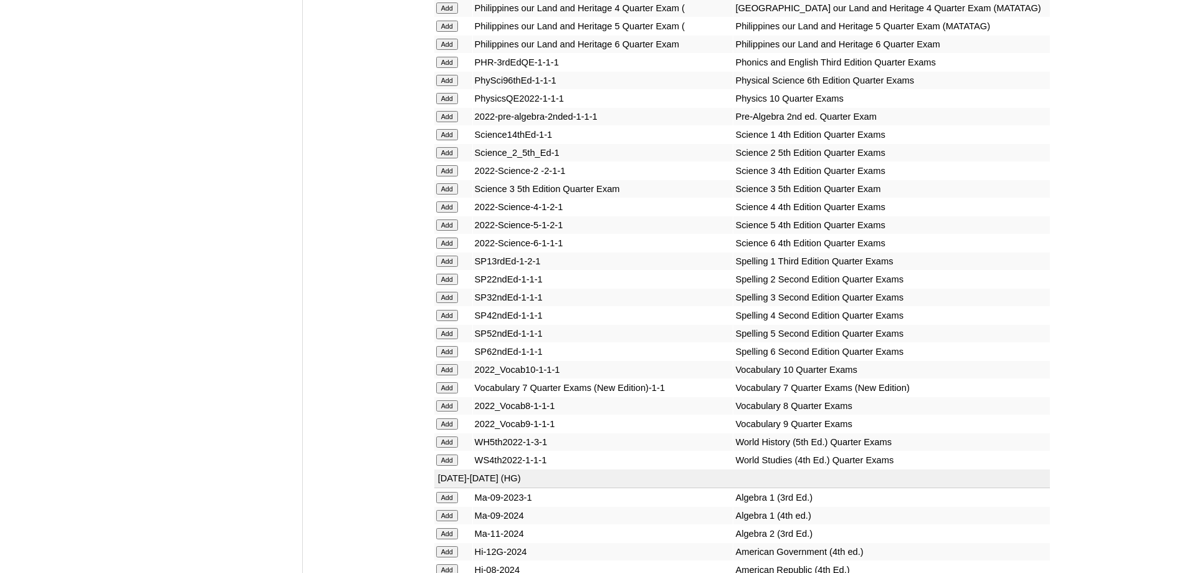
scroll to position [2493, 0]
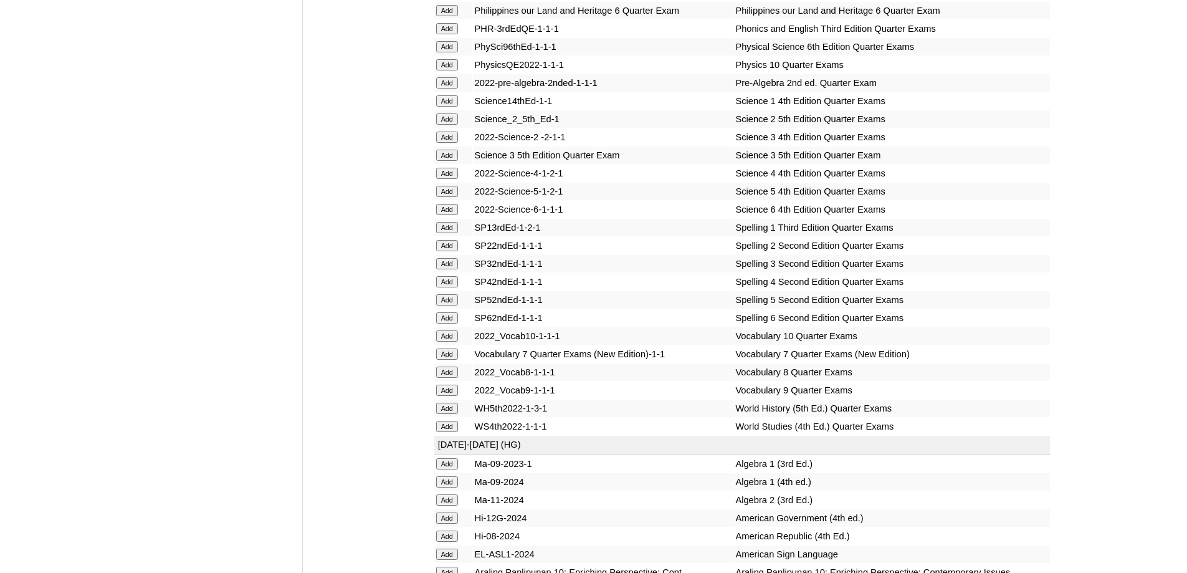
click at [456, 251] on input "Add" at bounding box center [447, 245] width 22 height 11
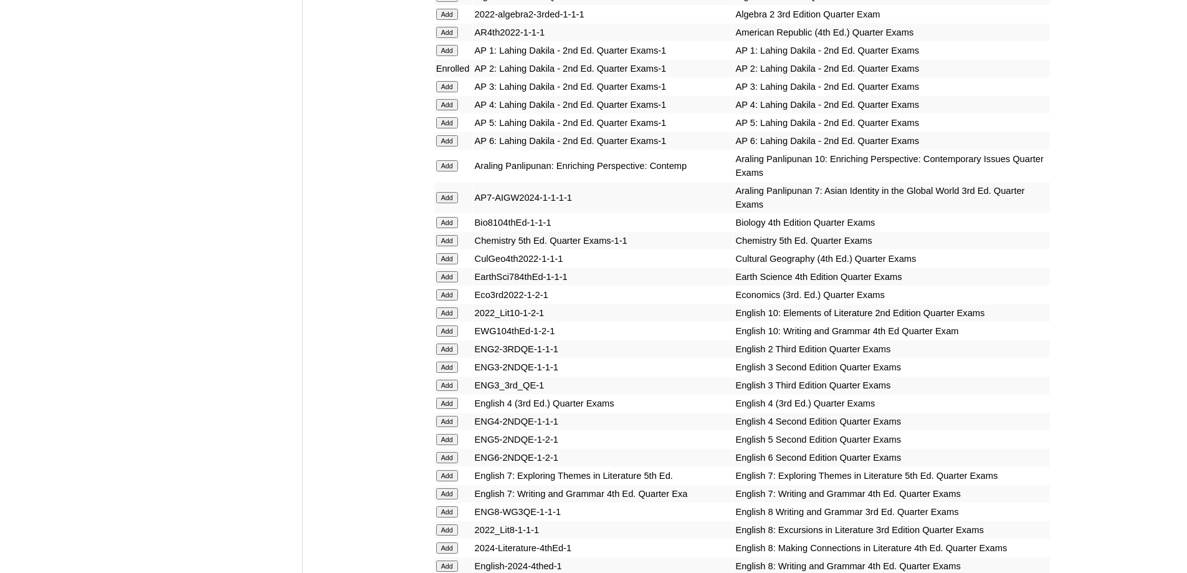
scroll to position [1184, 0]
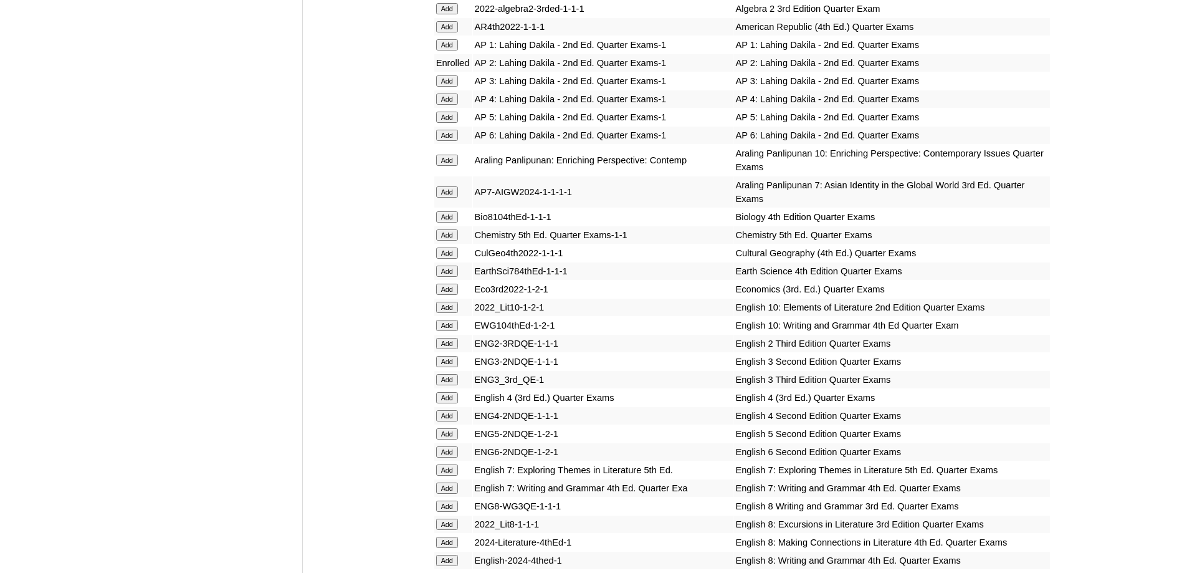
click at [456, 349] on input "Add" at bounding box center [447, 343] width 22 height 11
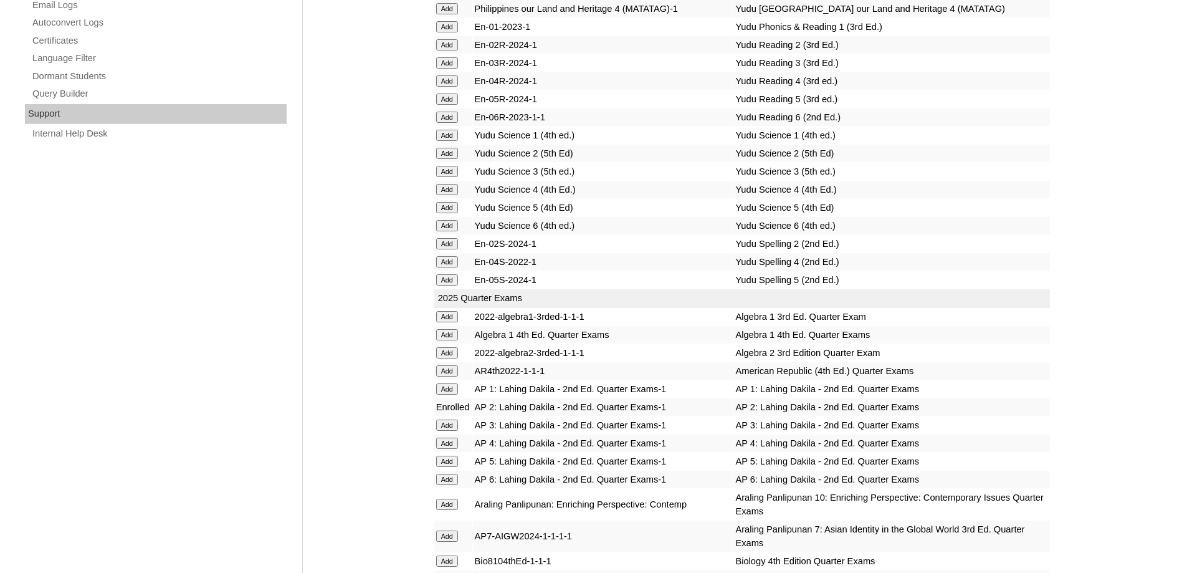
scroll to position [810, 0]
